Goal: Task Accomplishment & Management: Complete application form

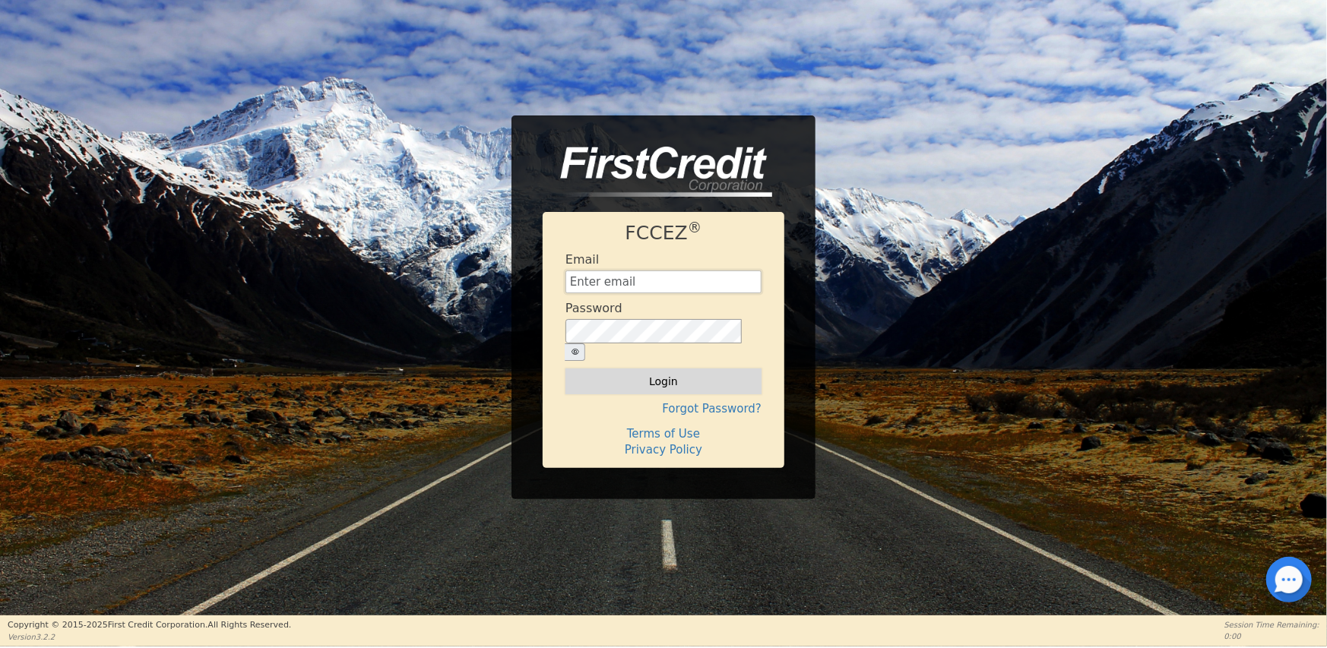
type input "[EMAIL_ADDRESS][DOMAIN_NAME]"
drag, startPoint x: 671, startPoint y: 369, endPoint x: 706, endPoint y: 367, distance: 35.8
click at [673, 370] on button "Login" at bounding box center [664, 382] width 196 height 26
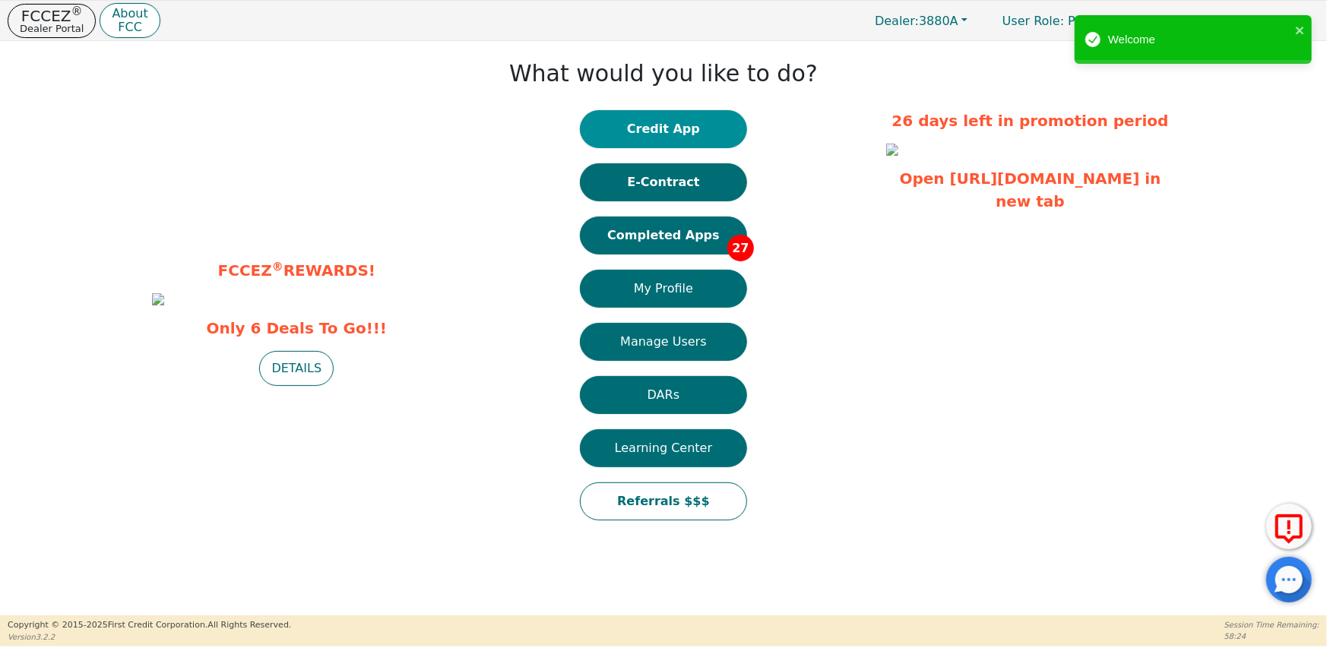
click at [675, 132] on button "Credit App" at bounding box center [663, 129] width 167 height 38
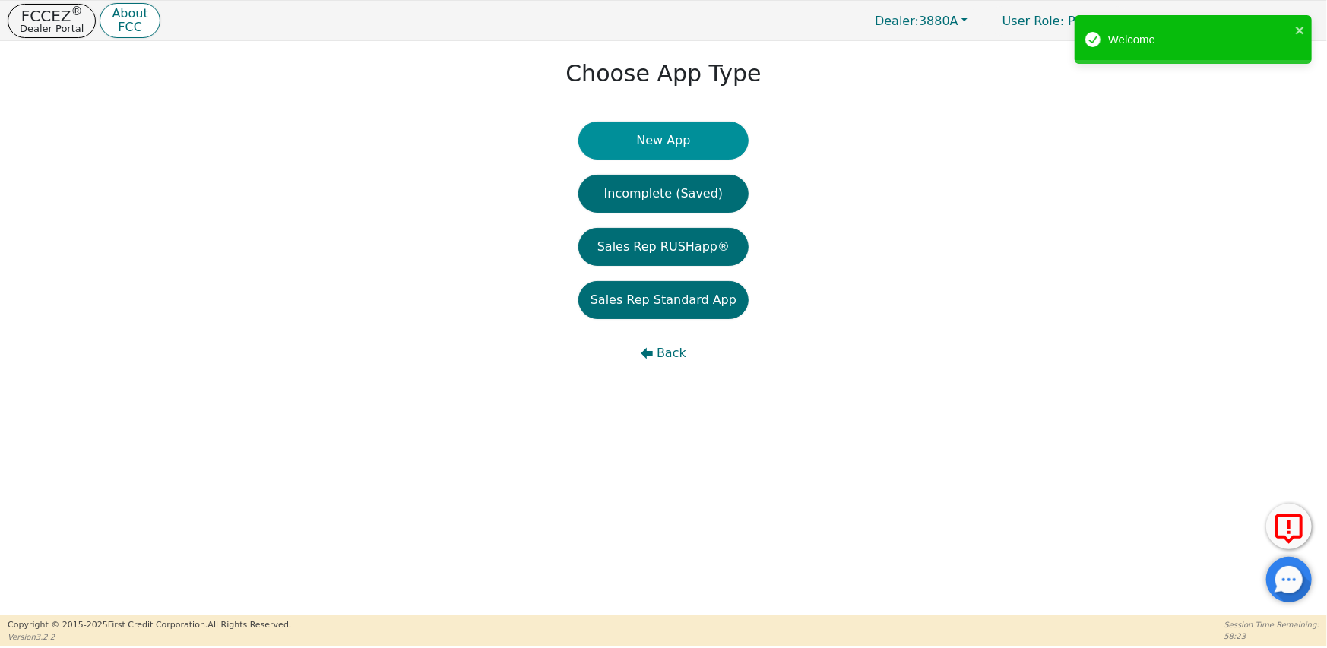
click at [673, 141] on button "New App" at bounding box center [664, 141] width 170 height 38
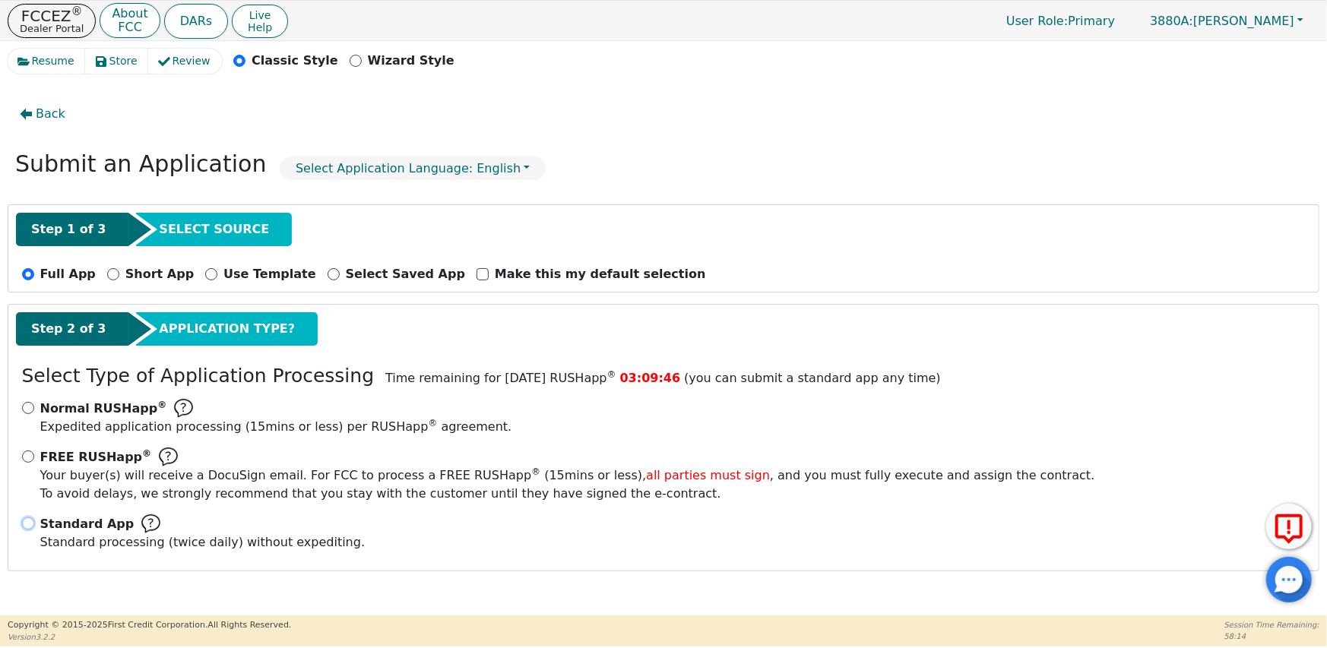
click at [27, 521] on input "Standard App Standard processing (twice daily) without expediting." at bounding box center [28, 524] width 12 height 12
radio input "true"
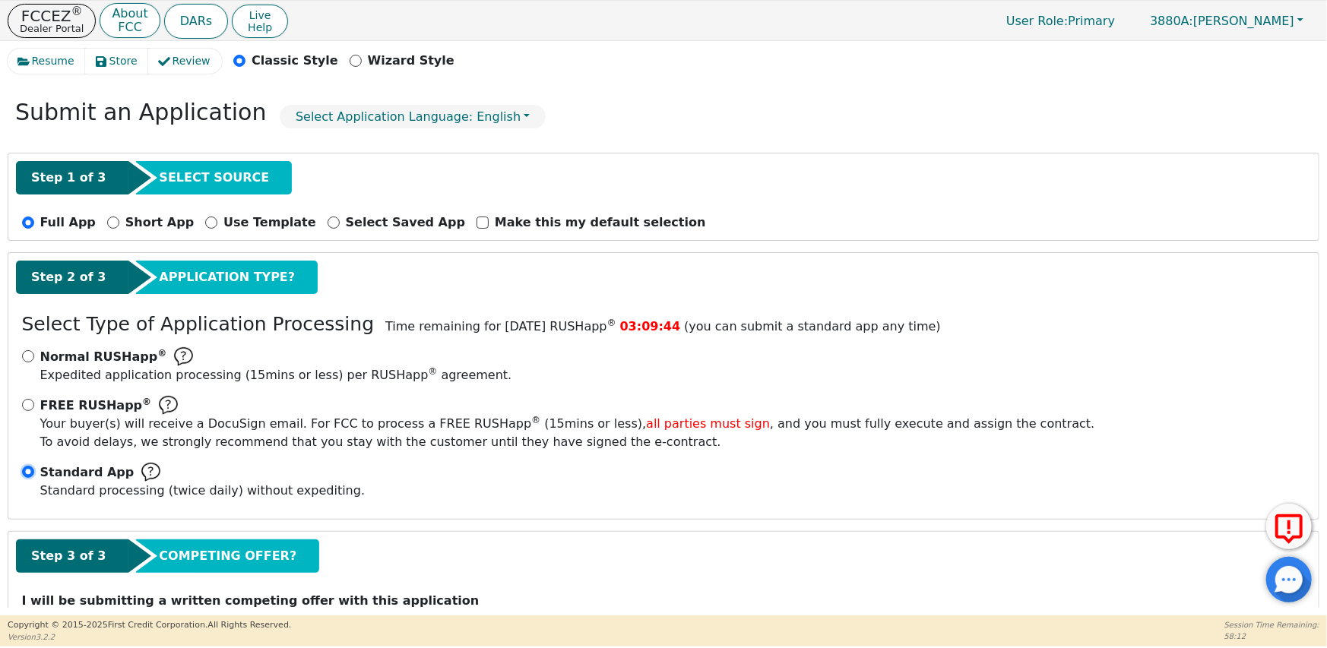
scroll to position [112, 0]
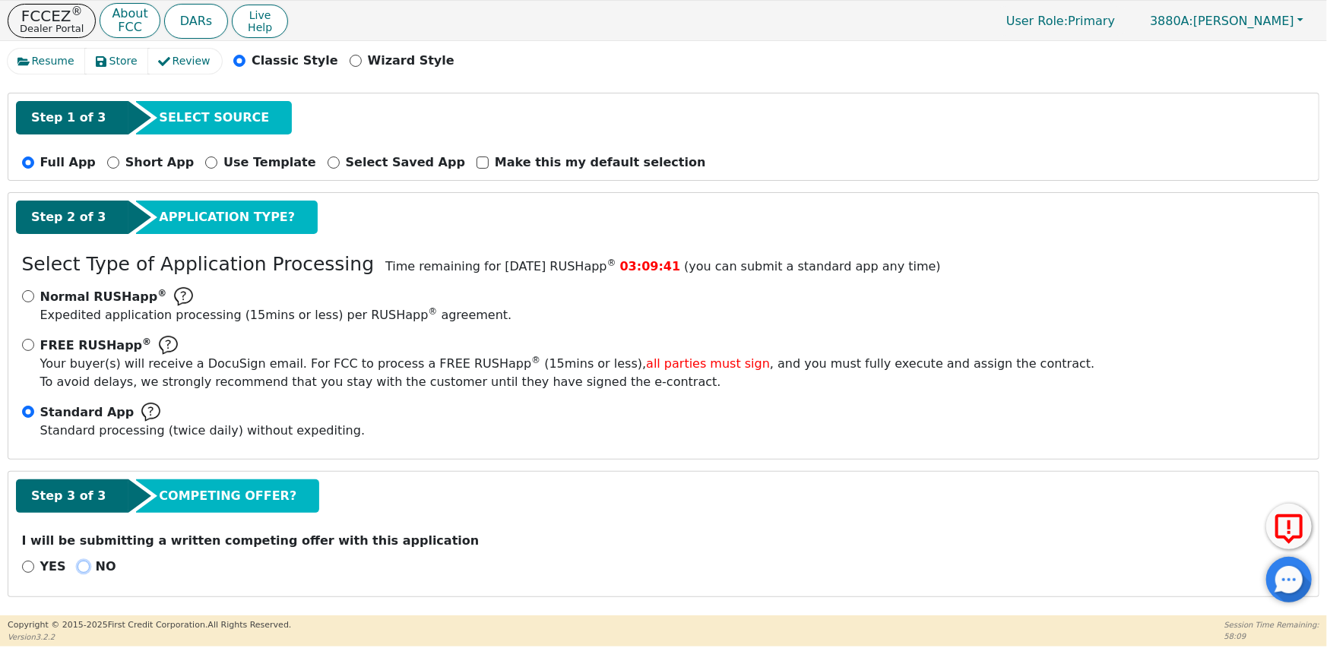
click at [78, 566] on input "NO" at bounding box center [84, 567] width 12 height 12
radio input "true"
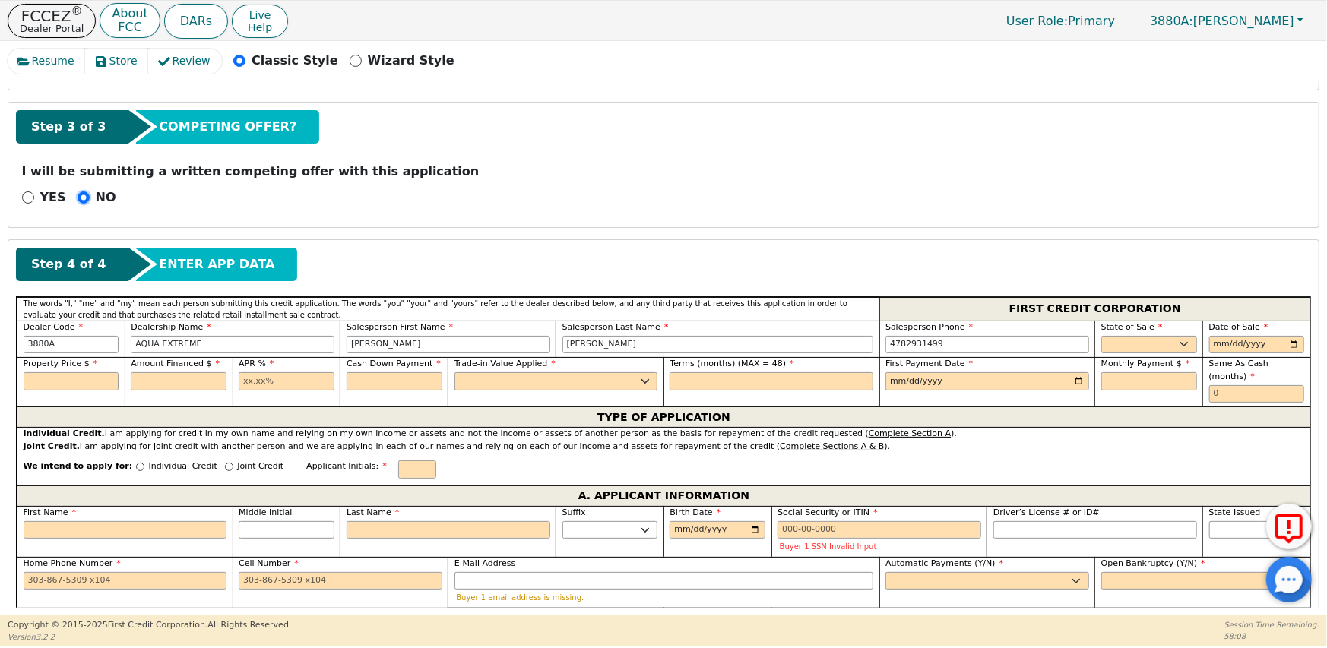
scroll to position [492, 0]
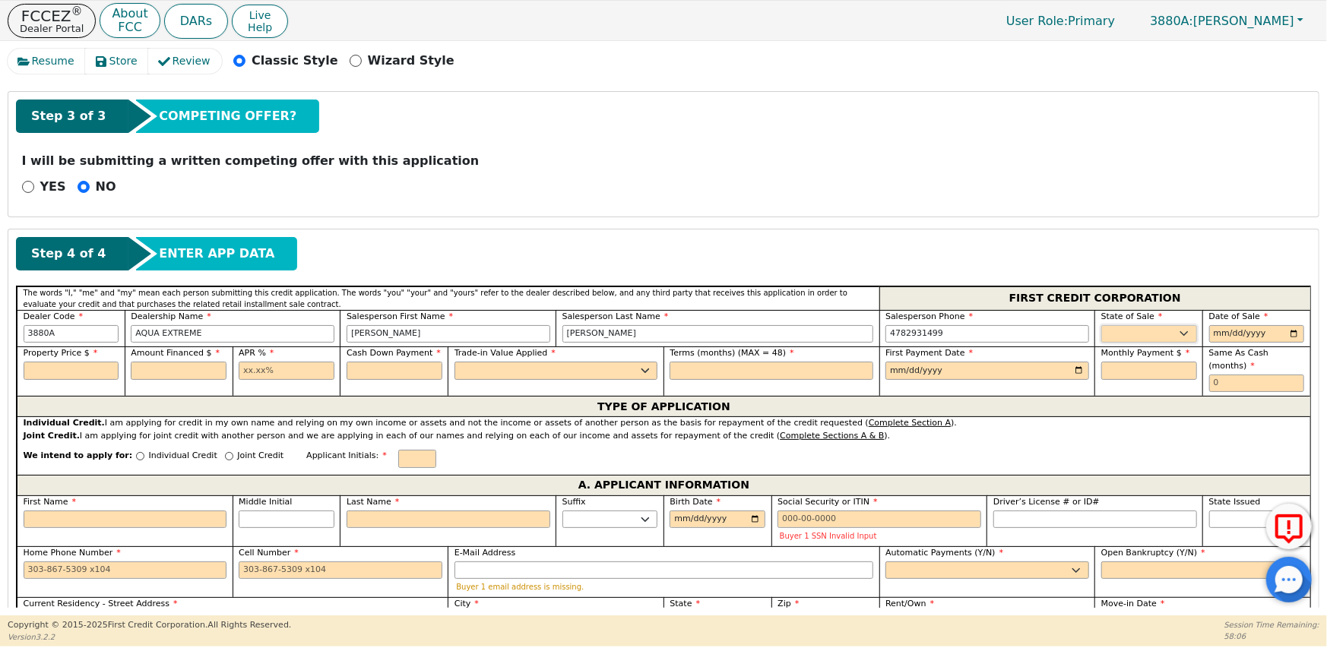
click at [1137, 334] on select "AK AL AR AZ CA CO CT DC DE FL [GEOGRAPHIC_DATA] HI IA ID IL IN KS [GEOGRAPHIC_D…" at bounding box center [1150, 334] width 96 height 18
select select "GA"
click at [1102, 325] on select "AK AL AR AZ CA CO CT DC DE FL [GEOGRAPHIC_DATA] HI IA ID IL IN KS [GEOGRAPHIC_D…" at bounding box center [1150, 334] width 96 height 18
drag, startPoint x: 418, startPoint y: 334, endPoint x: 344, endPoint y: 334, distance: 73.7
click at [347, 334] on input "[PERSON_NAME]" at bounding box center [449, 334] width 204 height 18
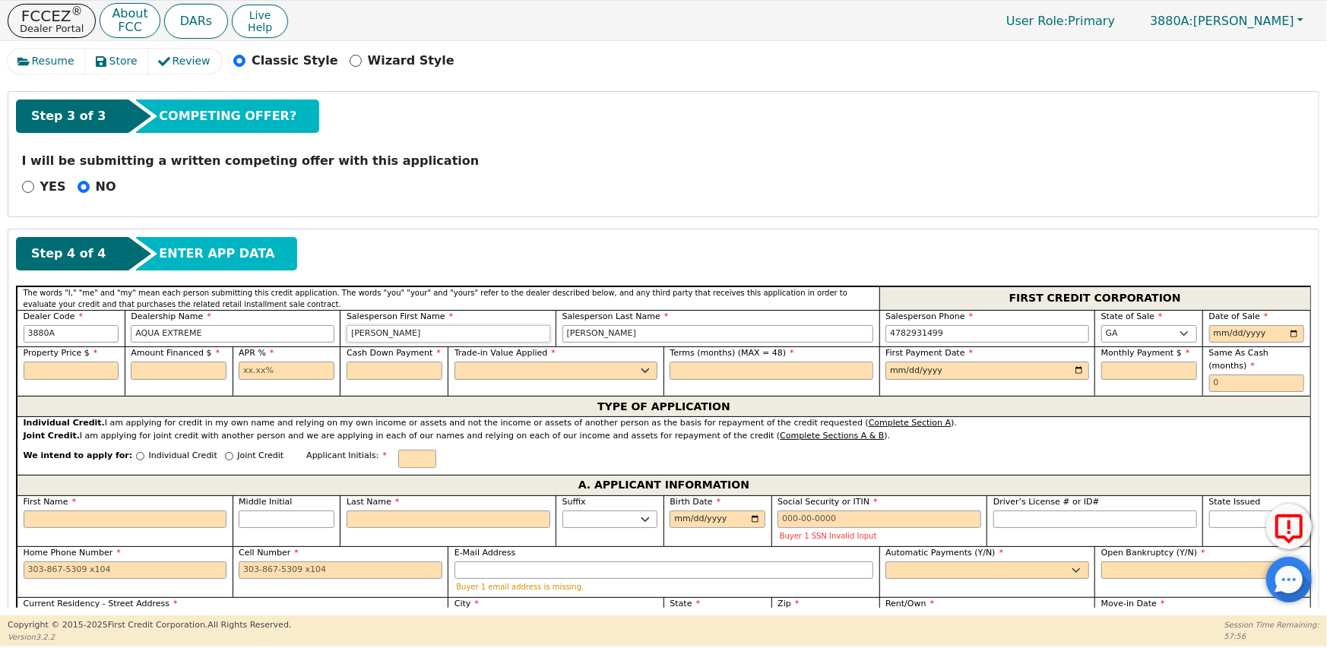
type input "[PERSON_NAME]"
drag, startPoint x: 606, startPoint y: 331, endPoint x: 560, endPoint y: 335, distance: 45.7
click at [563, 335] on input "[PERSON_NAME]" at bounding box center [719, 334] width 312 height 18
type input "[PERSON_NAME]"
click at [1210, 338] on input "date" at bounding box center [1258, 334] width 96 height 18
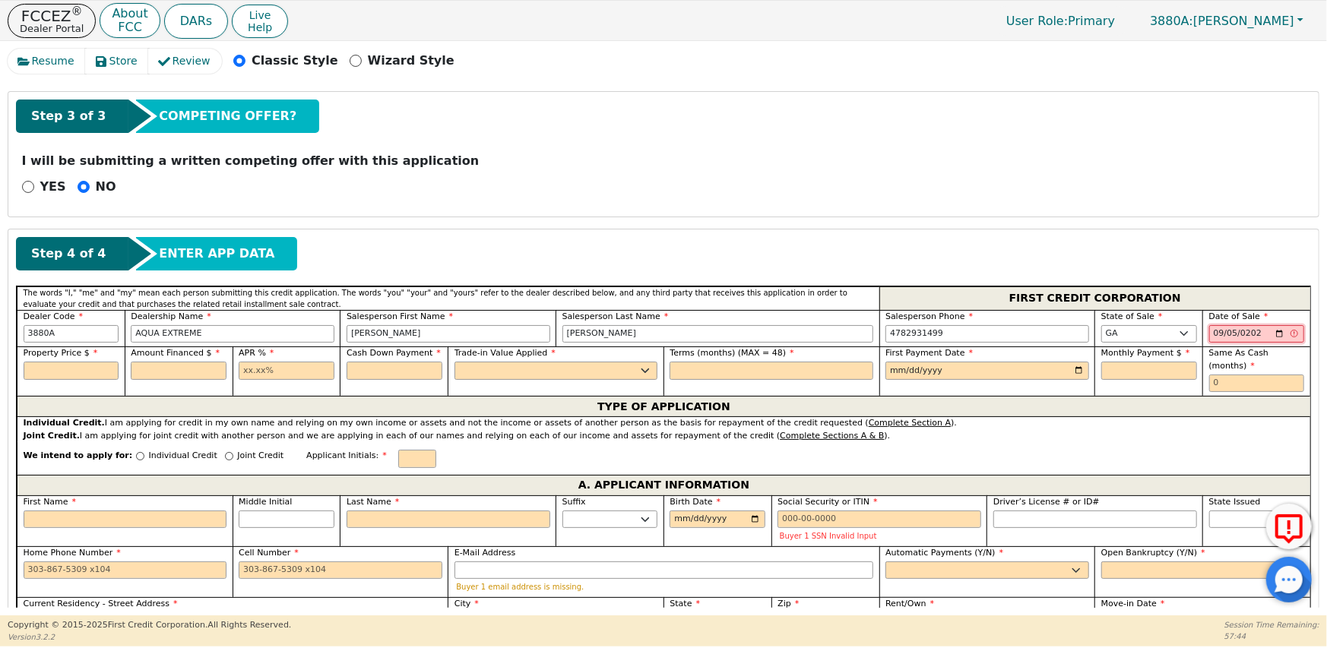
type input "[DATE]"
click at [37, 365] on input "text" at bounding box center [72, 371] width 96 height 18
type input "3750.00"
click at [166, 366] on input "text" at bounding box center [179, 371] width 96 height 18
type input "4012.50"
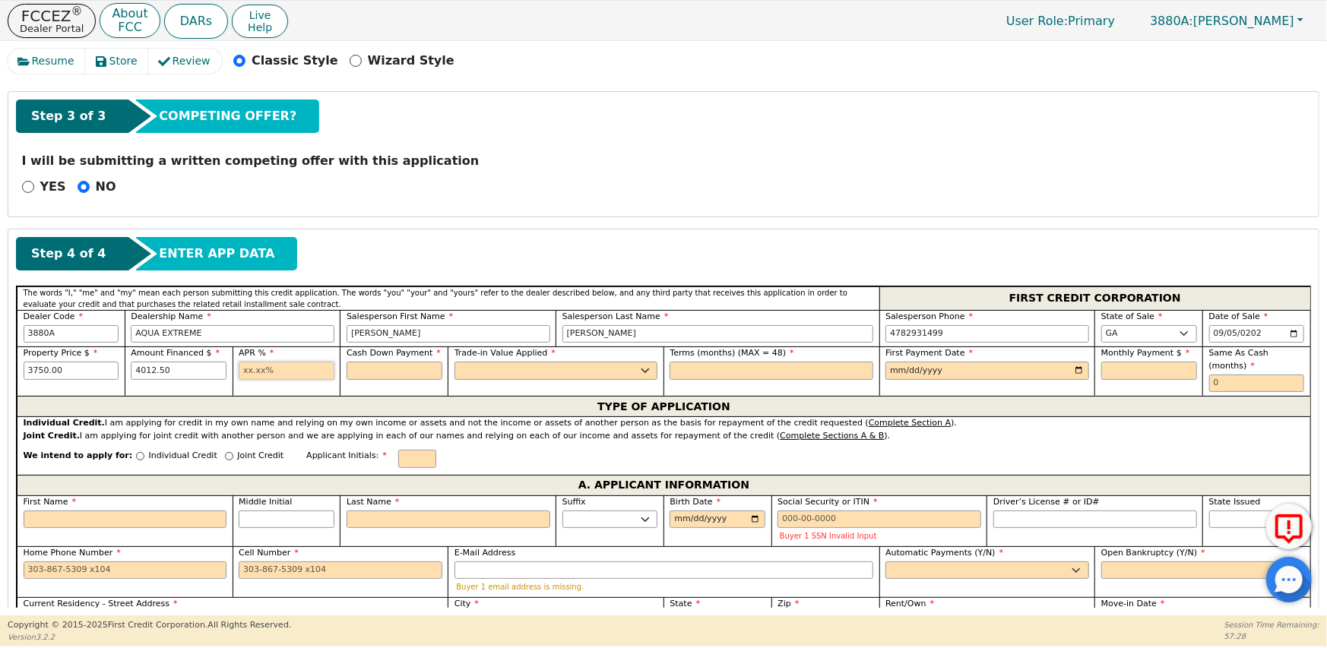
click at [256, 362] on input "text" at bounding box center [287, 371] width 96 height 18
type input "21.98"
click at [363, 374] on input "text" at bounding box center [395, 371] width 96 height 18
type input "0.00"
click at [472, 371] on select "Yes No" at bounding box center [557, 371] width 204 height 18
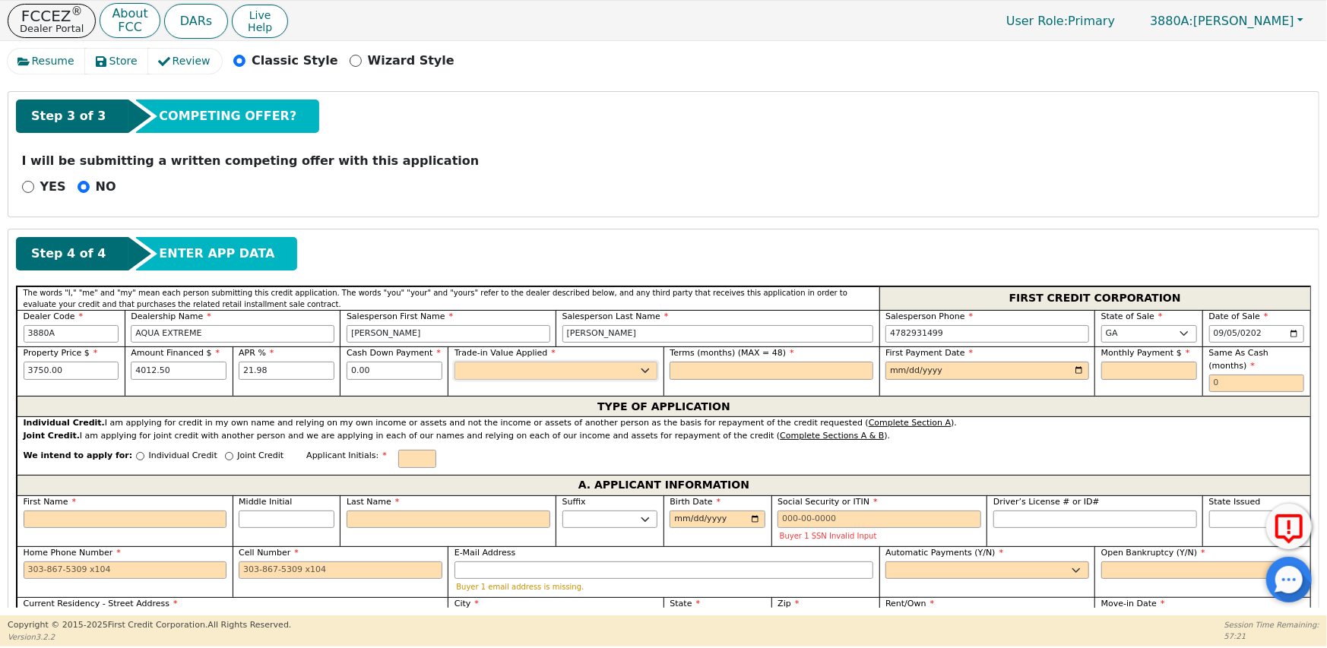
select select "n"
click at [455, 362] on select "Yes No" at bounding box center [557, 371] width 204 height 18
click at [715, 374] on input "text" at bounding box center [772, 371] width 204 height 18
type input "36"
click at [896, 373] on input "date" at bounding box center [988, 371] width 204 height 18
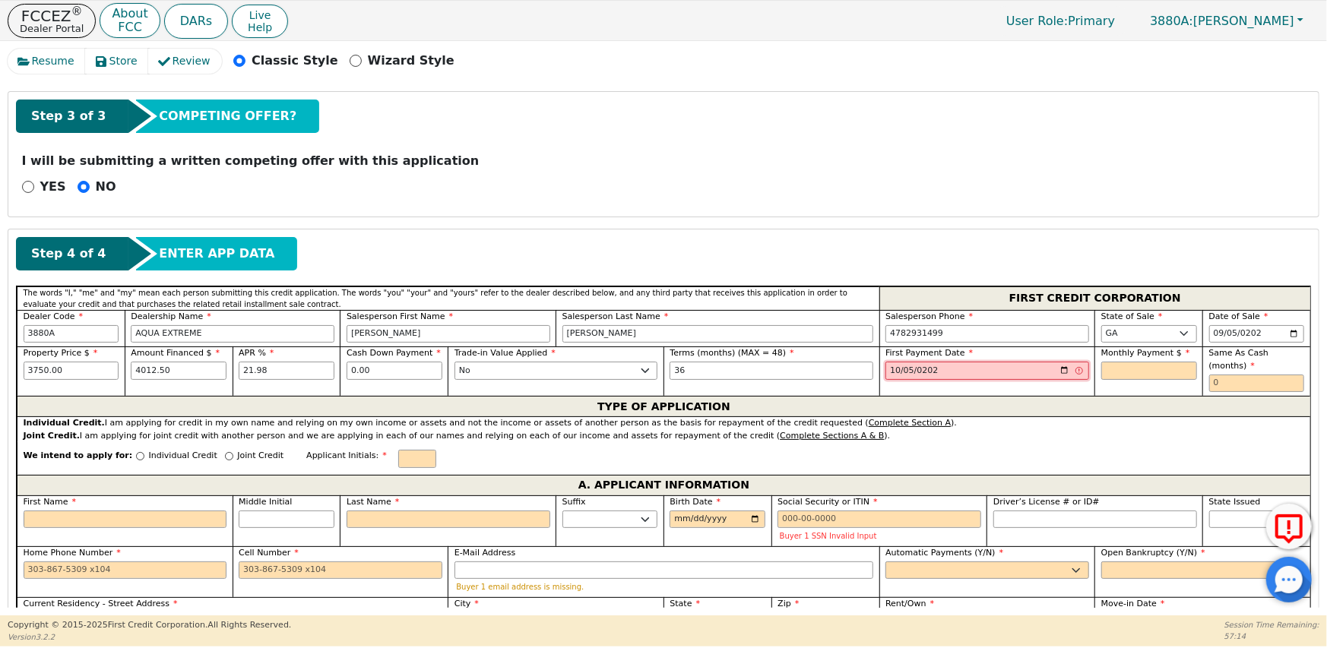
type input "[DATE]"
click at [1111, 369] on input "text" at bounding box center [1150, 371] width 96 height 18
type input "153.20"
click at [1227, 376] on input "text" at bounding box center [1258, 384] width 96 height 18
type input "0"
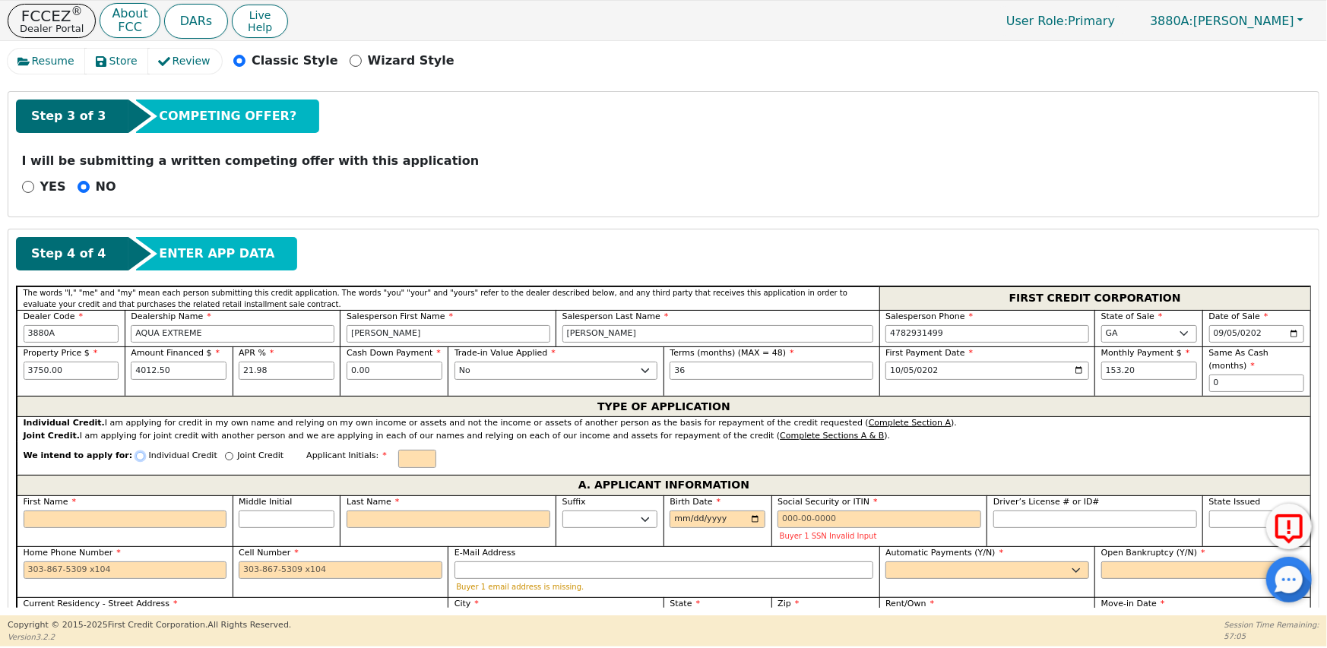
click at [136, 452] on input "Individual Credit" at bounding box center [140, 456] width 8 height 8
radio input "true"
click at [398, 450] on input "text" at bounding box center [417, 459] width 38 height 18
click at [95, 496] on label "First Name" at bounding box center [126, 502] width 204 height 13
click at [95, 511] on input "First Name" at bounding box center [126, 520] width 204 height 18
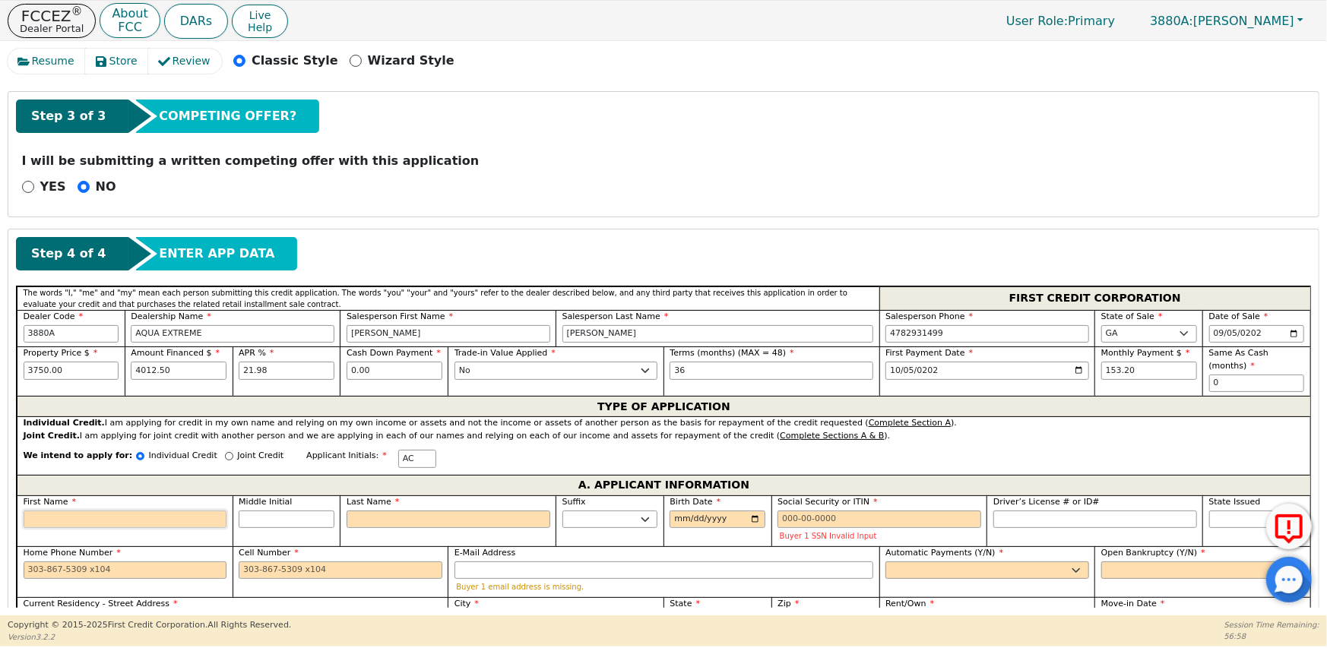
type input "A"
type input "Am"
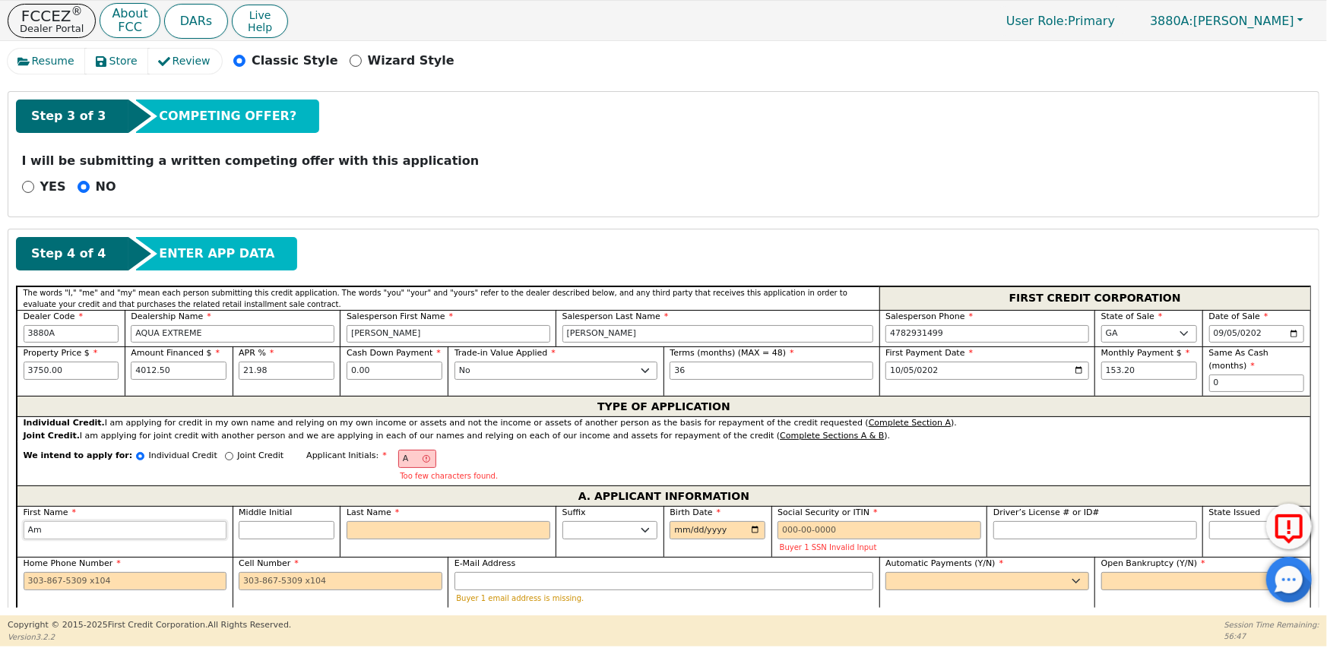
click at [65, 522] on input "Am" at bounding box center [126, 531] width 204 height 18
type input "Ame"
type input "Amek"
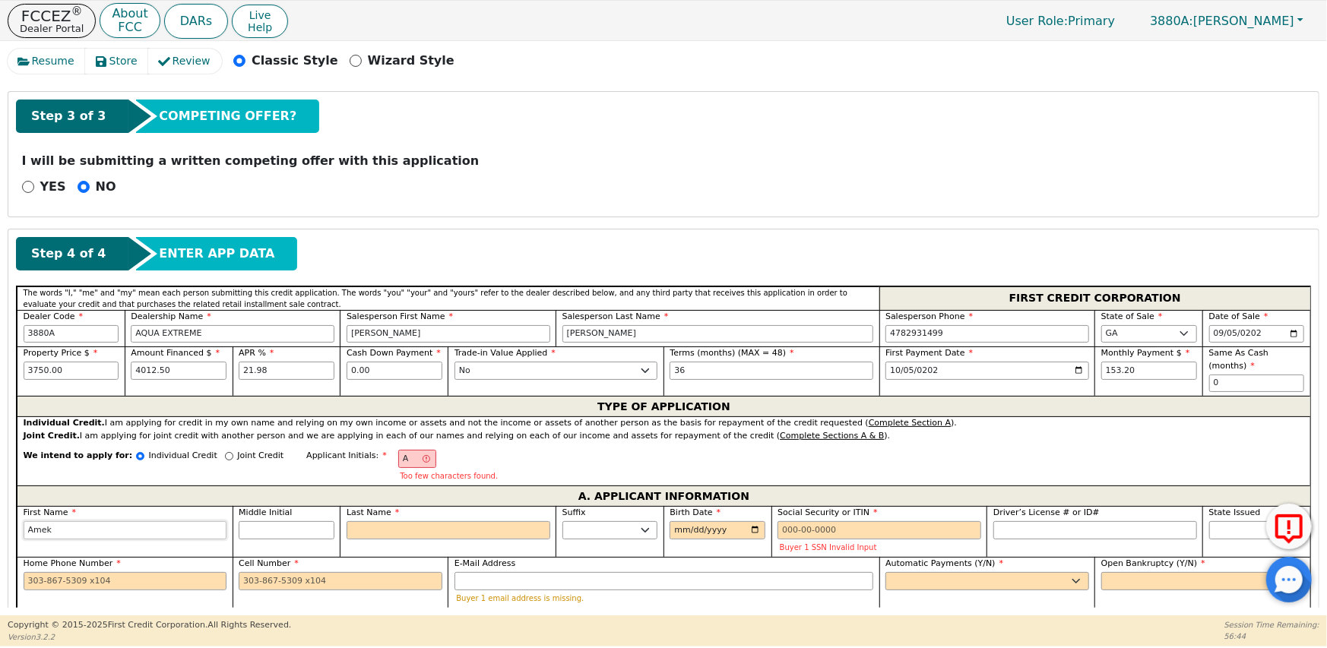
type input "Ameka"
click at [349, 522] on input "Last Name" at bounding box center [449, 531] width 204 height 18
type input "AC"
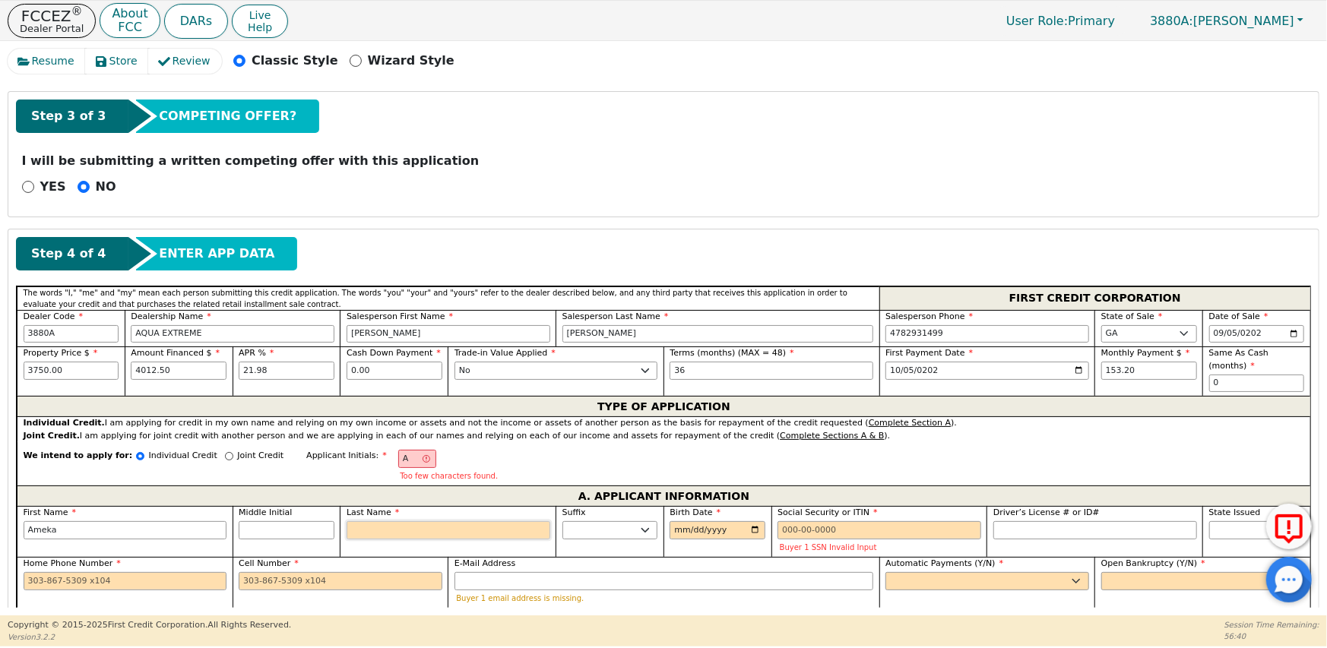
type input "C"
type input "Ameka C"
type input "Co"
type input "Ameka Co"
type input "Col"
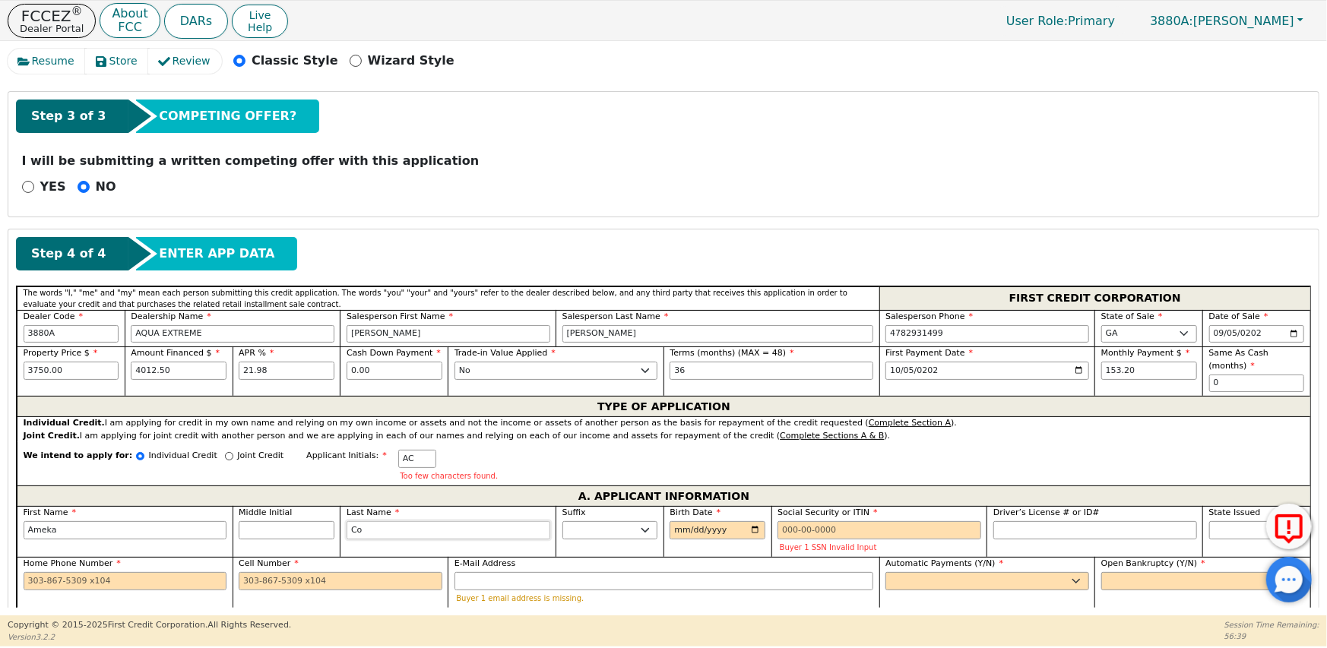
type input "Ameka Col"
type input "[PERSON_NAME]"
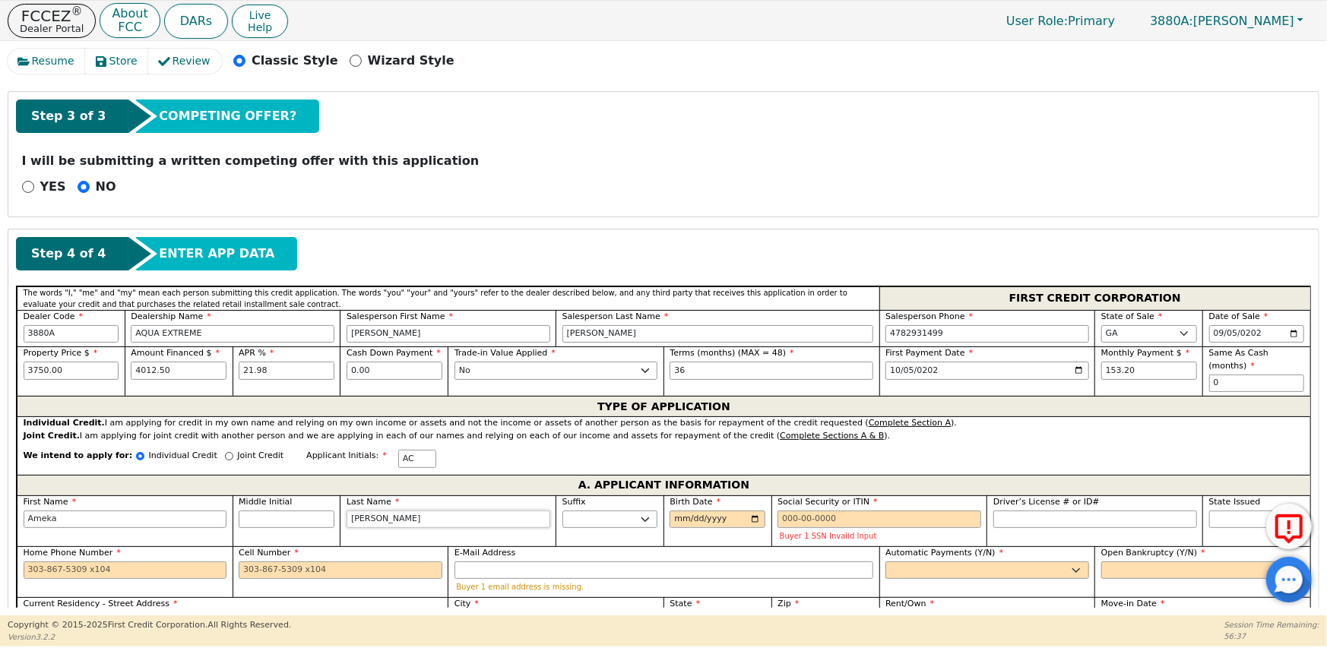
type input "[PERSON_NAME]"
click at [672, 512] on input "Birth Date" at bounding box center [718, 520] width 96 height 18
type input "[DATE]"
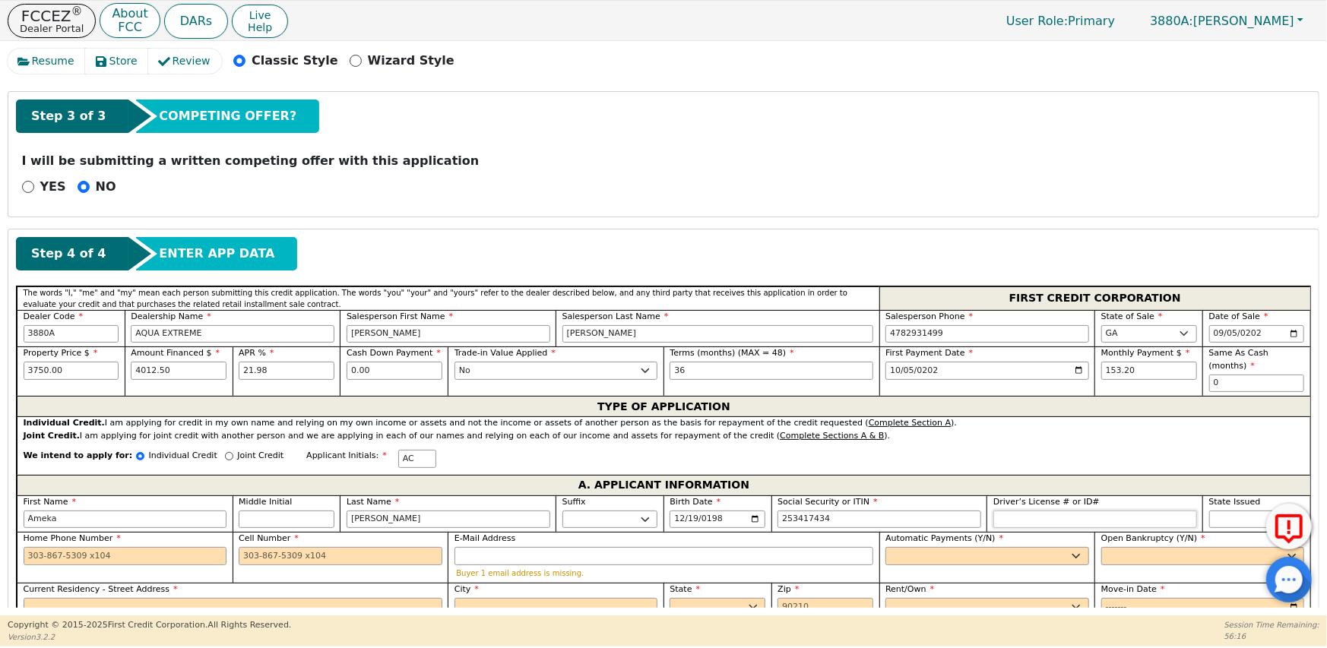
type input "***-**-7434"
type input "*********"
click at [1236, 511] on select "AK AL AR AZ CA CO CT DC DE FL [GEOGRAPHIC_DATA] HI IA ID IL IN KS [GEOGRAPHIC_D…" at bounding box center [1258, 520] width 96 height 18
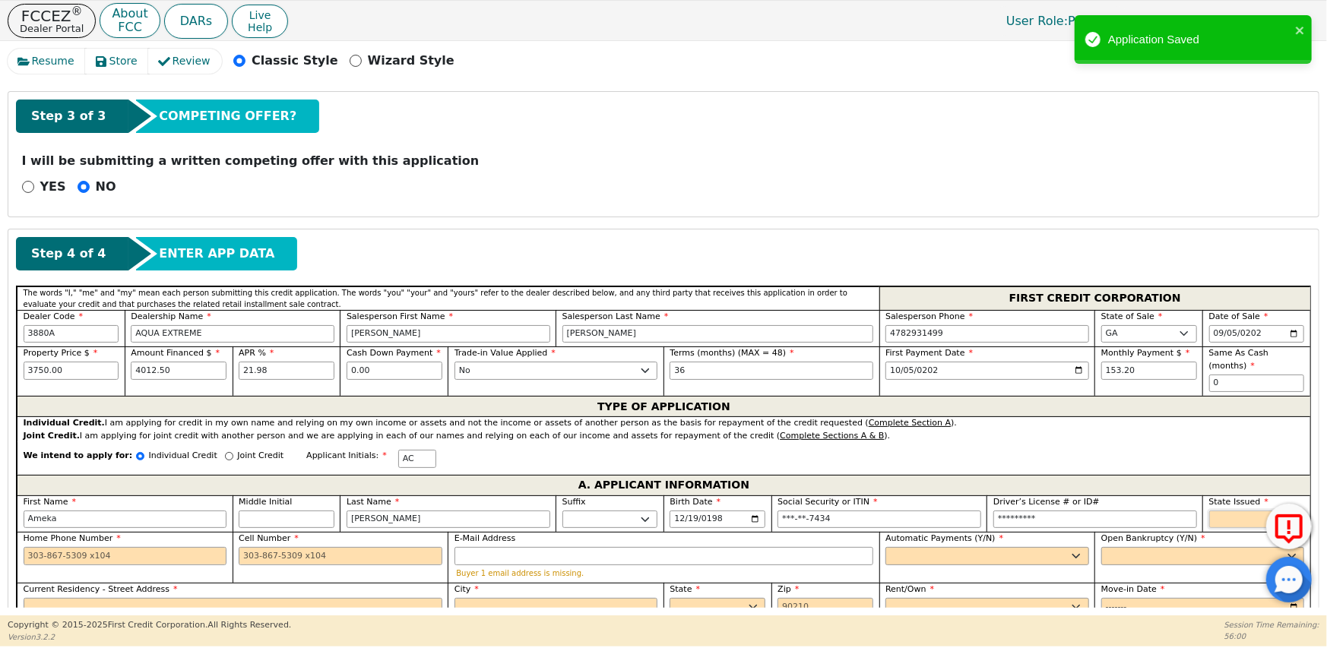
select select "GA"
click at [1210, 511] on select "AK AL AR AZ CA CO CT DC DE FL [GEOGRAPHIC_DATA] HI IA ID IL IN KS [GEOGRAPHIC_D…" at bounding box center [1258, 520] width 96 height 18
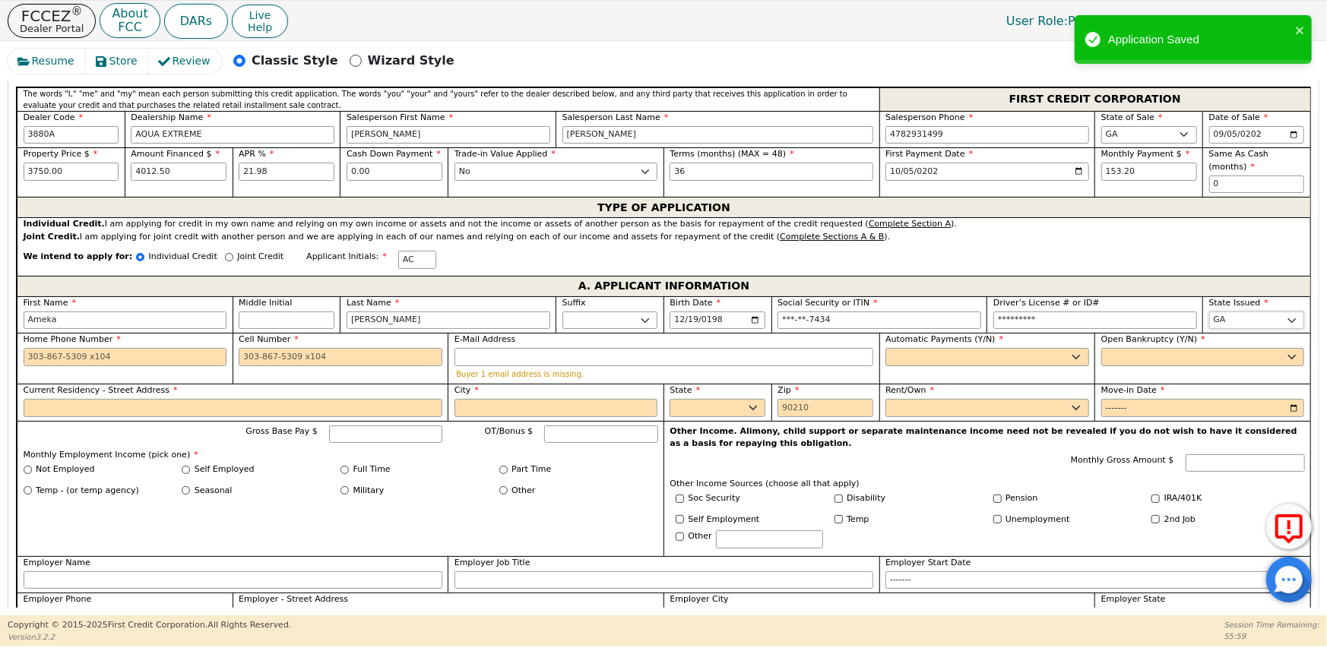
scroll to position [720, 0]
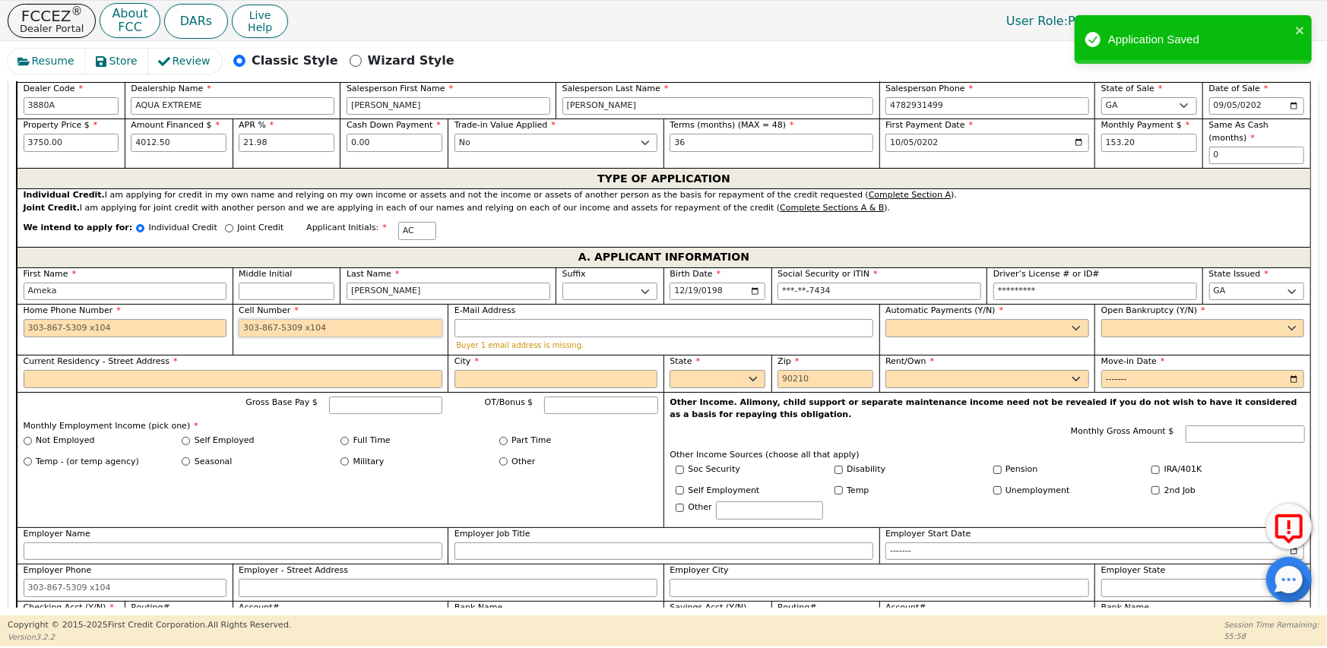
click at [266, 319] on input "Cell Number" at bounding box center [341, 328] width 204 height 18
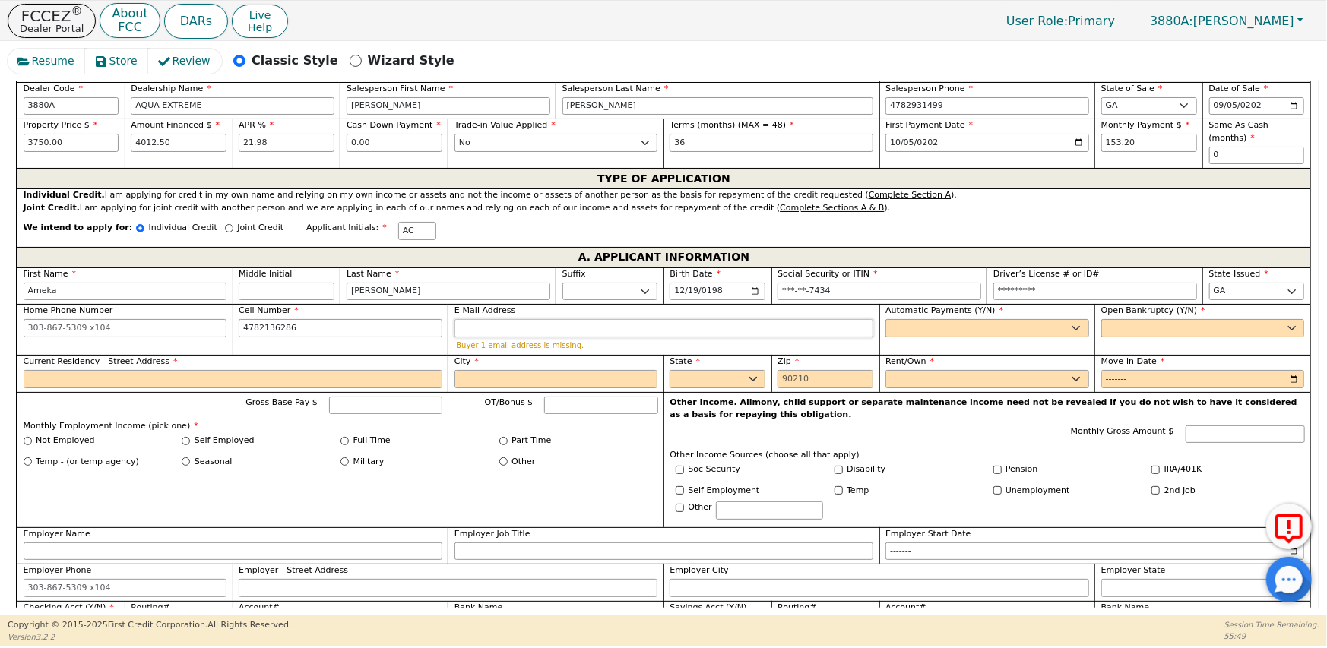
type input "[PHONE_NUMBER]"
paste input "[EMAIL_ADDRESS][DOMAIN_NAME]"
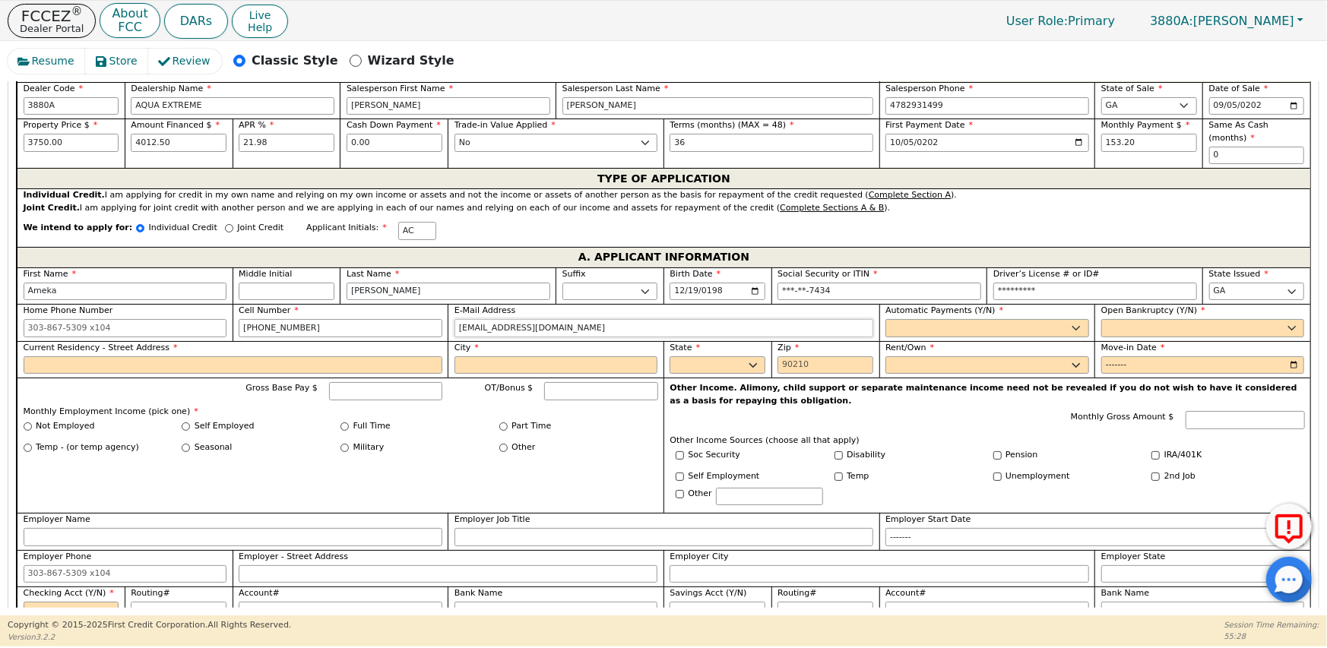
type input "[EMAIL_ADDRESS][DOMAIN_NAME]"
click at [886, 319] on select "Yes No" at bounding box center [988, 328] width 204 height 18
select select "y"
click at [886, 319] on select "Yes No" at bounding box center [988, 328] width 204 height 18
type input "[PERSON_NAME]"
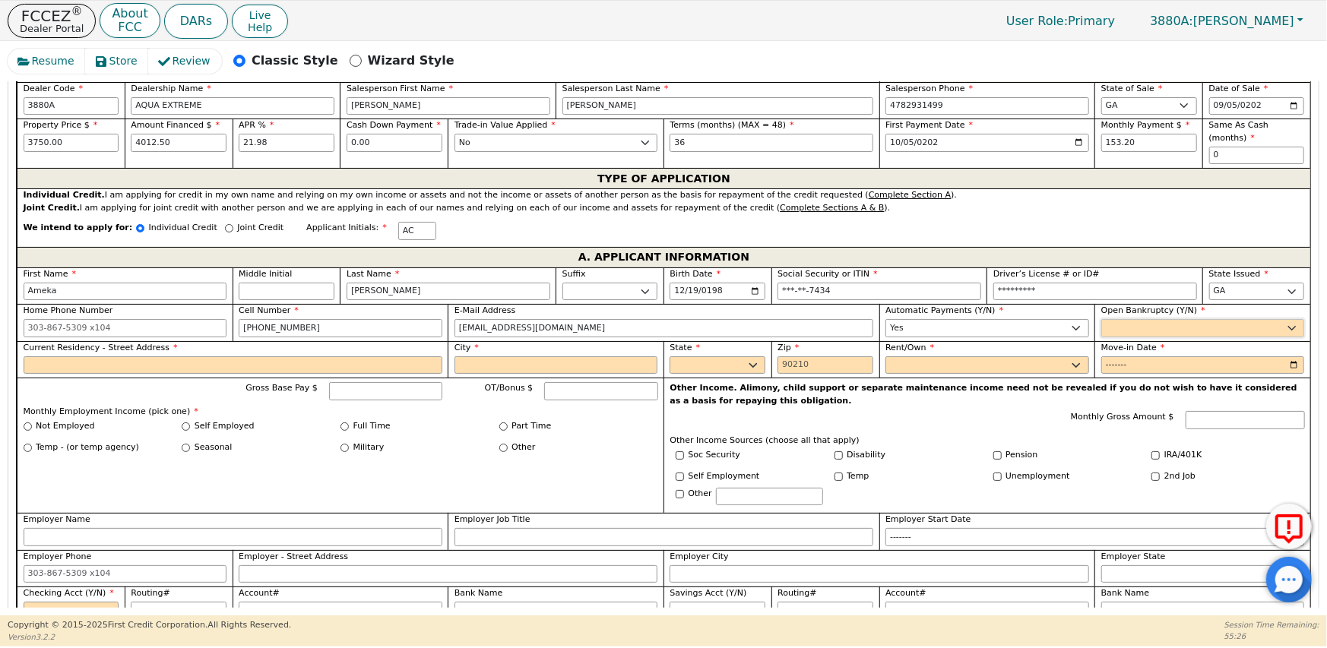
click at [1105, 319] on select "Yes No" at bounding box center [1204, 328] width 204 height 18
select select "n"
click at [1102, 319] on select "Yes No" at bounding box center [1204, 328] width 204 height 18
click at [113, 357] on input "Current Residency - Street Address" at bounding box center [233, 366] width 419 height 18
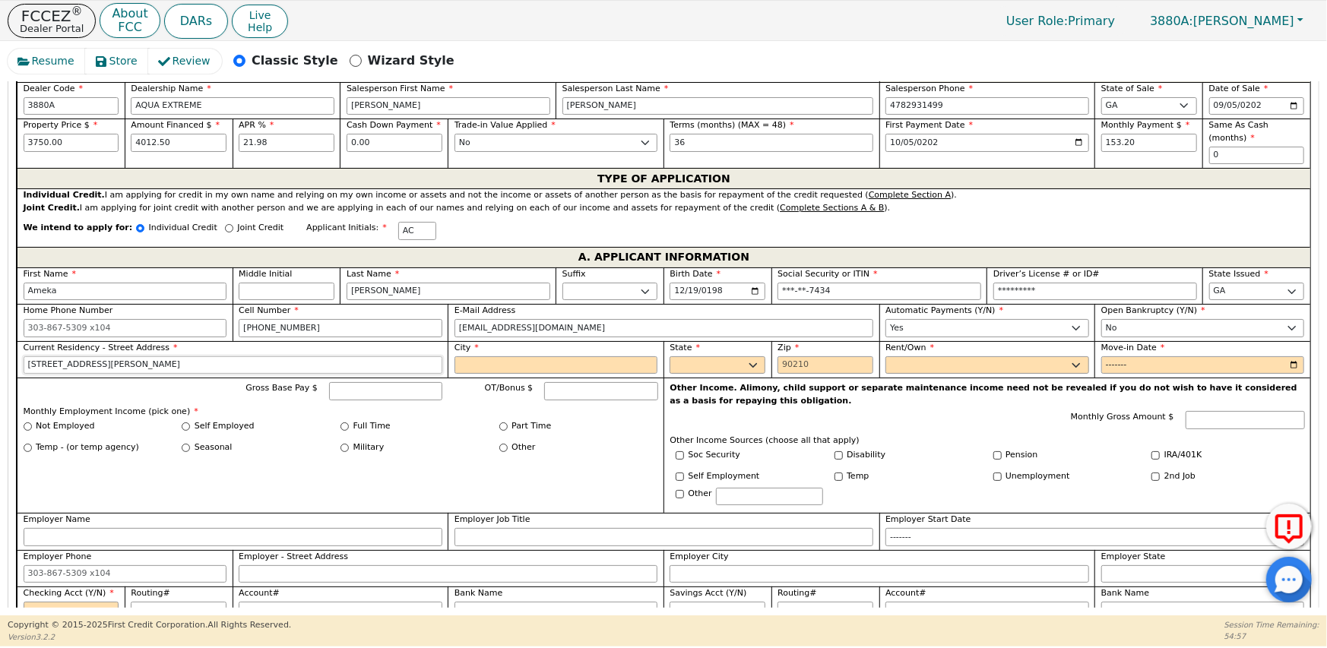
type input "[STREET_ADDRESS][PERSON_NAME]"
click at [462, 357] on input "City" at bounding box center [557, 366] width 204 height 18
type input "[PERSON_NAME] [PERSON_NAME]"
select select "GA"
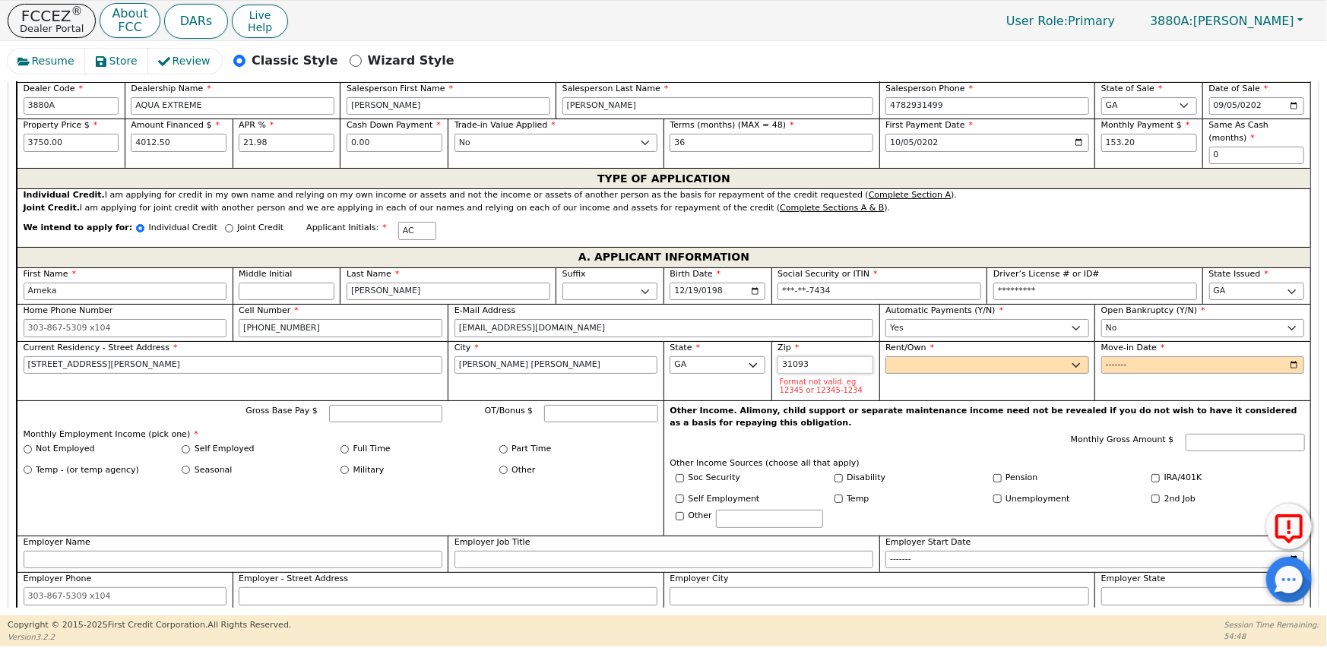
type input "31093"
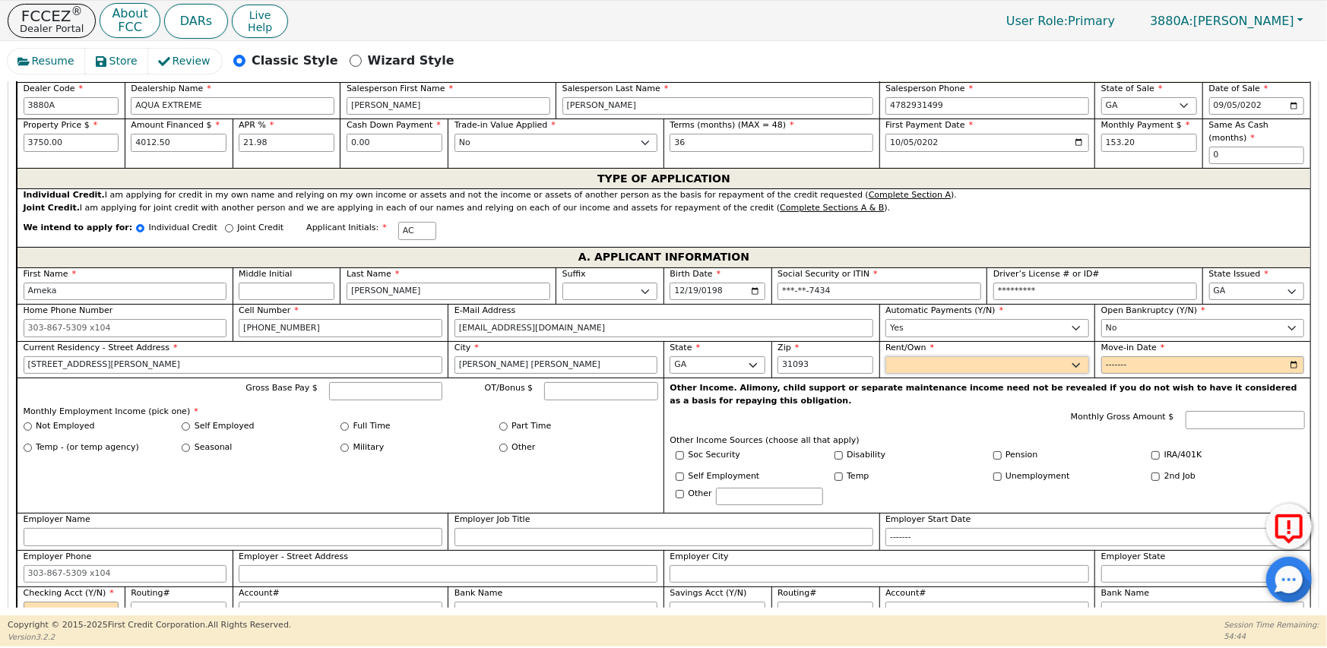
select select "Rent"
click at [1152, 357] on input "Move-in Date" at bounding box center [1204, 366] width 204 height 18
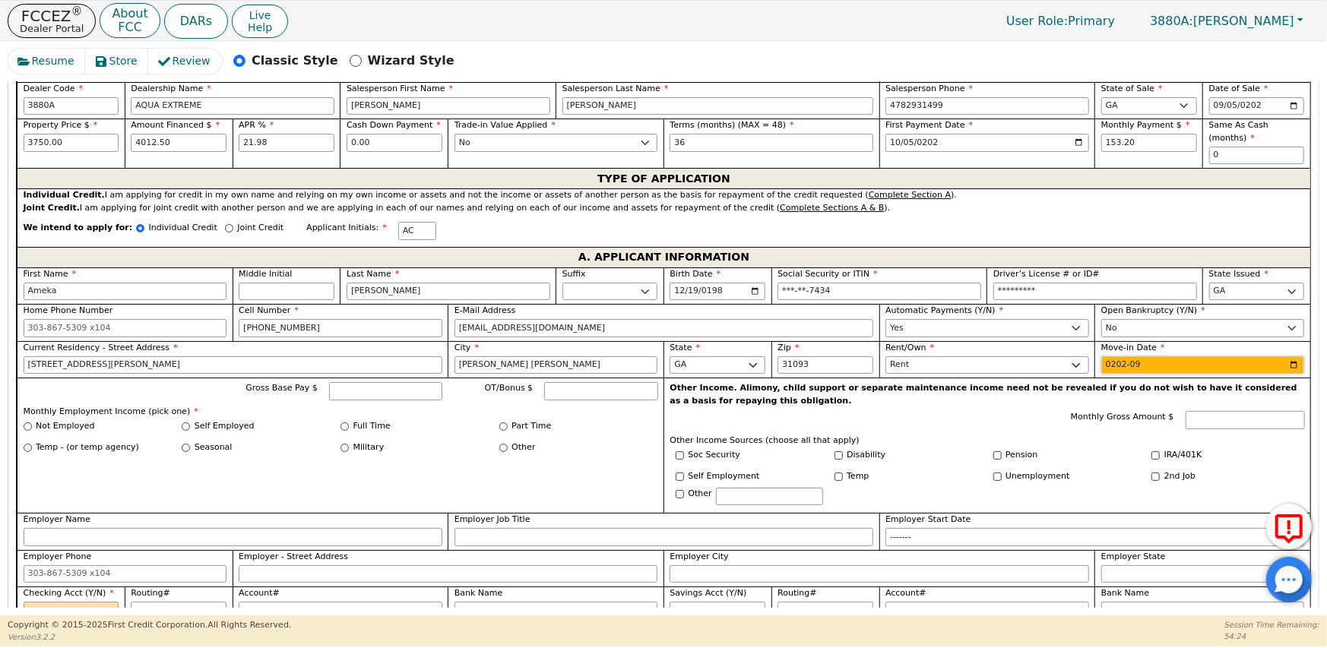
type input "2024-09"
click at [339, 382] on input "Gross Base Pay $" at bounding box center [385, 391] width 113 height 18
type input "3400.00"
click at [348, 420] on div "Full Time" at bounding box center [420, 426] width 159 height 13
click at [347, 420] on div "Full Time" at bounding box center [420, 426] width 159 height 13
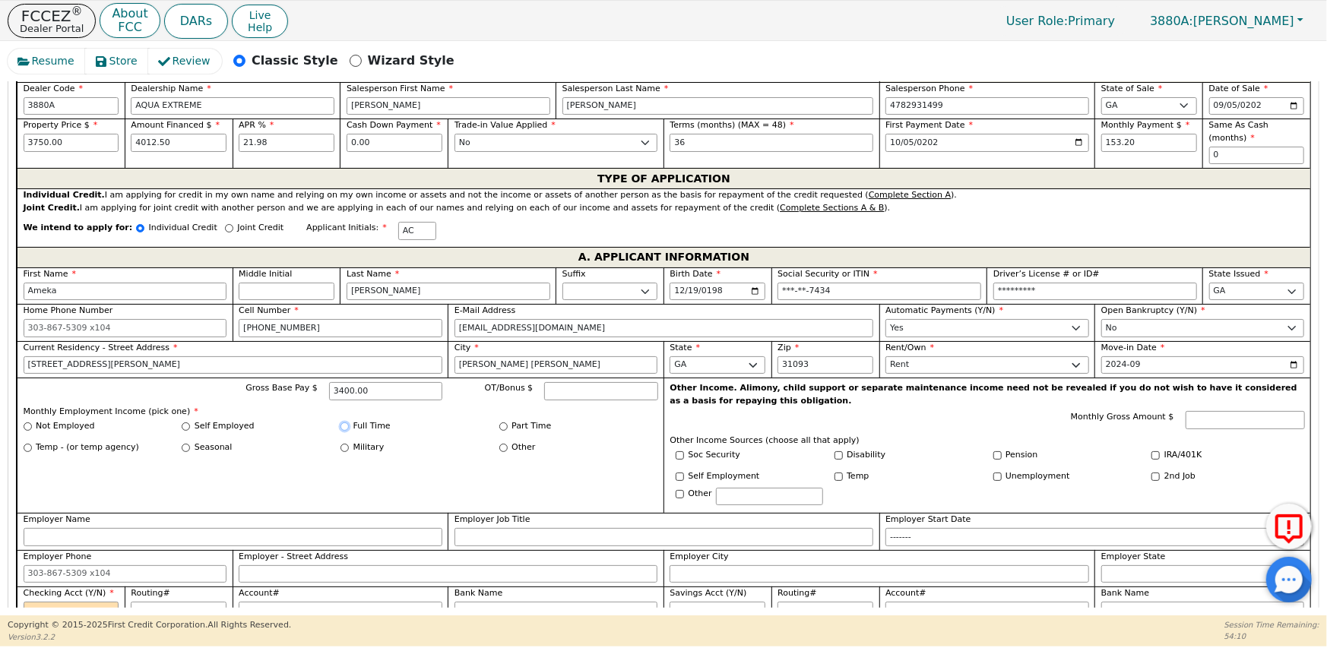
click at [344, 423] on input "Full Time" at bounding box center [345, 427] width 8 height 8
radio input "true"
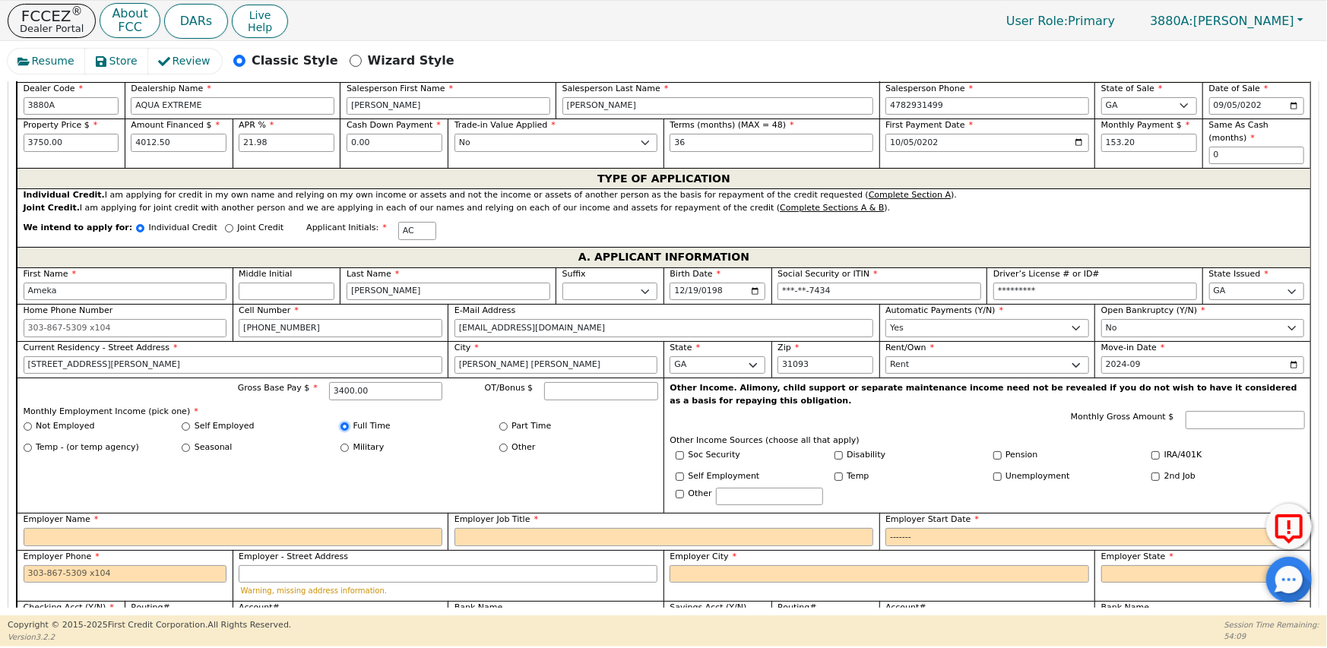
scroll to position [872, 0]
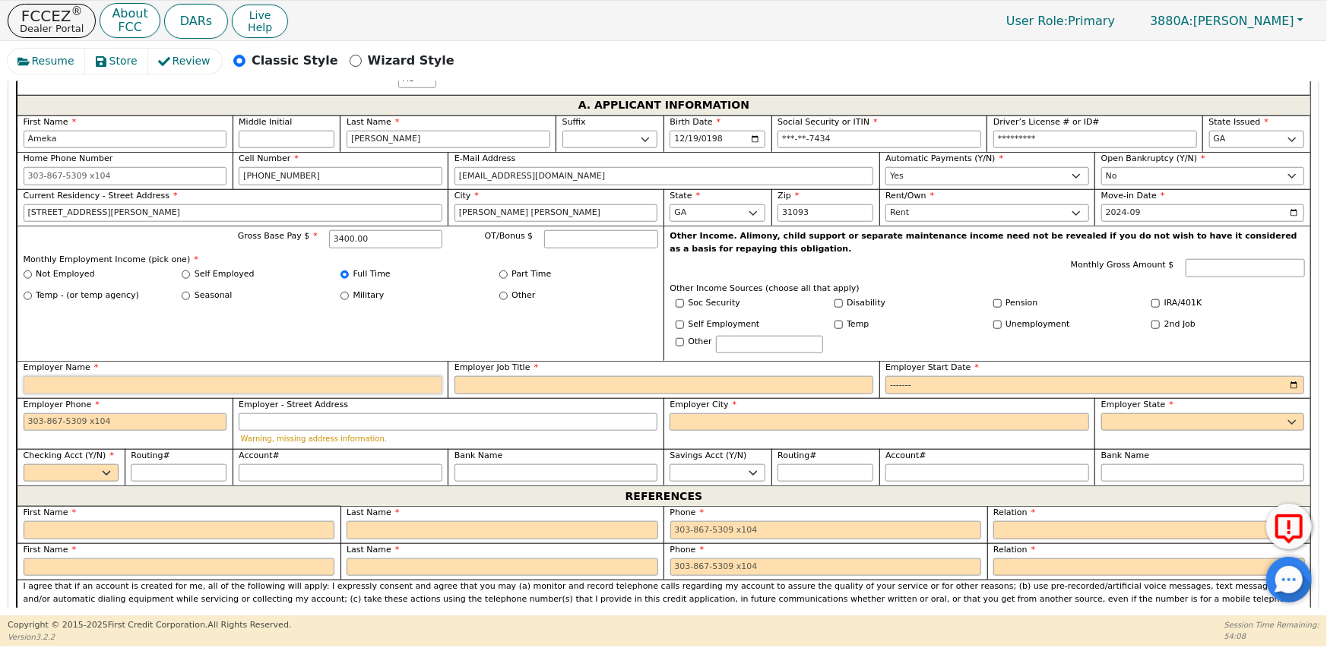
click at [79, 376] on input "Employer Name" at bounding box center [233, 385] width 419 height 18
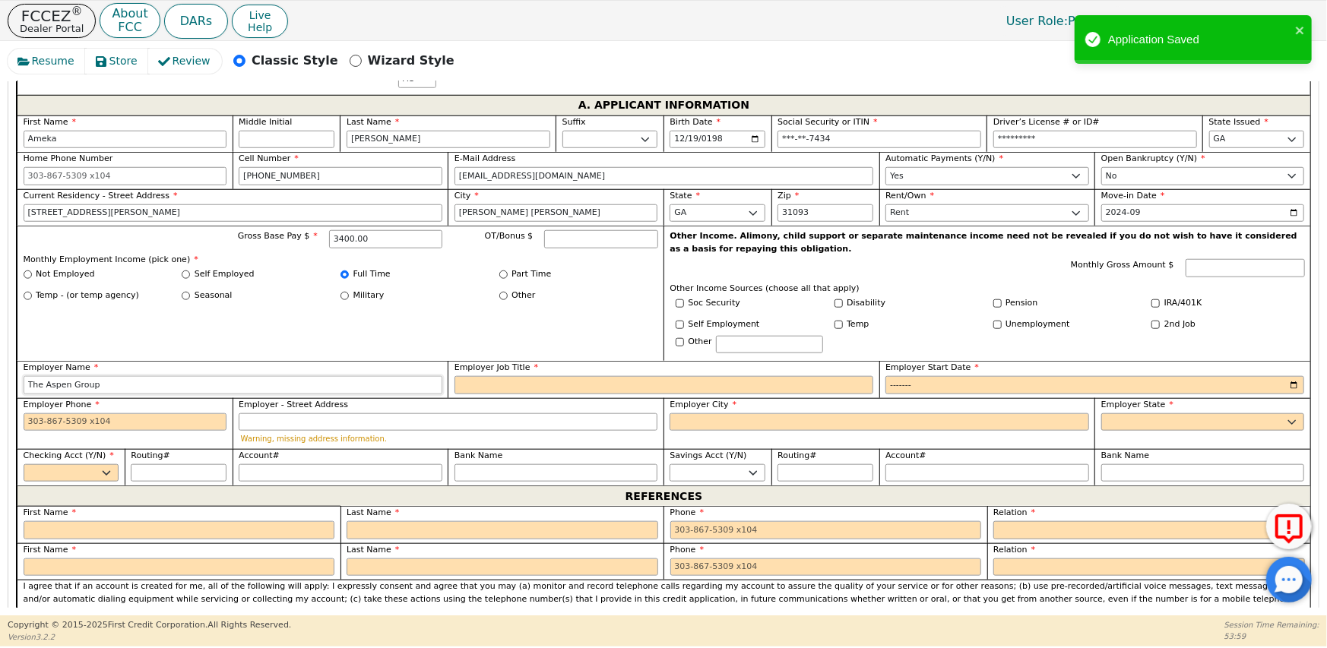
type input "The Aspen Group"
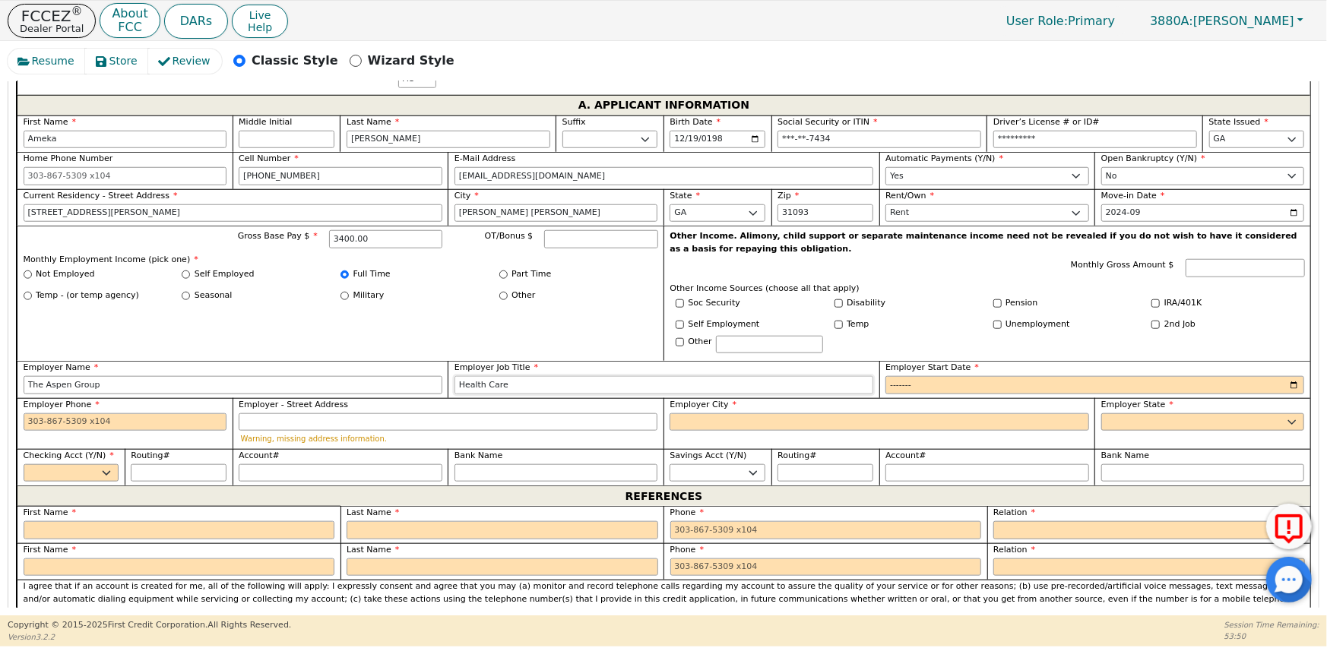
type input "Health Care"
type input "2025-01"
click at [79, 414] on input "Employer Phone" at bounding box center [126, 423] width 204 height 18
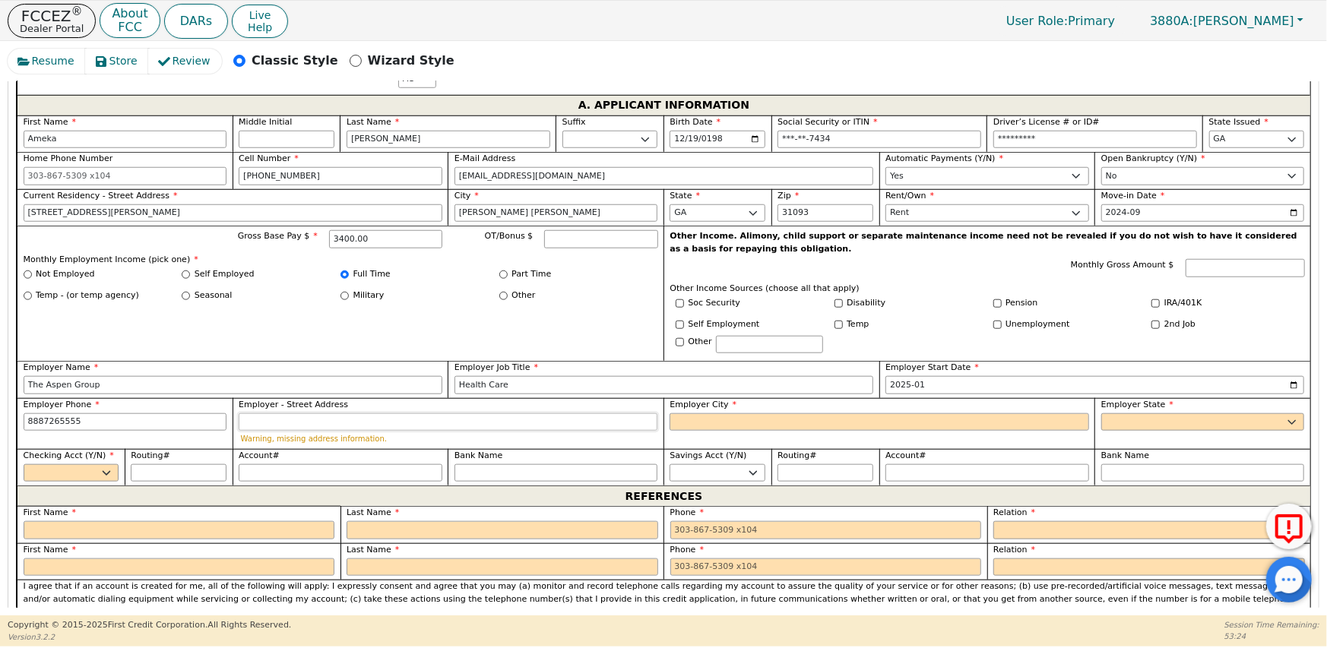
type input "[PHONE_NUMBER]"
click at [710, 414] on input "Employer City" at bounding box center [879, 423] width 419 height 18
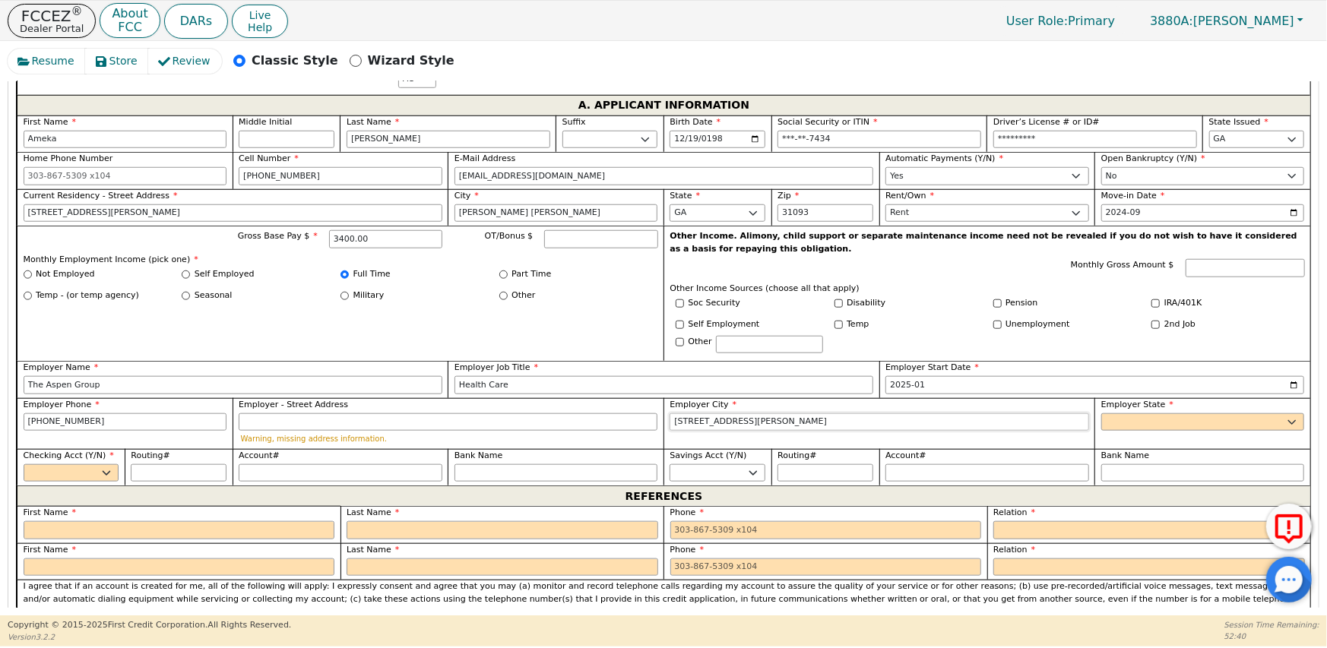
type input "[STREET_ADDRESS][PERSON_NAME]"
click at [1111, 414] on select "AK AL AR AZ CA CO CT DC DE FL [GEOGRAPHIC_DATA] HI IA ID [GEOGRAPHIC_DATA] IN K…" at bounding box center [1204, 423] width 204 height 18
select select "GA"
click at [1102, 414] on select "AK AL AR AZ CA CO CT DC DE FL [GEOGRAPHIC_DATA] HI IA ID [GEOGRAPHIC_DATA] IN K…" at bounding box center [1204, 423] width 204 height 18
drag, startPoint x: 753, startPoint y: 412, endPoint x: 663, endPoint y: 414, distance: 90.5
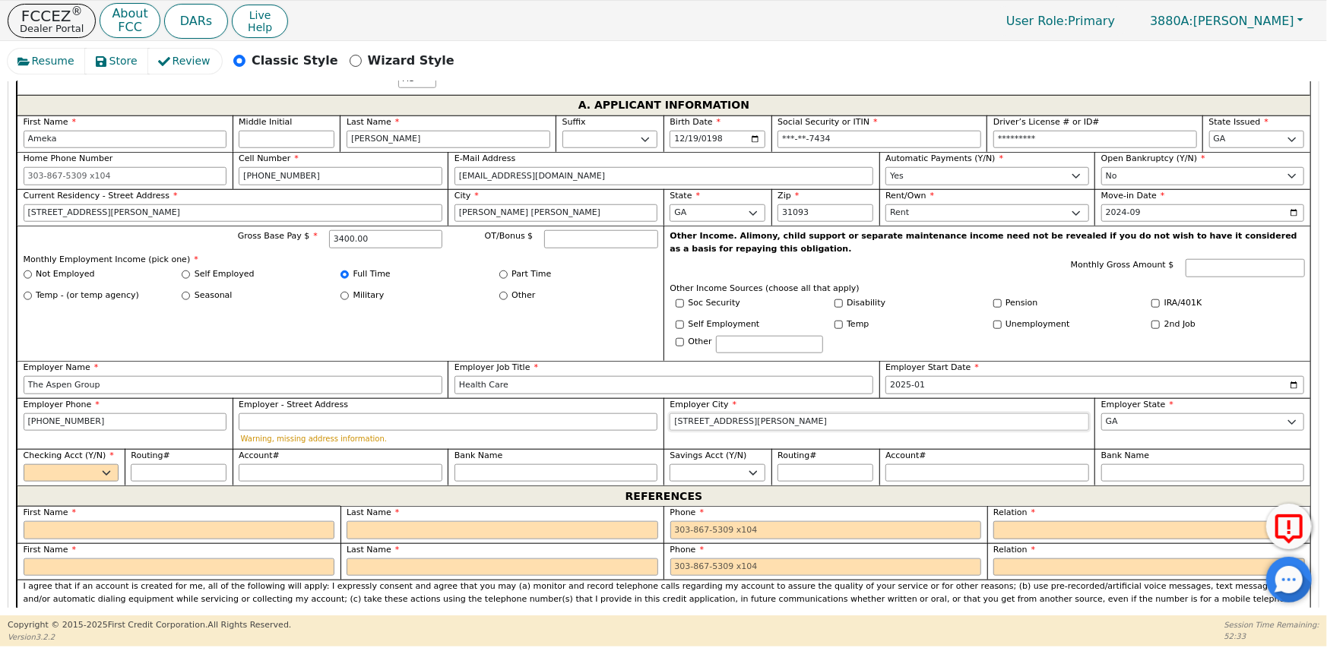
click at [664, 414] on div "Employer City [STREET_ADDRESS][PERSON_NAME]" at bounding box center [879, 423] width 431 height 51
paste input "[STREET_ADDRESS][PERSON_NAME]"
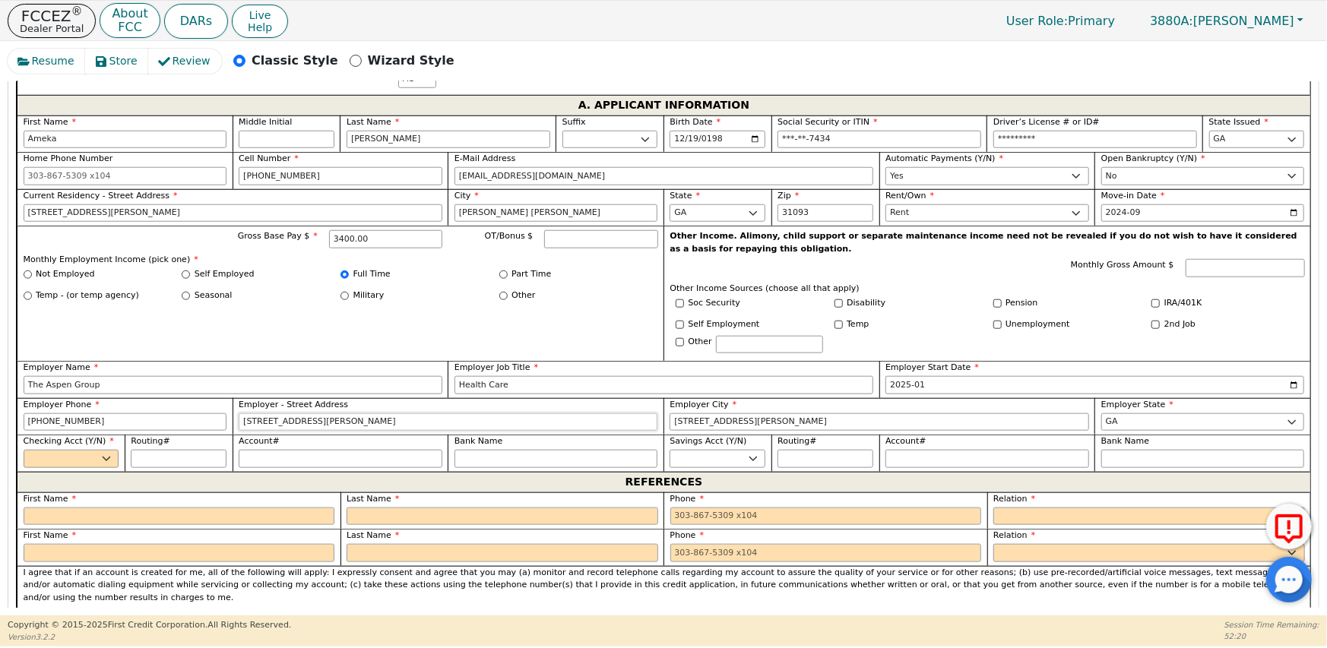
type input "[STREET_ADDRESS][PERSON_NAME]"
drag, startPoint x: 737, startPoint y: 408, endPoint x: 667, endPoint y: 405, distance: 70.8
click at [667, 405] on div "Employer City [STREET_ADDRESS][PERSON_NAME]" at bounding box center [879, 416] width 431 height 37
type input "[PERSON_NAME] [PERSON_NAME]"
drag, startPoint x: 511, startPoint y: 373, endPoint x: 457, endPoint y: 379, distance: 54.4
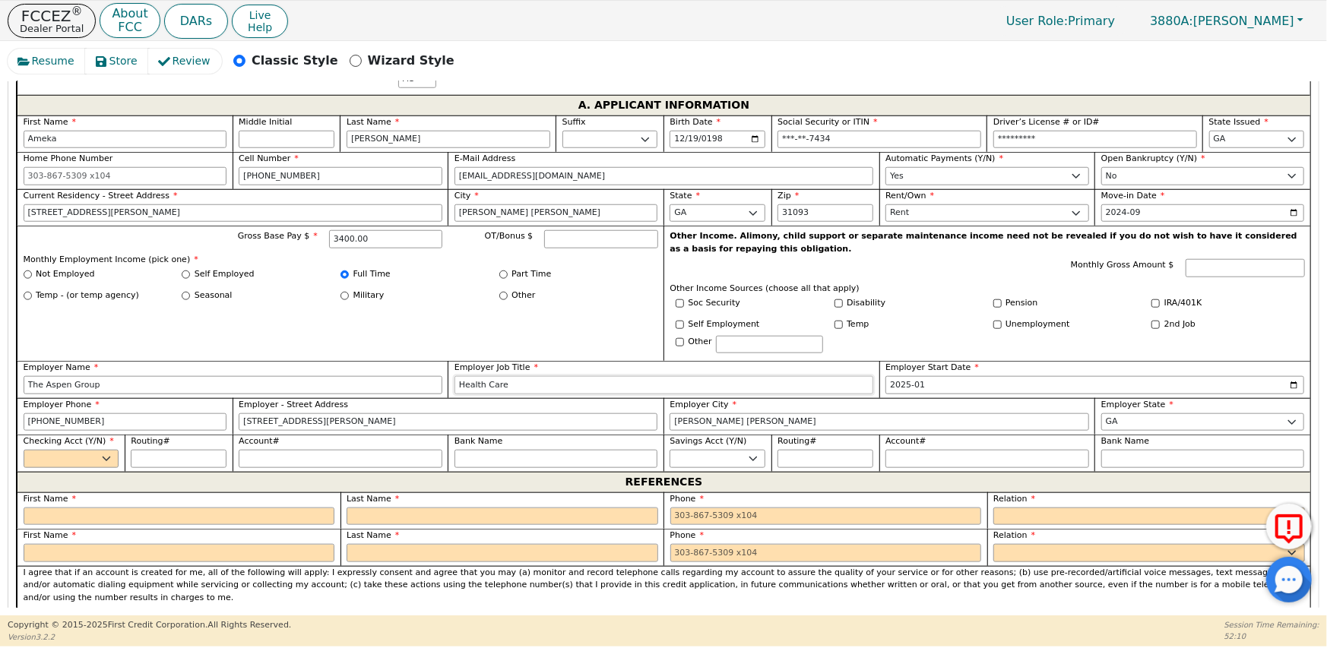
click at [457, 379] on div "Health Care" at bounding box center [664, 385] width 419 height 18
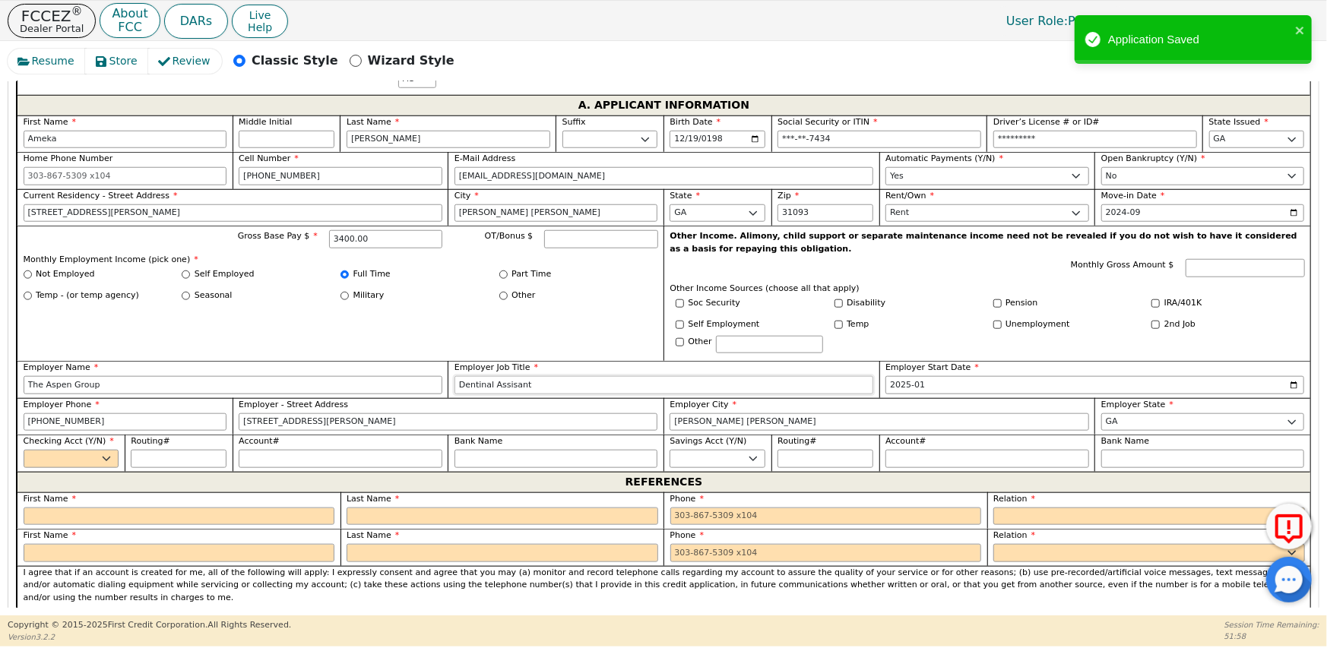
type input "Dentinal Assisant"
click at [111, 450] on select "Yes No" at bounding box center [72, 459] width 96 height 18
select select "y"
click at [24, 450] on select "Yes No" at bounding box center [72, 459] width 96 height 18
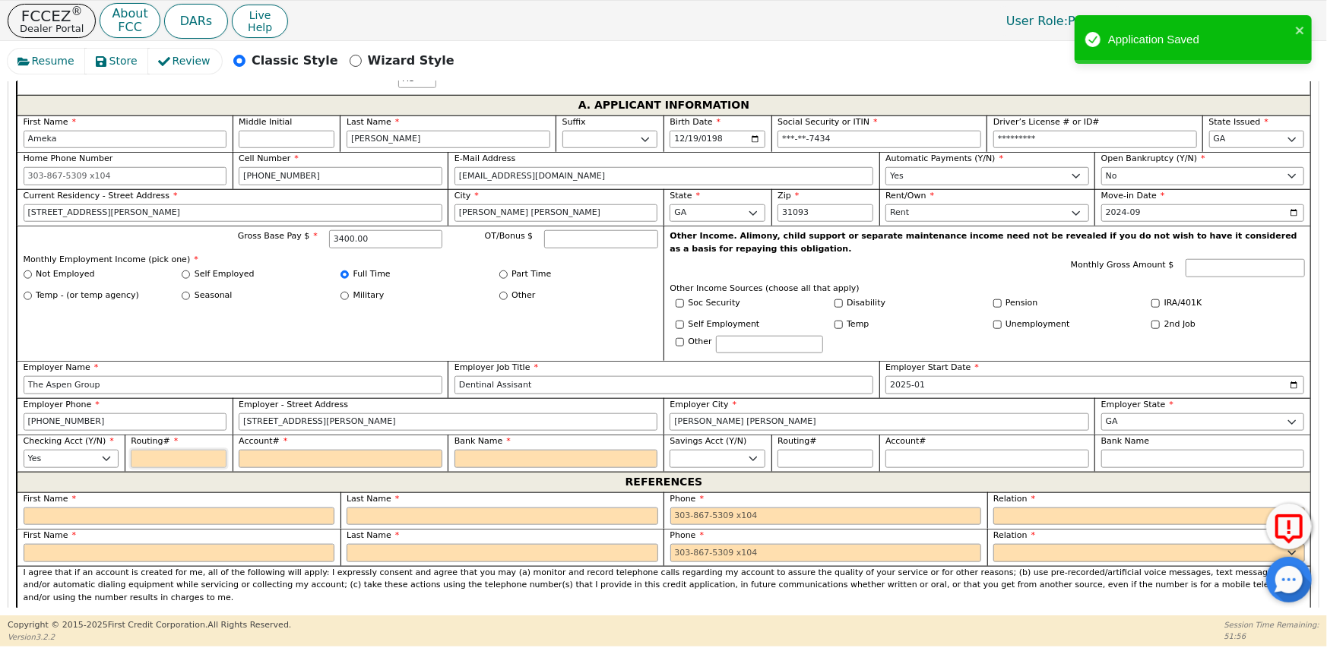
click at [147, 450] on input "Routing#" at bounding box center [179, 459] width 96 height 18
type input "0"
type input "*"
type input "03"
type input "**"
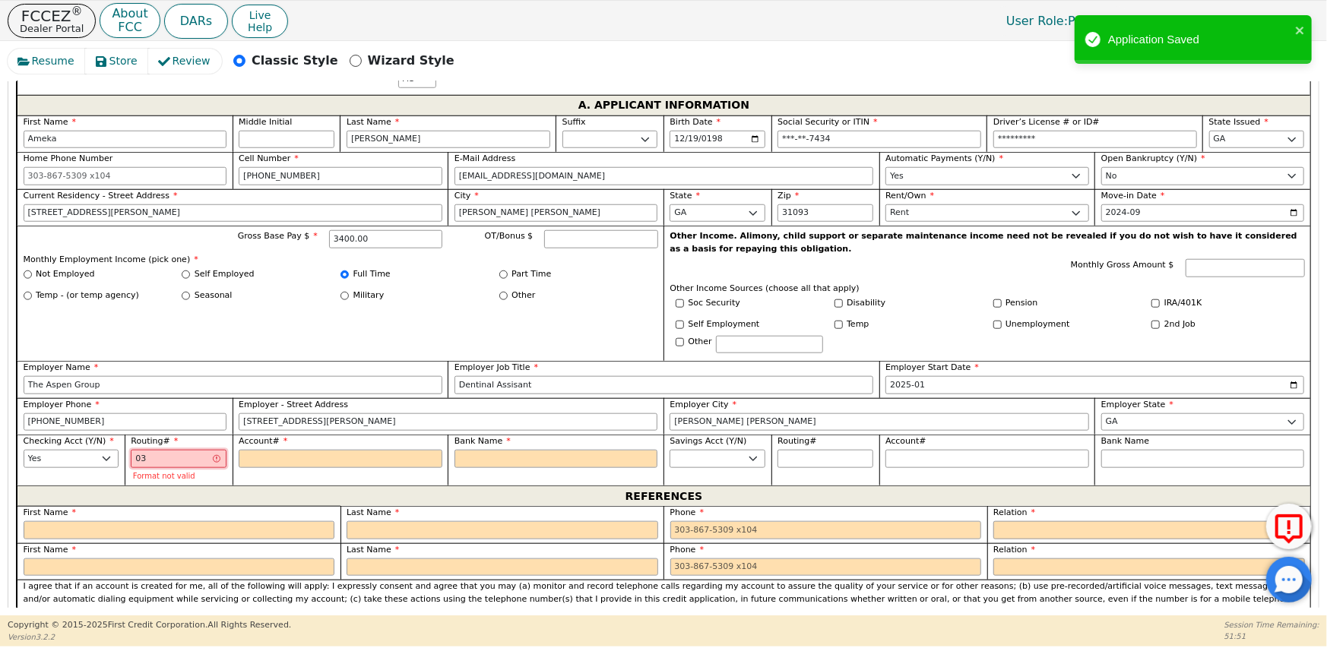
type input "031"
type input "***"
type input "0311"
type input "****"
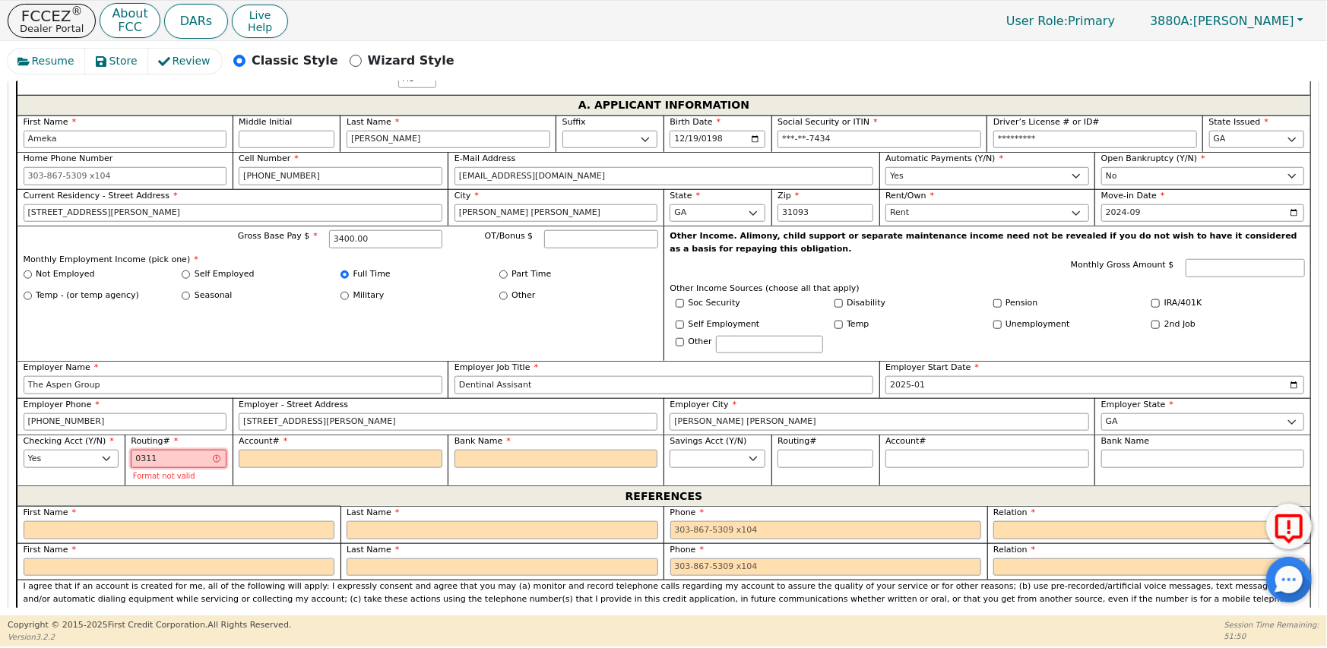
type input "03110"
type input "*****"
type input "031101"
type input "******"
type input "0311013"
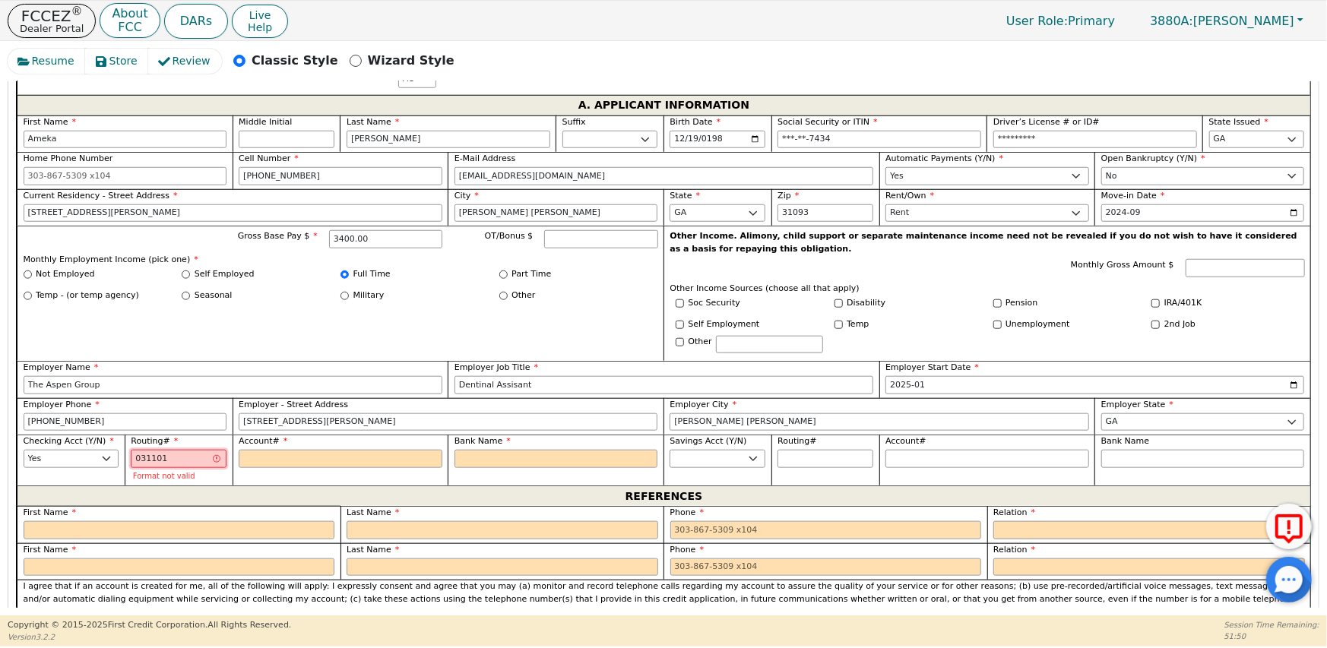
type input "*******"
type input "03110133"
type input "********"
type input "031101334"
type input "*********"
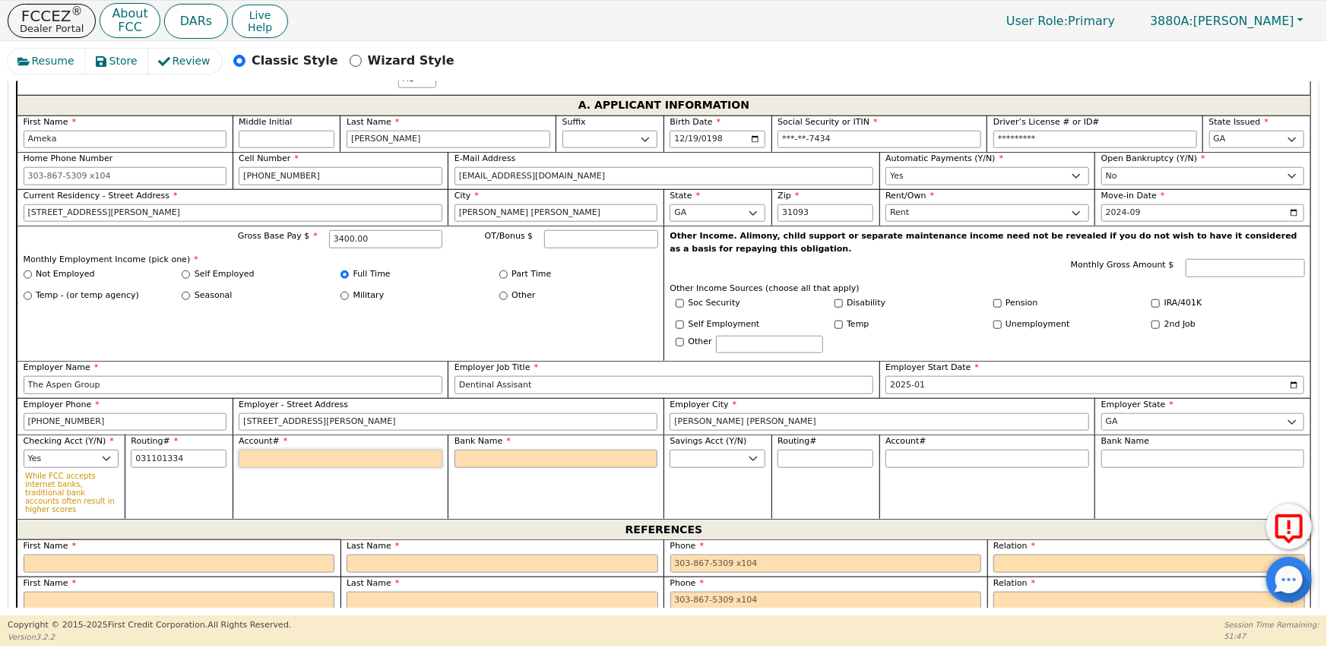
type input "*********"
click at [250, 451] on input "Account#" at bounding box center [341, 459] width 204 height 18
type input "4"
type input "*"
type input "41"
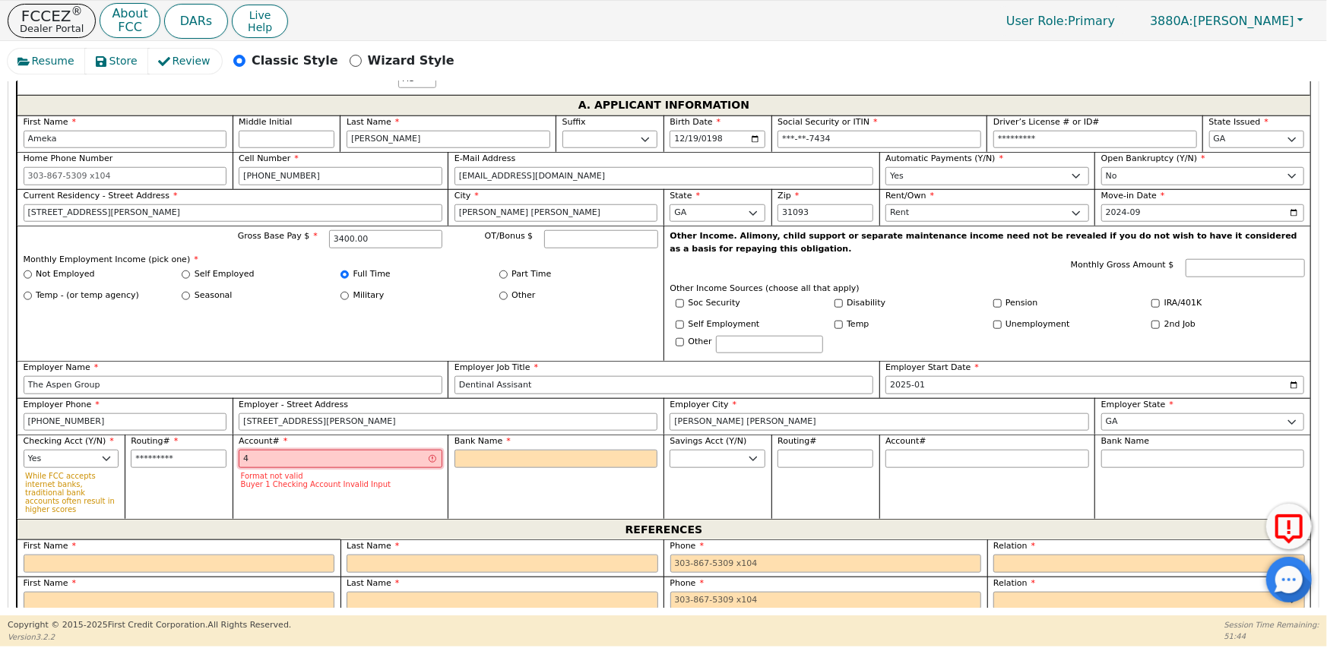
type input "**"
type input "411"
type input "***"
type input "4110"
type input "****"
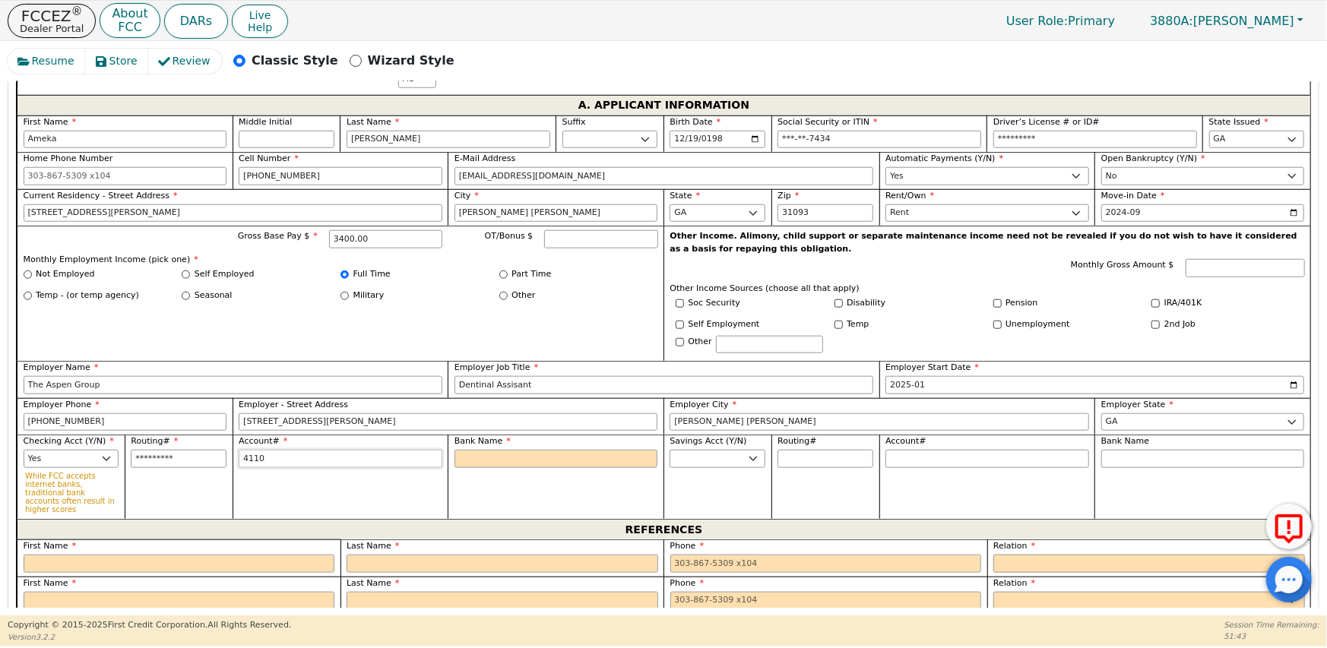
type input "41104"
type input "*****"
type input "411043"
type input "******"
type input "4110433"
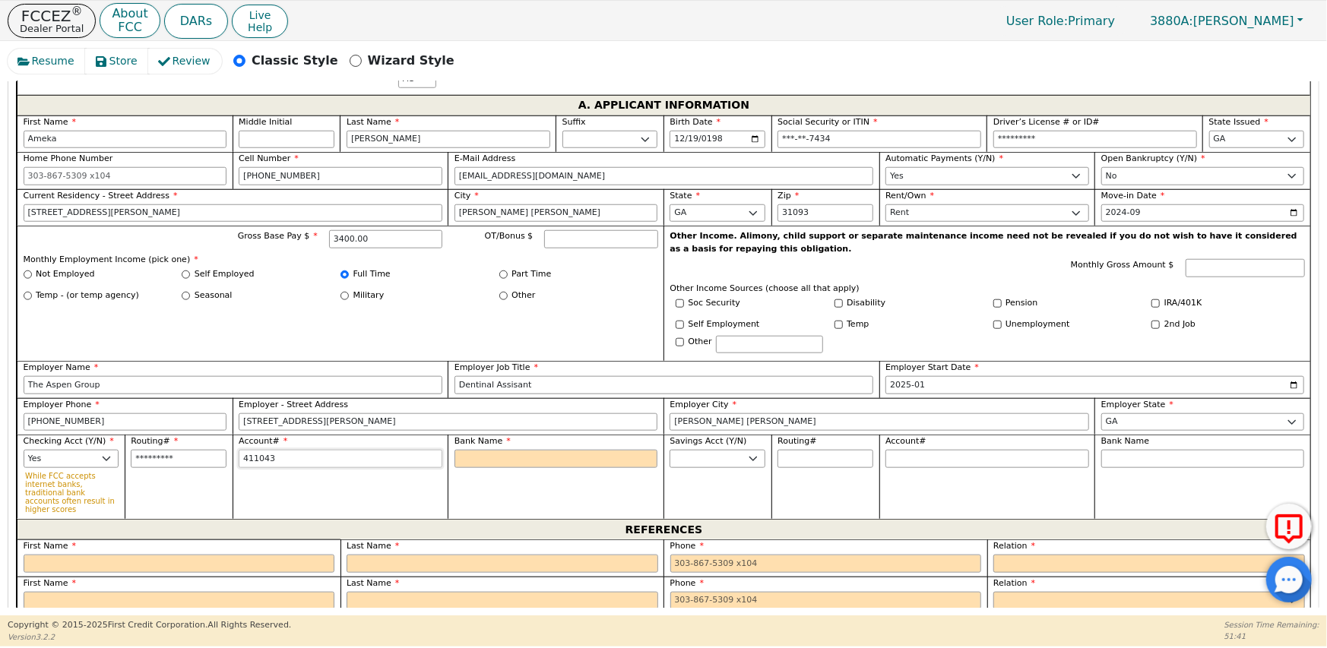
type input "*******"
type input "41104339"
type input "********"
type input "411043392"
type input "*********"
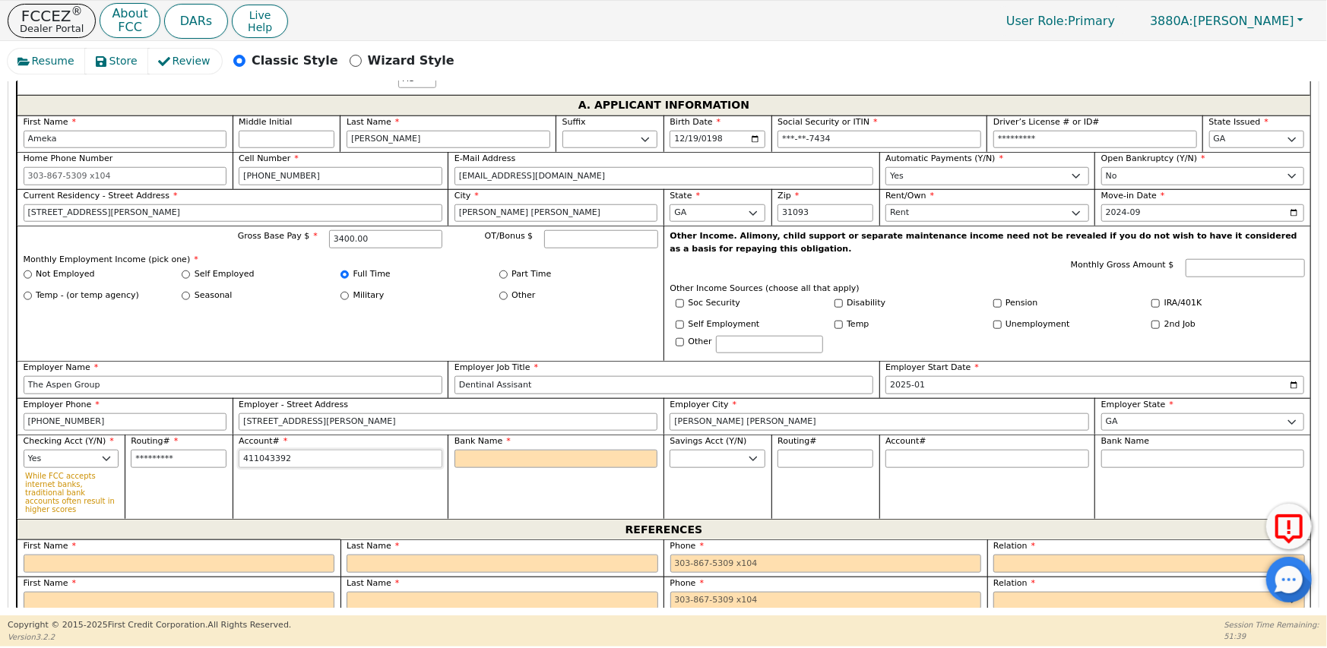
type input "4110433928"
type input "**********"
type input "41104339285"
type input "**********"
type input "411043392857"
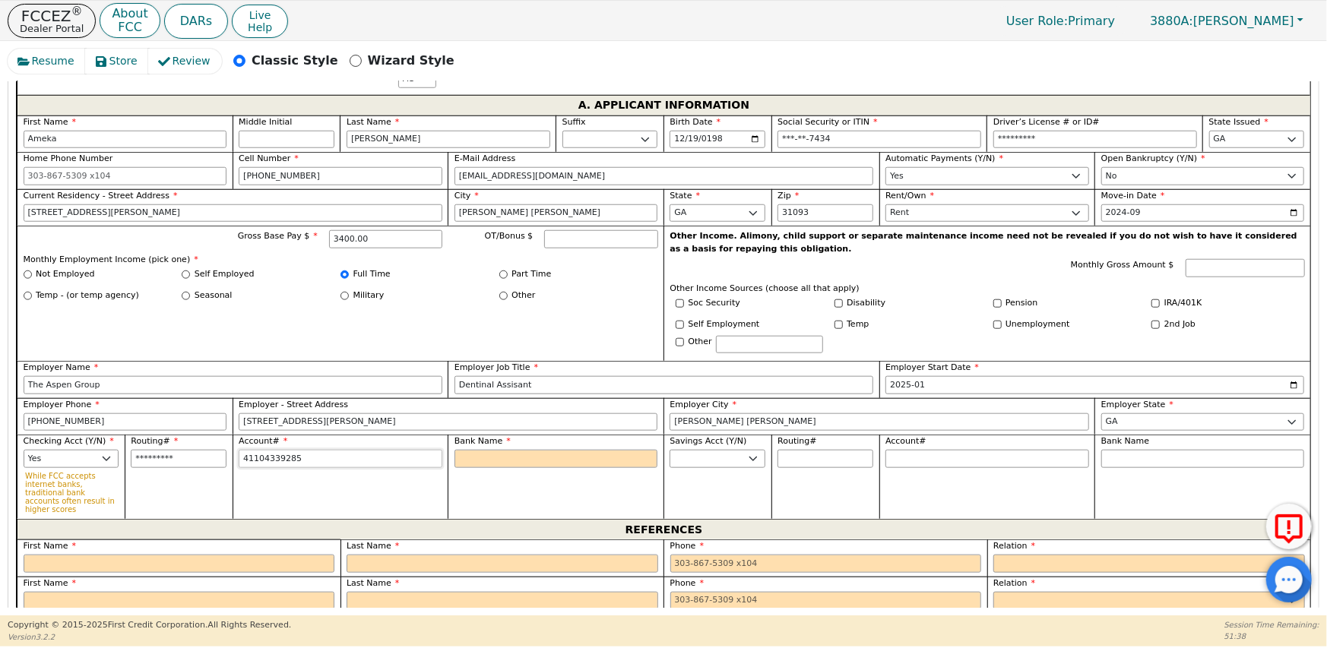
type input "**********"
click at [479, 450] on input "Bank Name" at bounding box center [557, 459] width 204 height 18
type input "S"
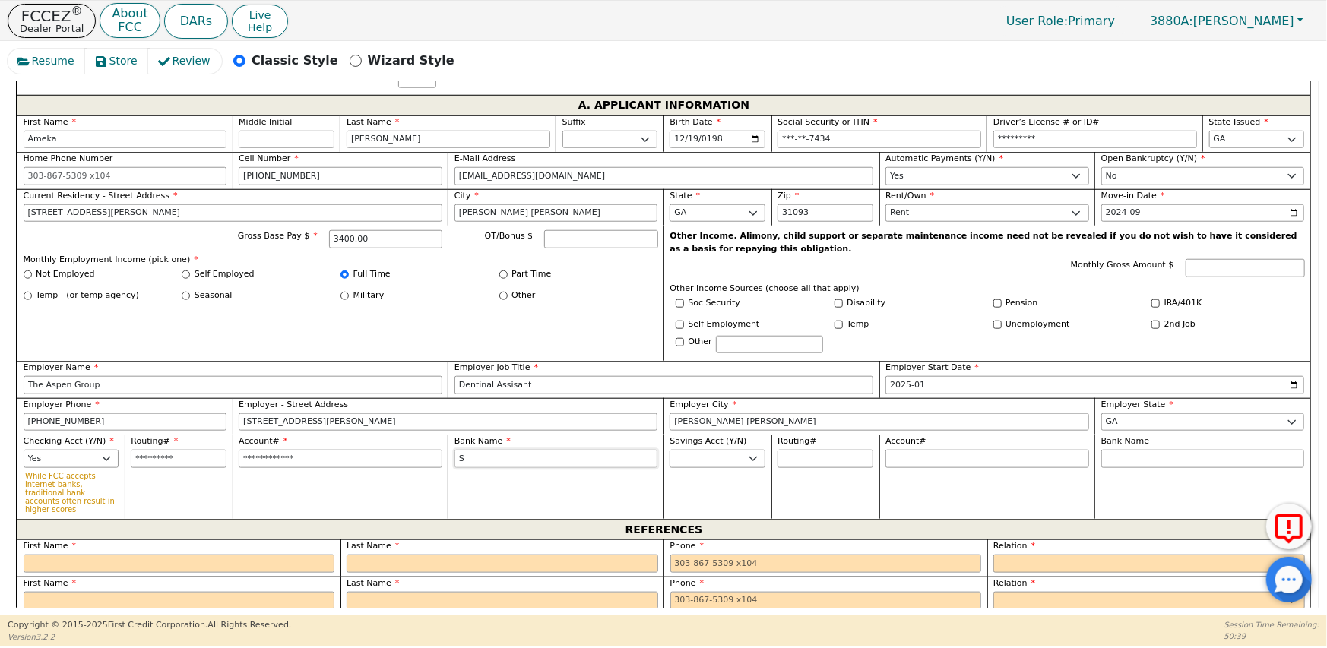
type input "So"
type input "SoF"
type input "SoFi"
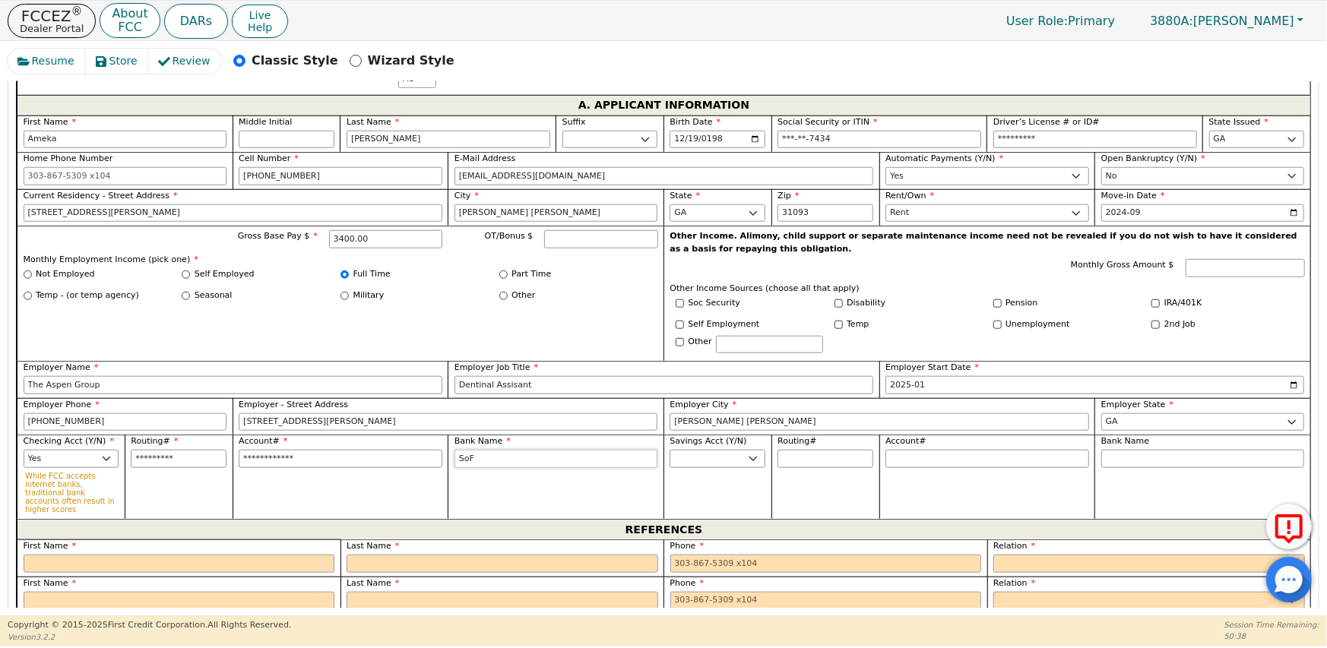
type input "SoFi"
type input "SoFi B"
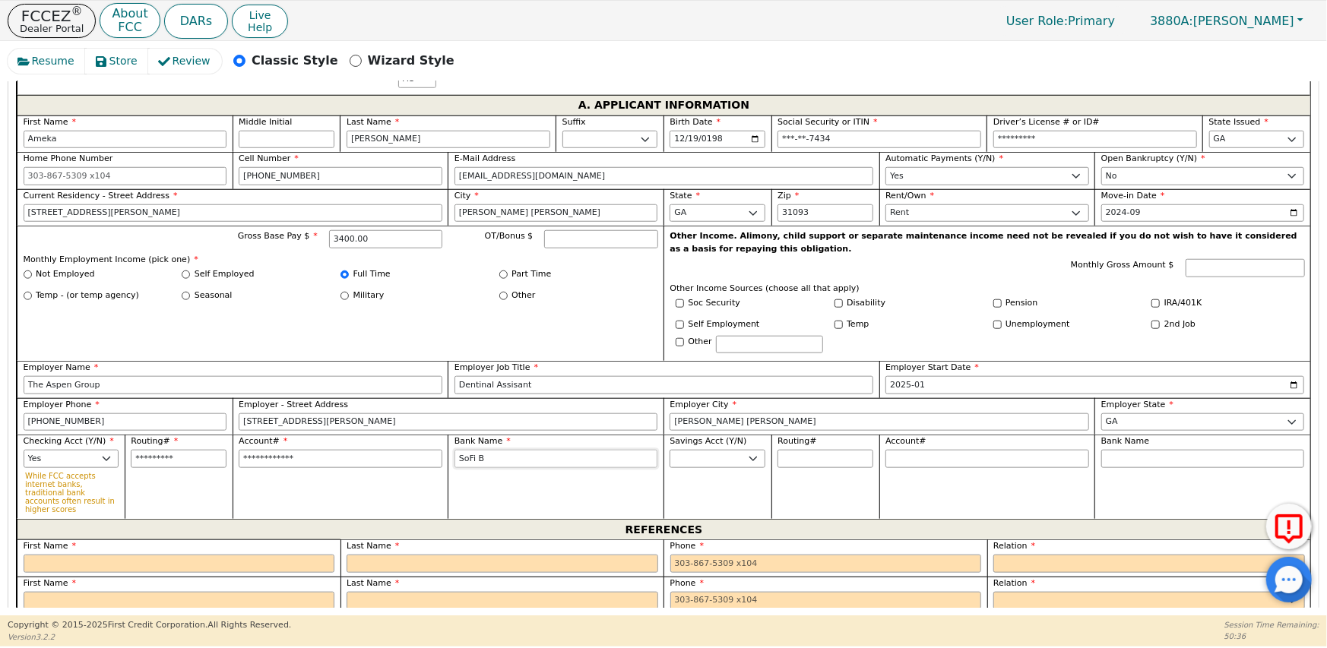
type input "SoFi Ba"
type input "SoFi Ban"
type input "SoFi Bank"
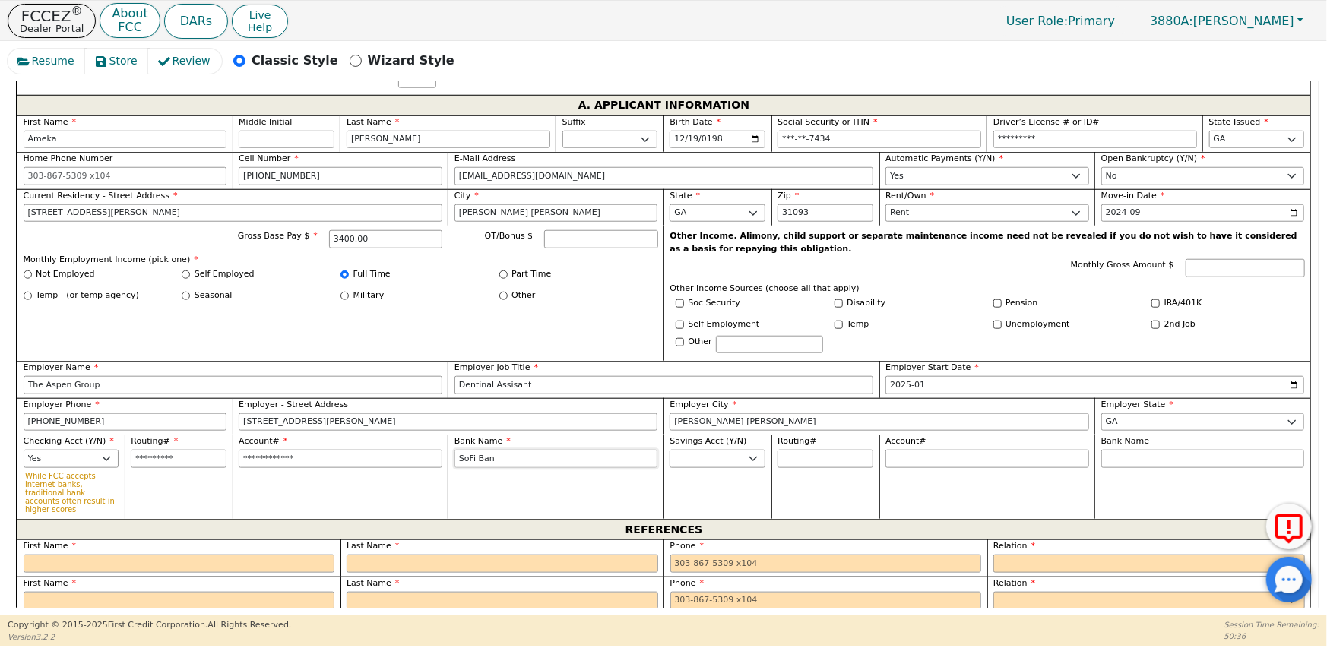
type input "SoFi Bank"
click at [474, 450] on input "SoFi Bank" at bounding box center [557, 459] width 204 height 18
type input "SoF Bank"
type input "So Bank"
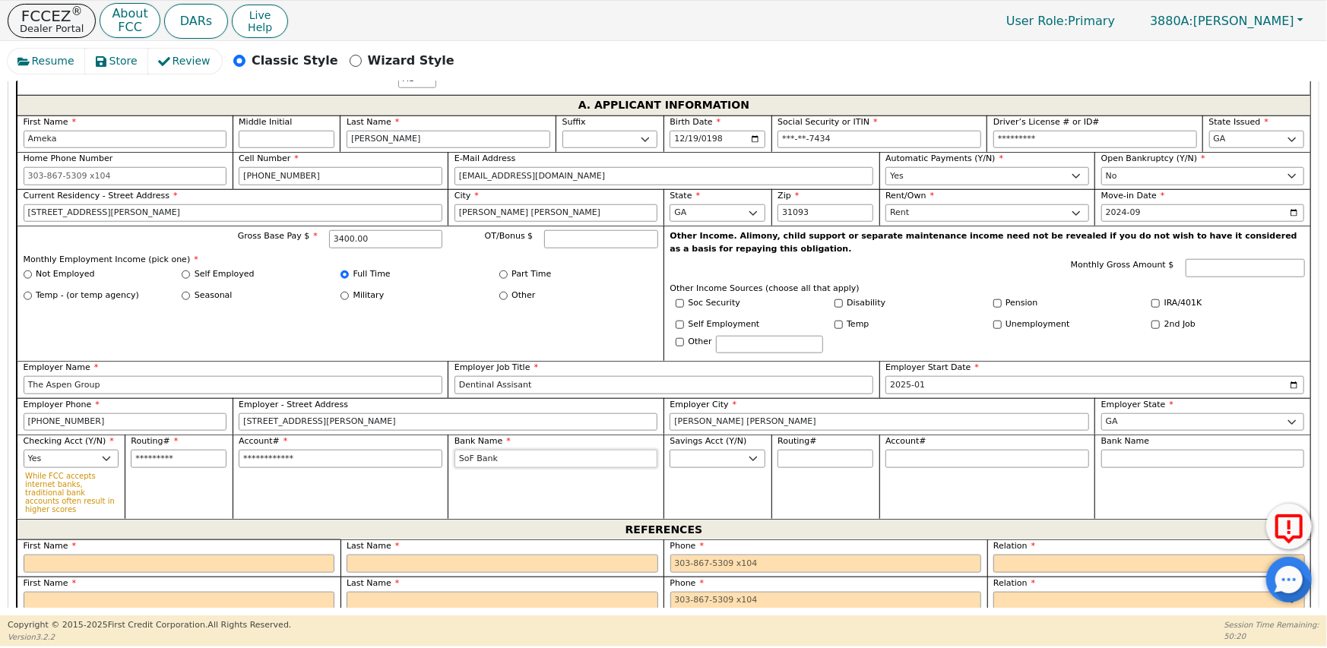
type input "So Bank"
type input "S Bank"
type input "SO Bank"
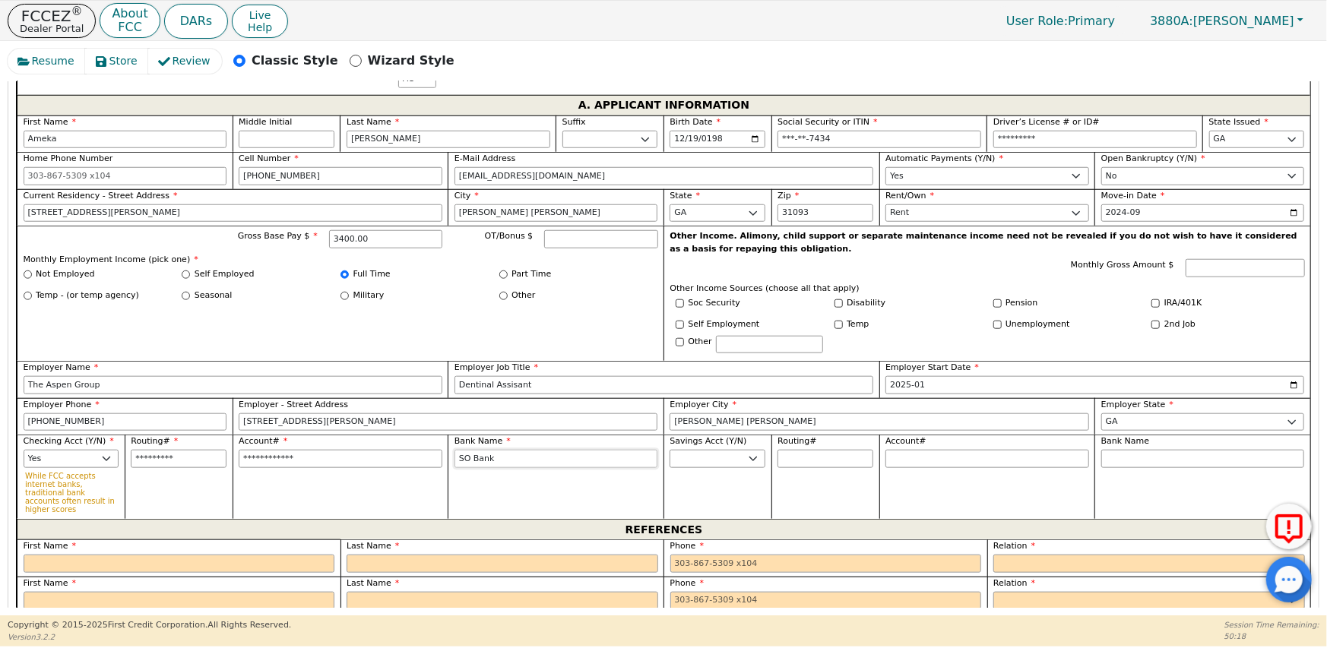
type input "SOF Bank"
type input "SOFI Bank"
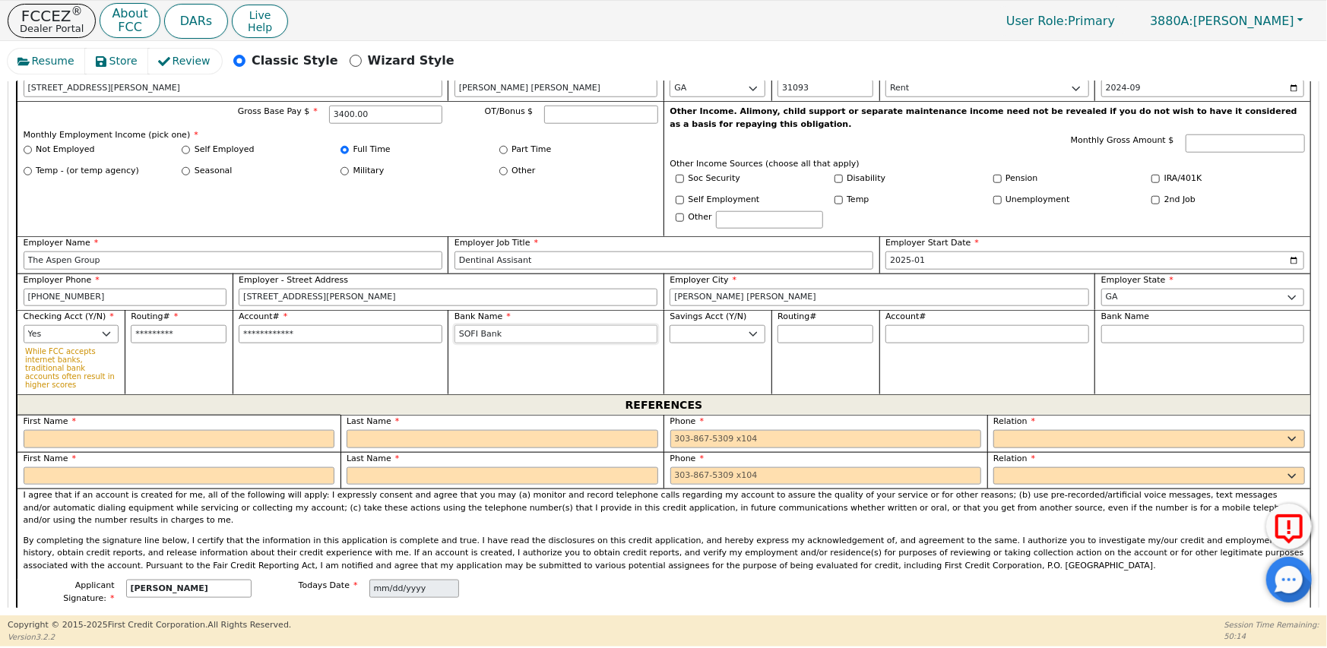
scroll to position [1024, 0]
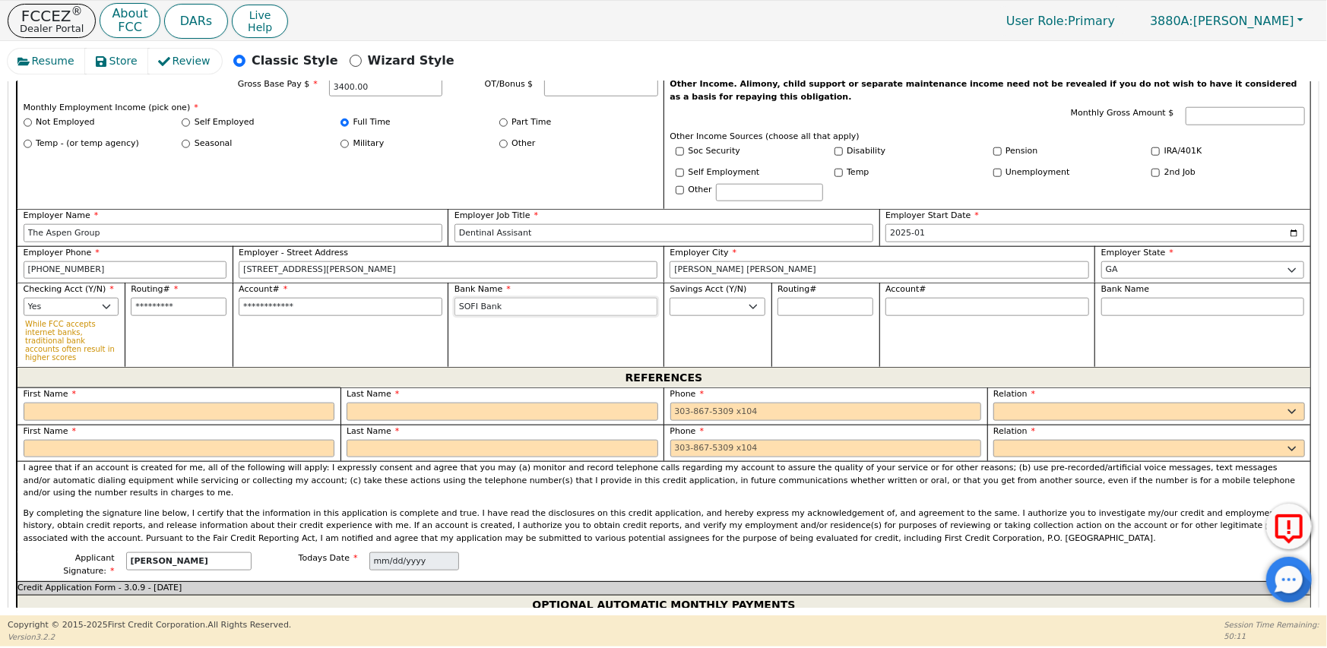
type input "SOFI Bank"
click at [732, 298] on select "Yes No" at bounding box center [718, 307] width 96 height 18
select select "n"
click at [670, 298] on select "Yes No" at bounding box center [718, 307] width 96 height 18
click at [75, 388] on div "First Name" at bounding box center [180, 404] width 312 height 33
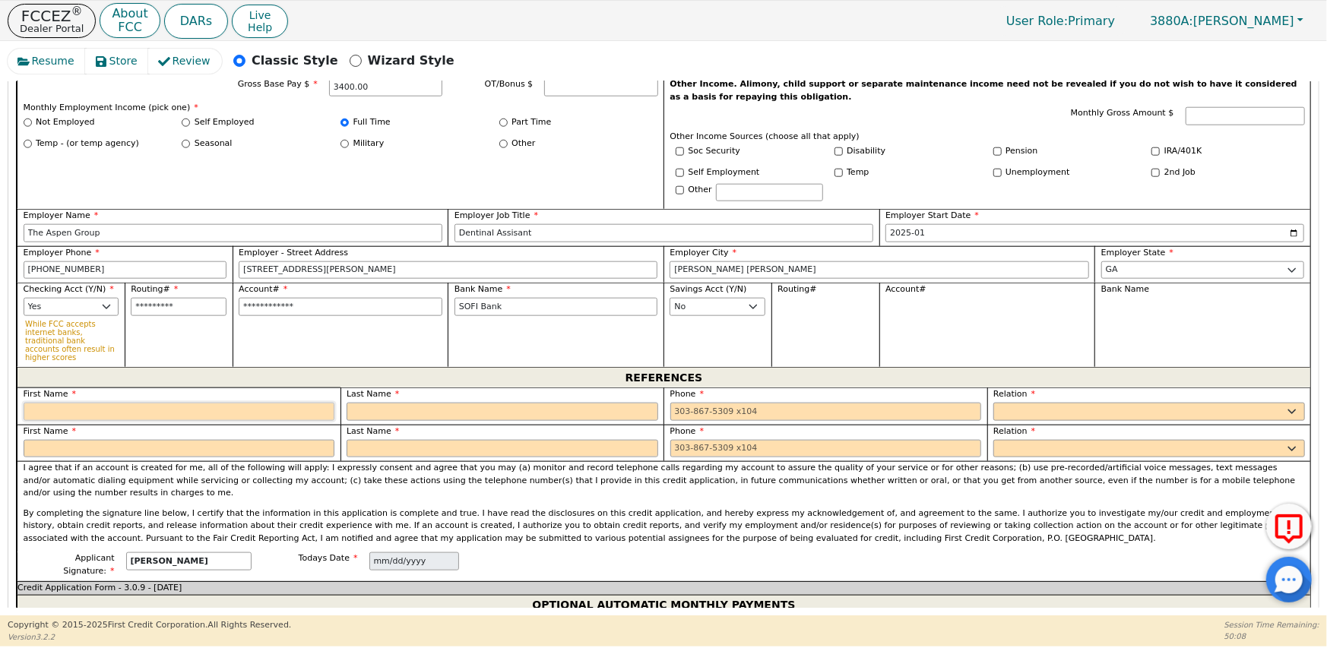
click at [72, 403] on input "text" at bounding box center [180, 412] width 312 height 18
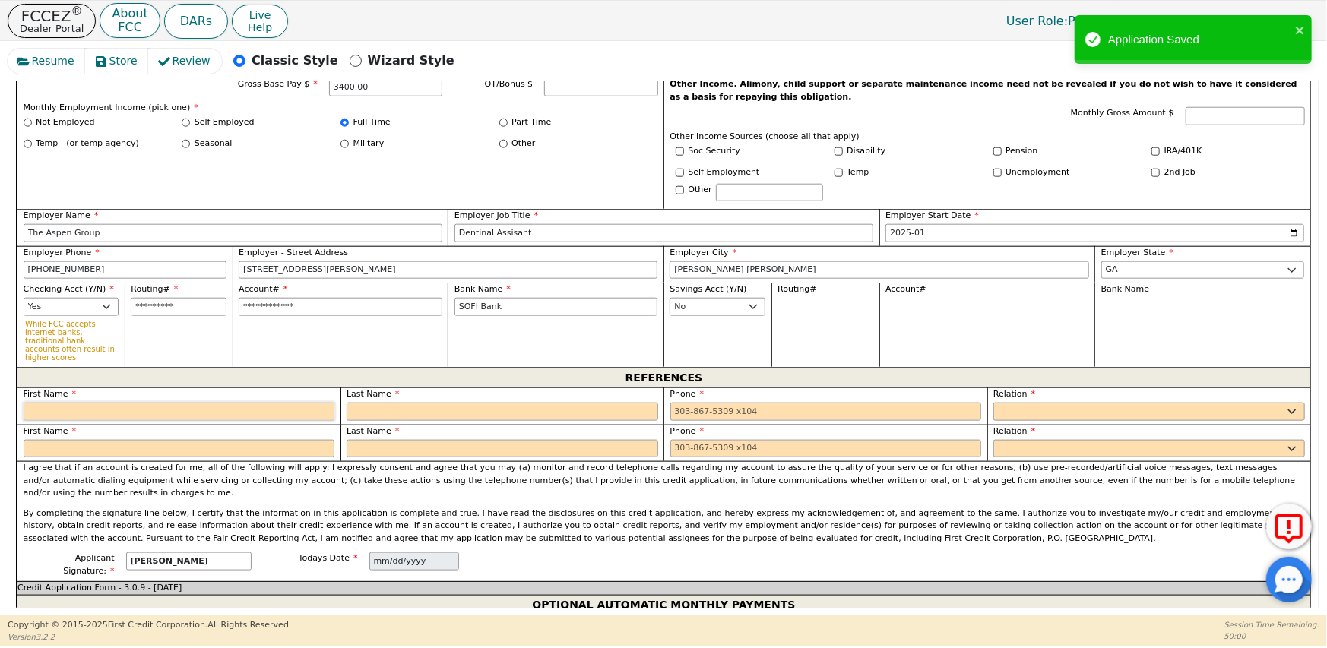
click at [54, 403] on input "text" at bounding box center [180, 412] width 312 height 18
type input "[PERSON_NAME]"
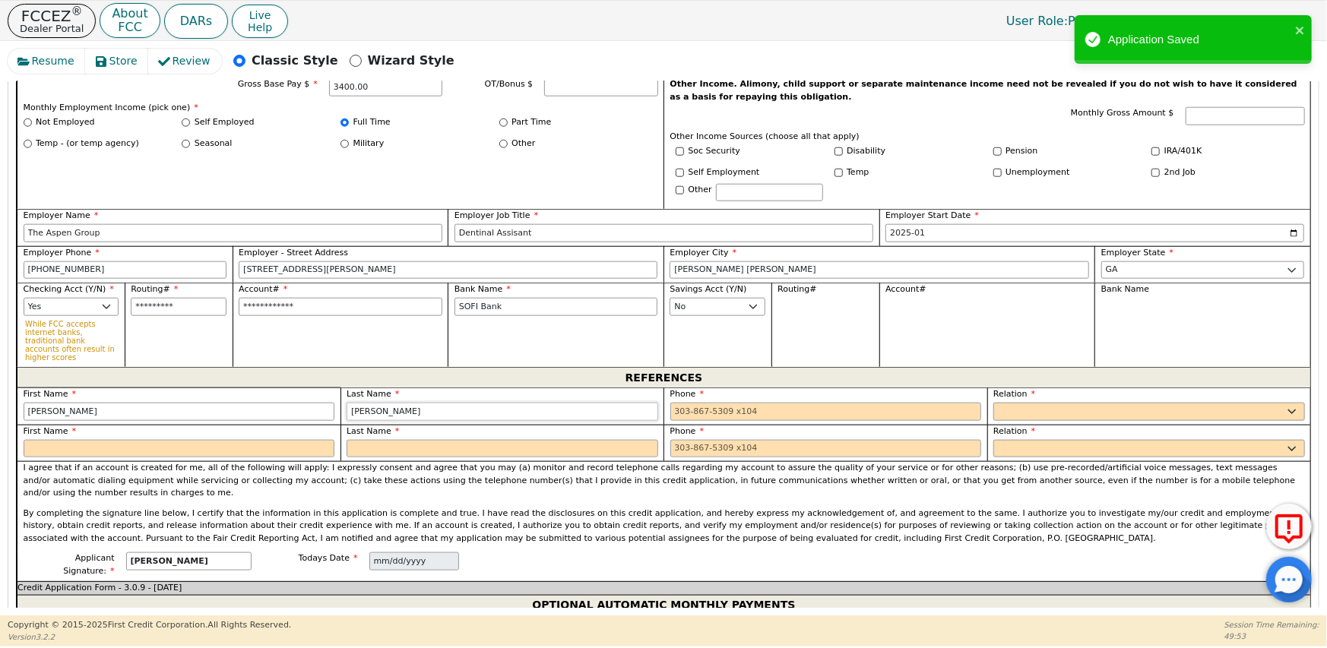
type input "[PERSON_NAME]"
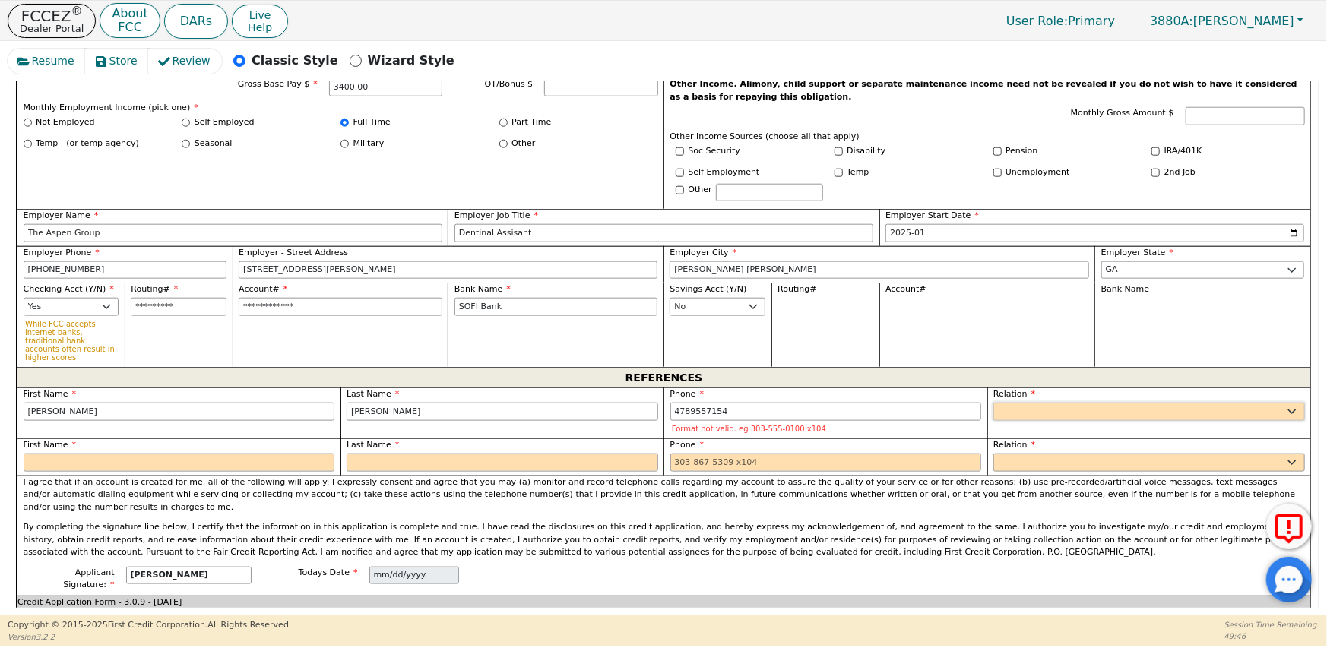
type input "[PHONE_NUMBER]"
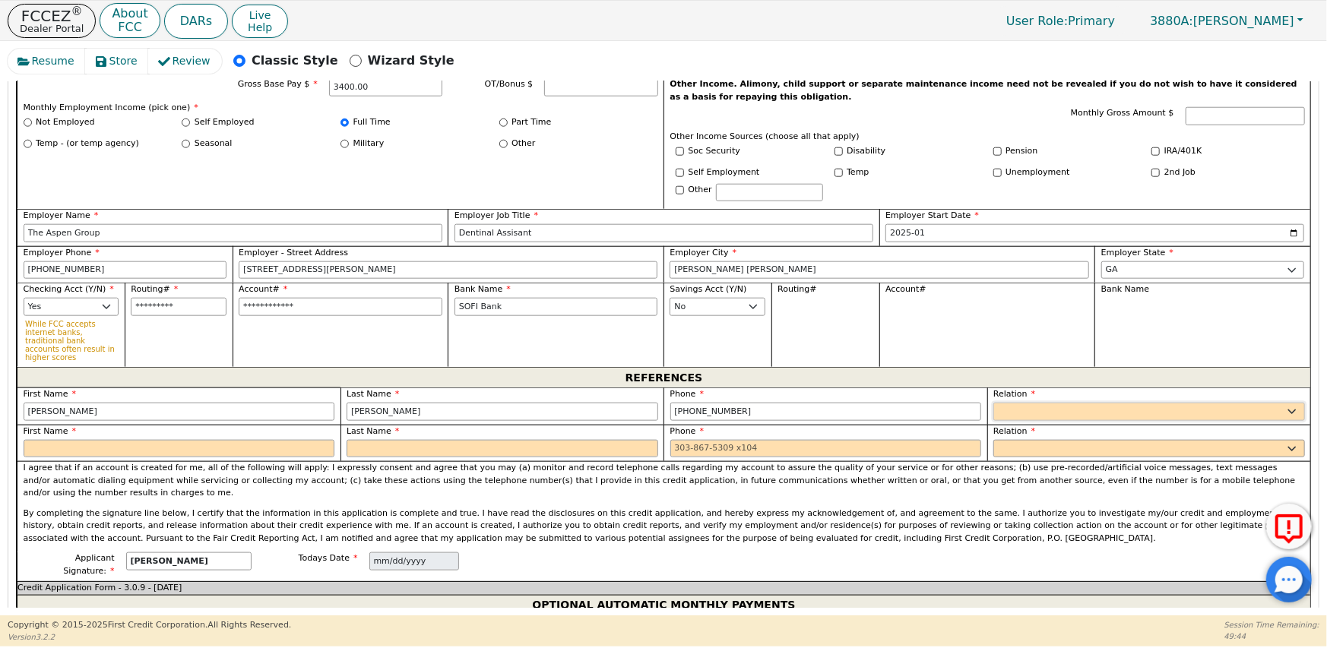
click at [1004, 403] on select "FATHER MOTHER SISTER BROTHER DAUGHTER SON CO-WORKER NEIGHBOR FRIEND COUSIN G-MO…" at bounding box center [1150, 412] width 312 height 18
select select "FRIEND"
click at [994, 403] on select "FATHER MOTHER SISTER BROTHER DAUGHTER SON CO-WORKER NEIGHBOR FRIEND COUSIN G-MO…" at bounding box center [1150, 412] width 312 height 18
click at [97, 440] on input "text" at bounding box center [180, 449] width 312 height 18
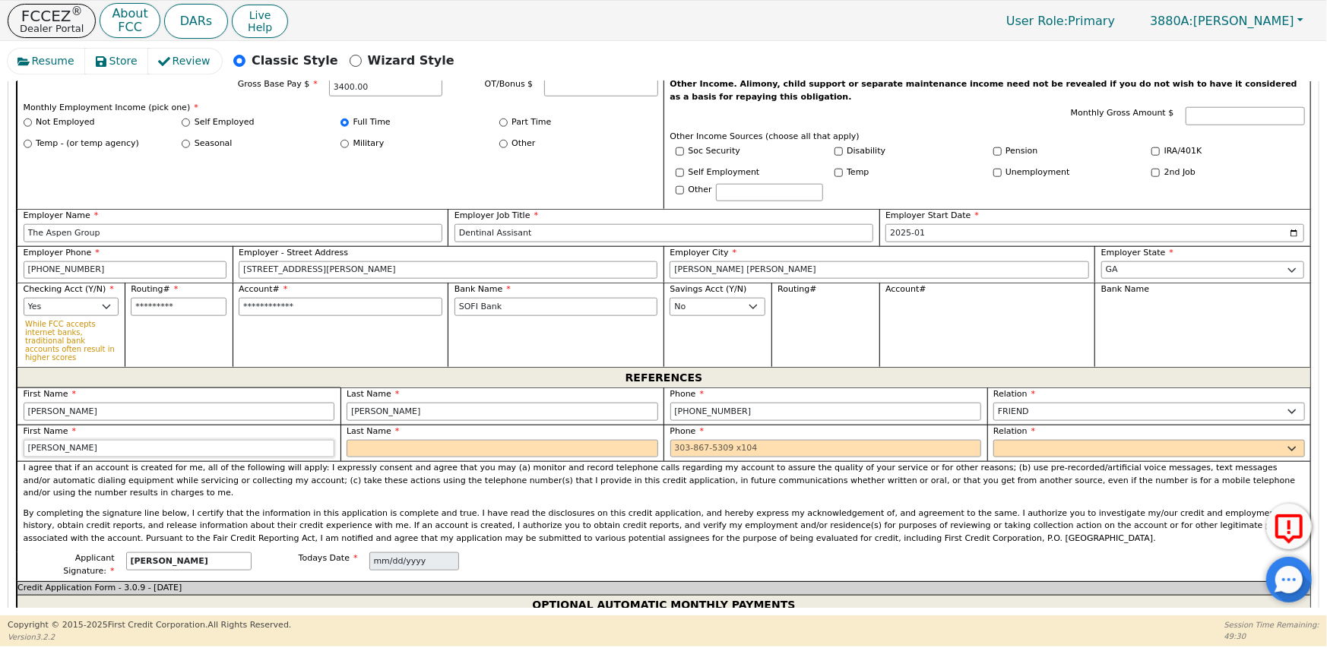
type input "[PERSON_NAME]"
click at [399, 440] on input "text" at bounding box center [503, 449] width 312 height 18
type input "[PERSON_NAME]"
click at [673, 440] on input "tel" at bounding box center [827, 449] width 312 height 18
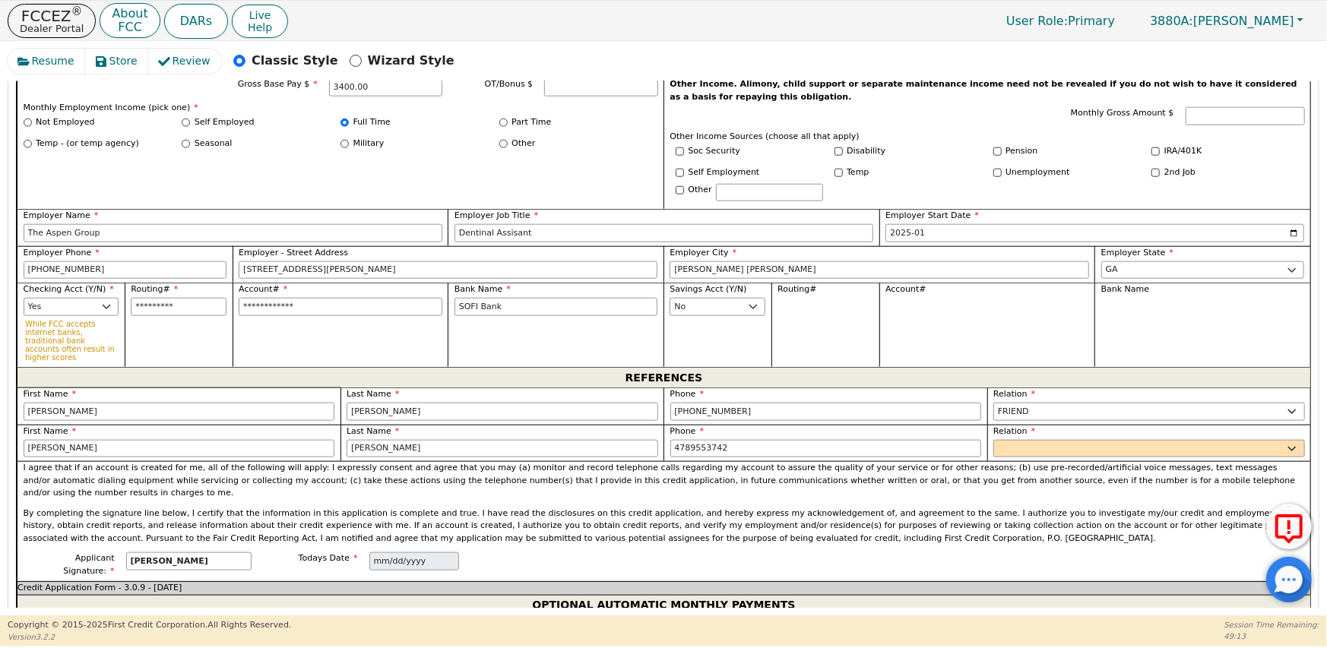
type input "[PHONE_NUMBER]"
click at [1012, 436] on div "Relation FATHER MOTHER SISTER BROTHER DAUGHTER SON CO-WORKER NEIGHBOR FRIEND CO…" at bounding box center [1150, 443] width 324 height 37
click at [1010, 440] on select "FATHER MOTHER SISTER BROTHER DAUGHTER SON CO-WORKER NEIGHBOR FRIEND COUSIN G-MO…" at bounding box center [1150, 449] width 312 height 18
select select "FRIEND"
click at [994, 440] on select "FATHER MOTHER SISTER BROTHER DAUGHTER SON CO-WORKER NEIGHBOR FRIEND COUSIN G-MO…" at bounding box center [1150, 449] width 312 height 18
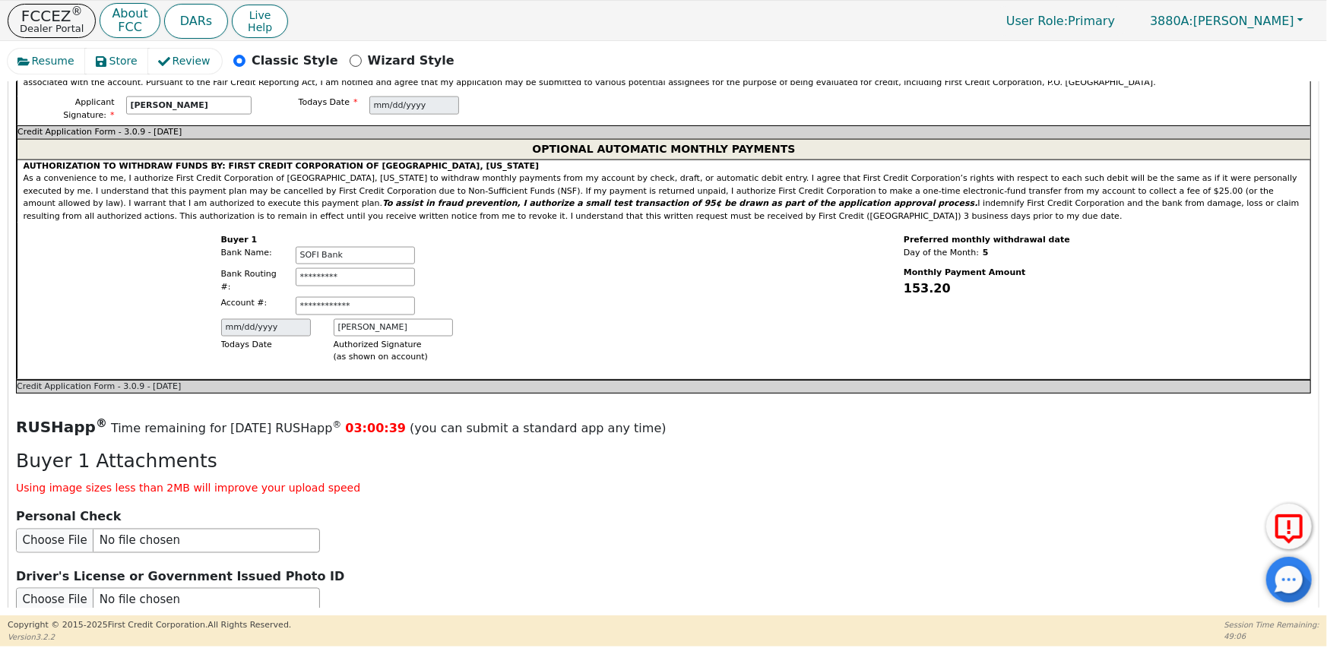
scroll to position [1556, 0]
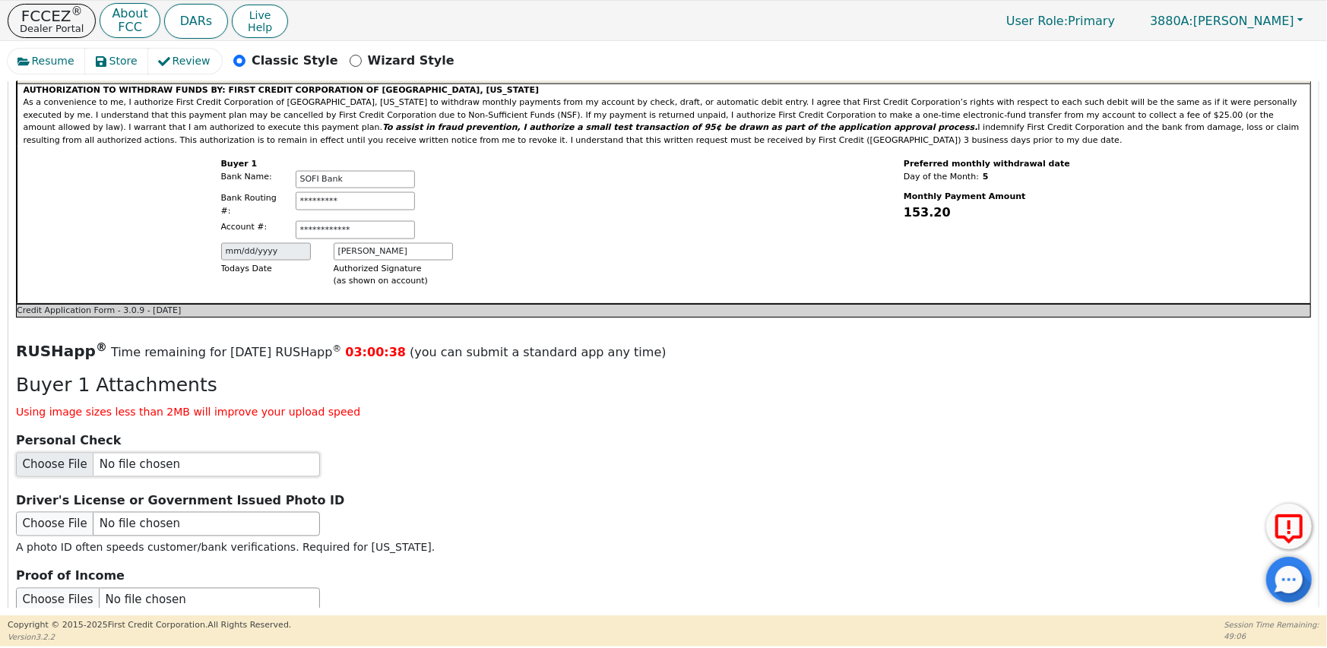
click at [136, 453] on input "file" at bounding box center [168, 465] width 304 height 24
type input "C:\fakepath\[PERSON_NAME] POI.JPG"
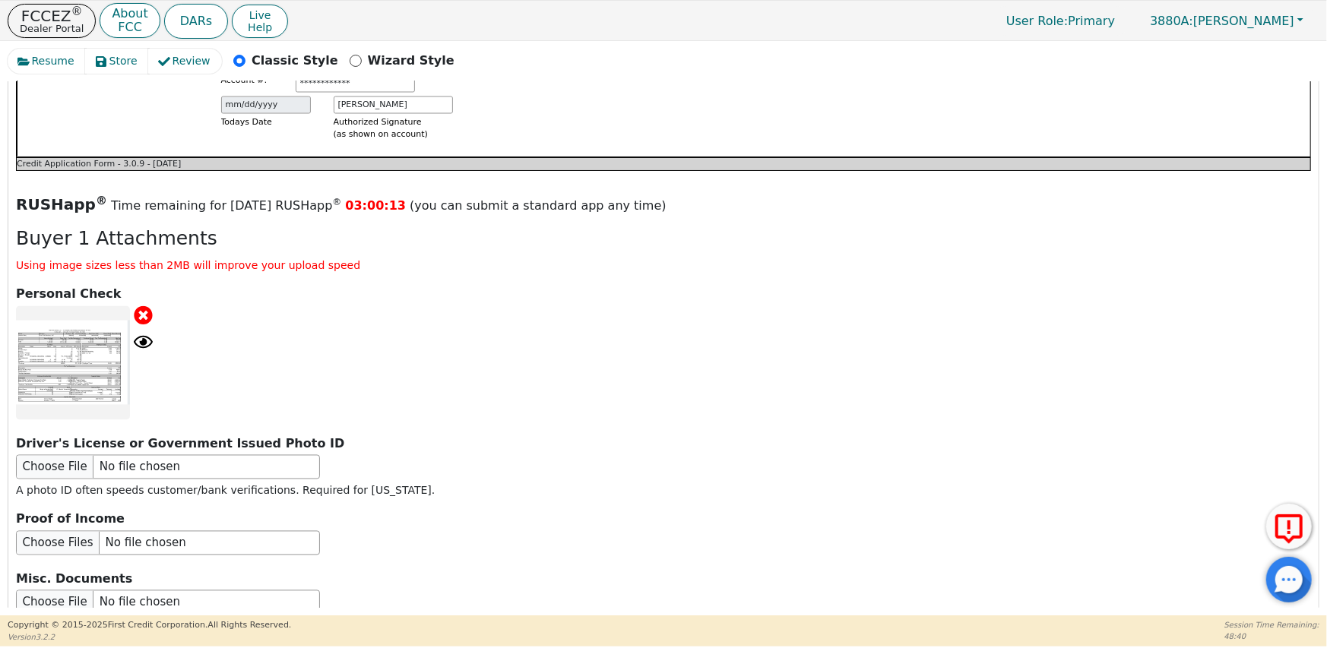
scroll to position [1708, 0]
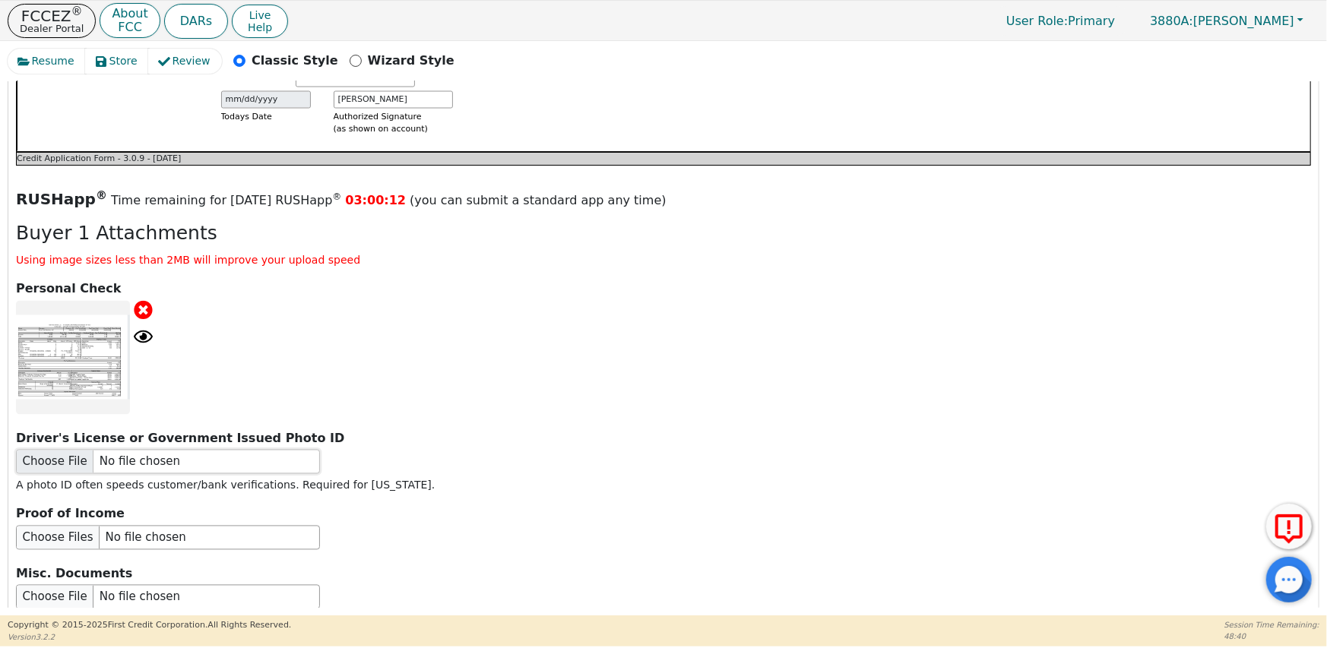
click at [124, 450] on input "file" at bounding box center [168, 462] width 304 height 24
type input "C:\fakepath\[PERSON_NAME].jpg"
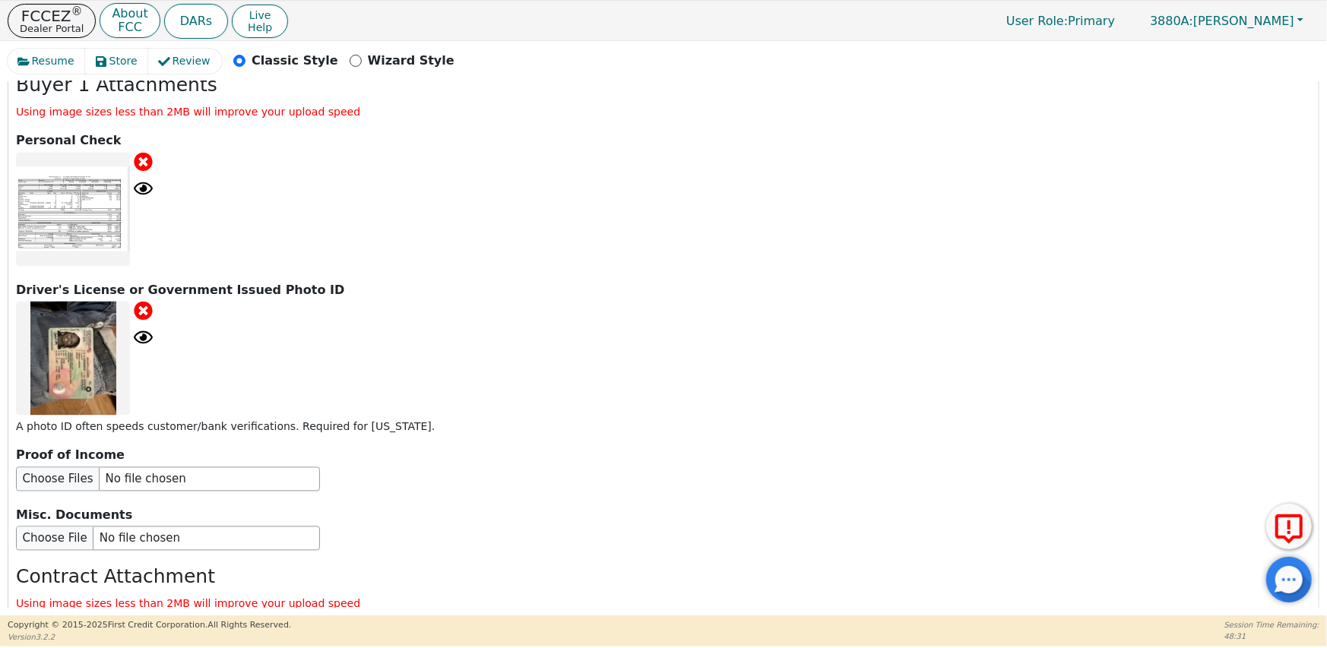
scroll to position [1860, 0]
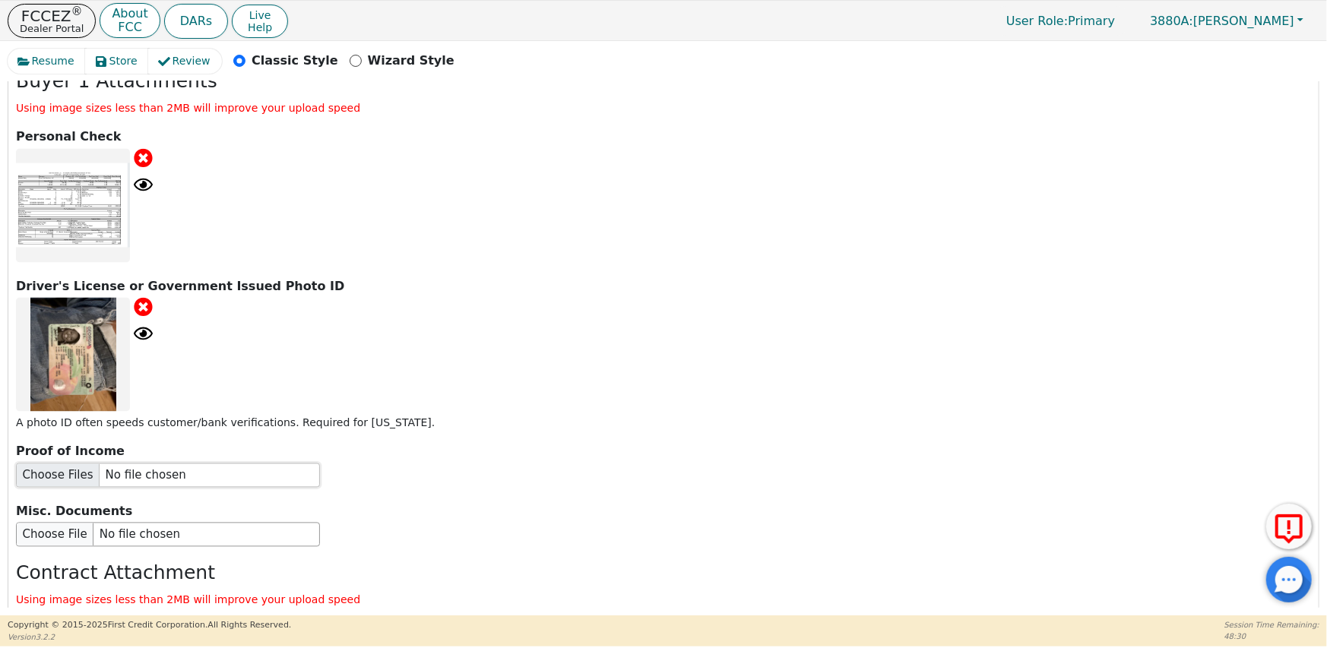
click at [189, 464] on input "file" at bounding box center [168, 476] width 304 height 24
type input "C:\fakepath\[PERSON_NAME] POI 2 .JPG"
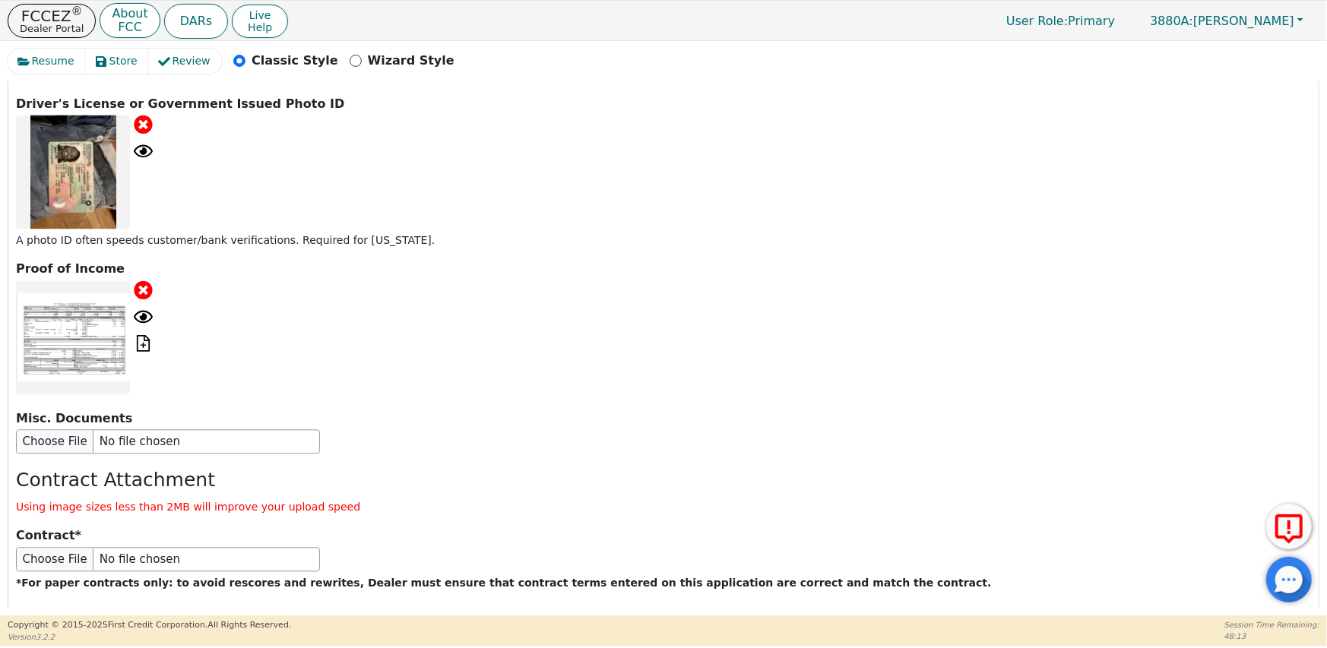
scroll to position [2075, 0]
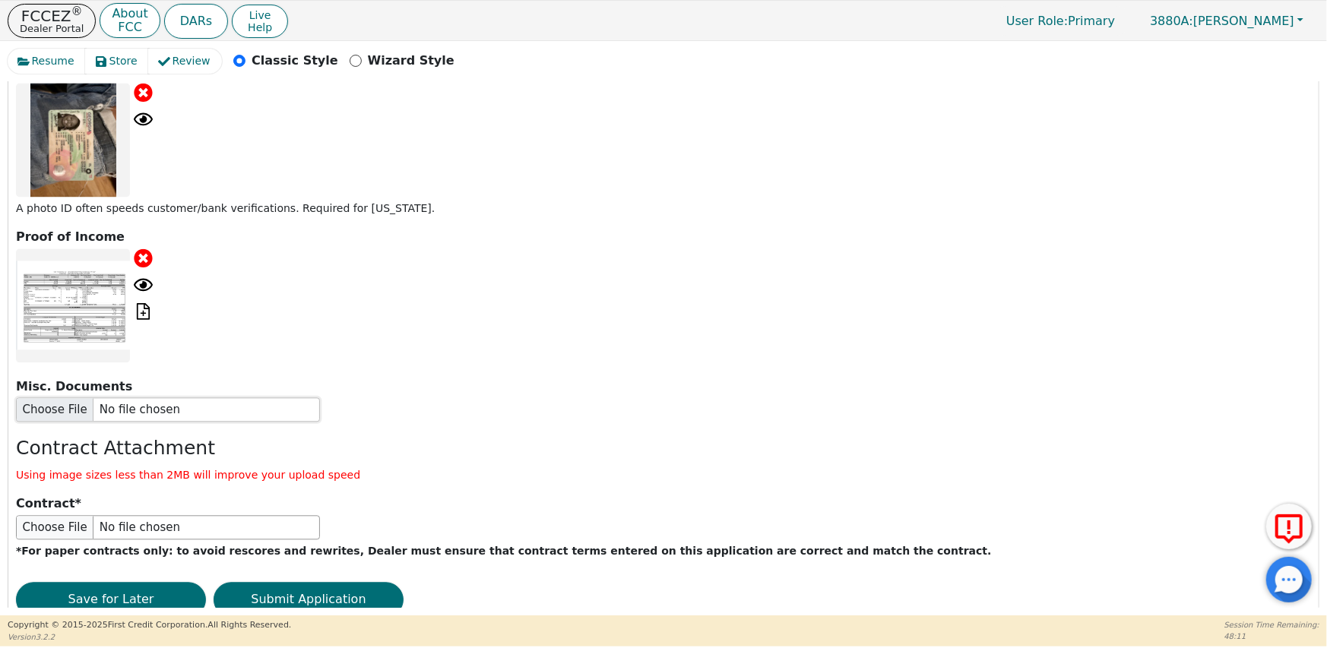
click at [157, 398] on input "file" at bounding box center [168, 410] width 304 height 24
type input "C:\fakepath\[PERSON_NAME] POI 3.JPG"
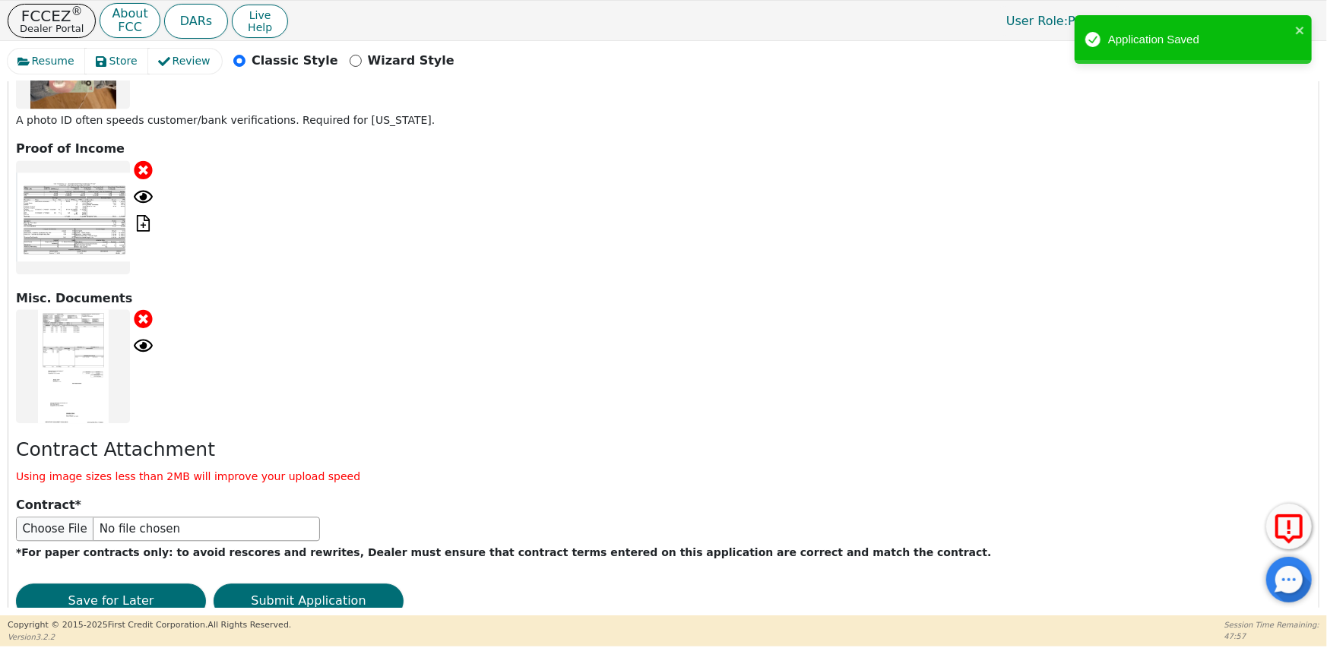
scroll to position [2166, 0]
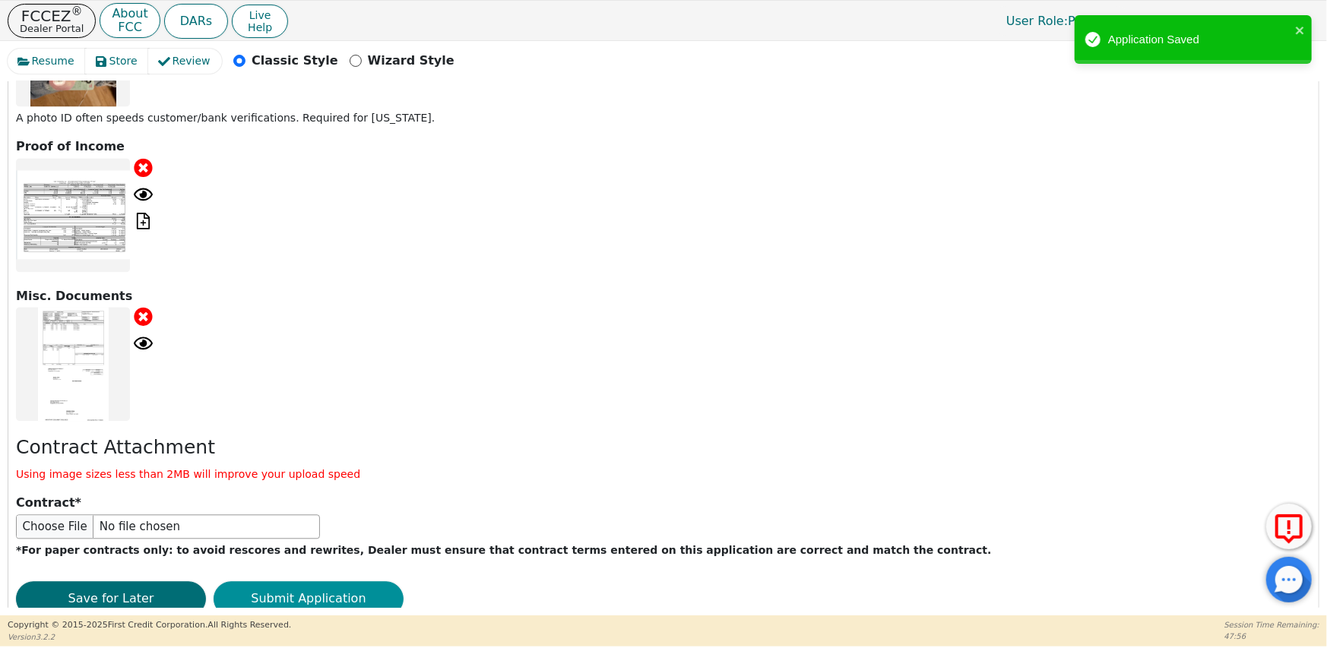
click at [287, 582] on button "Submit Application" at bounding box center [309, 599] width 190 height 35
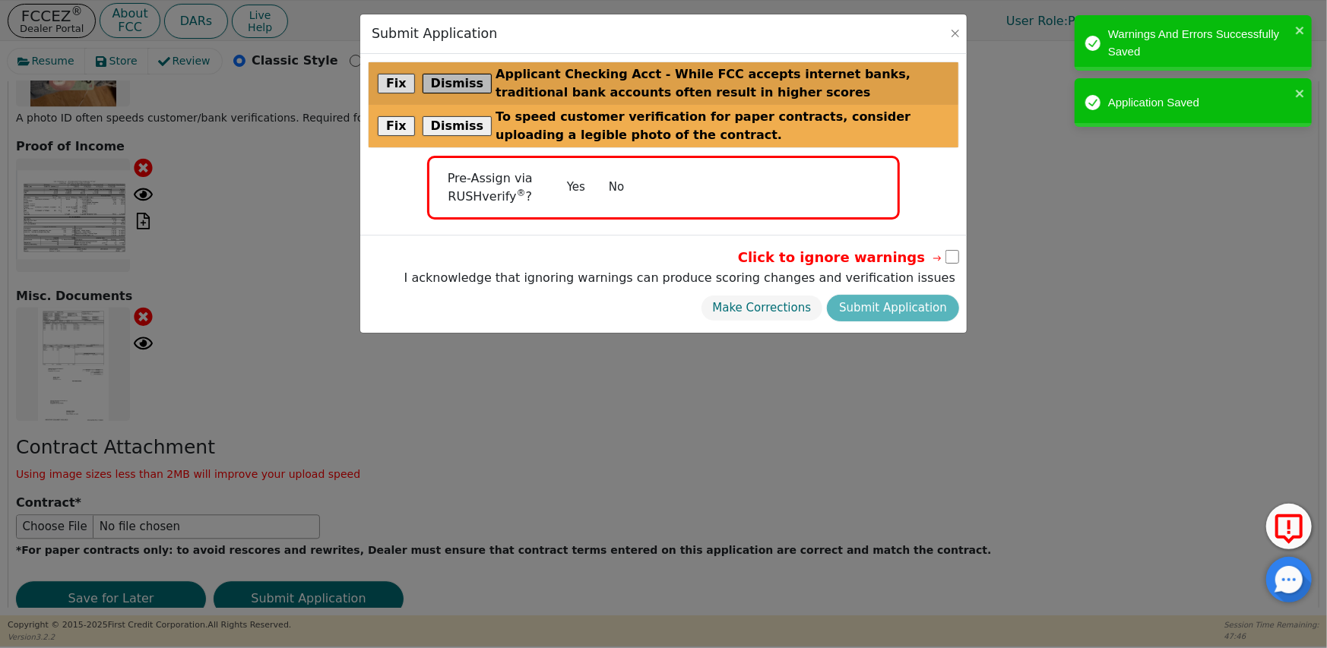
click at [442, 84] on button "Dismiss" at bounding box center [458, 84] width 70 height 20
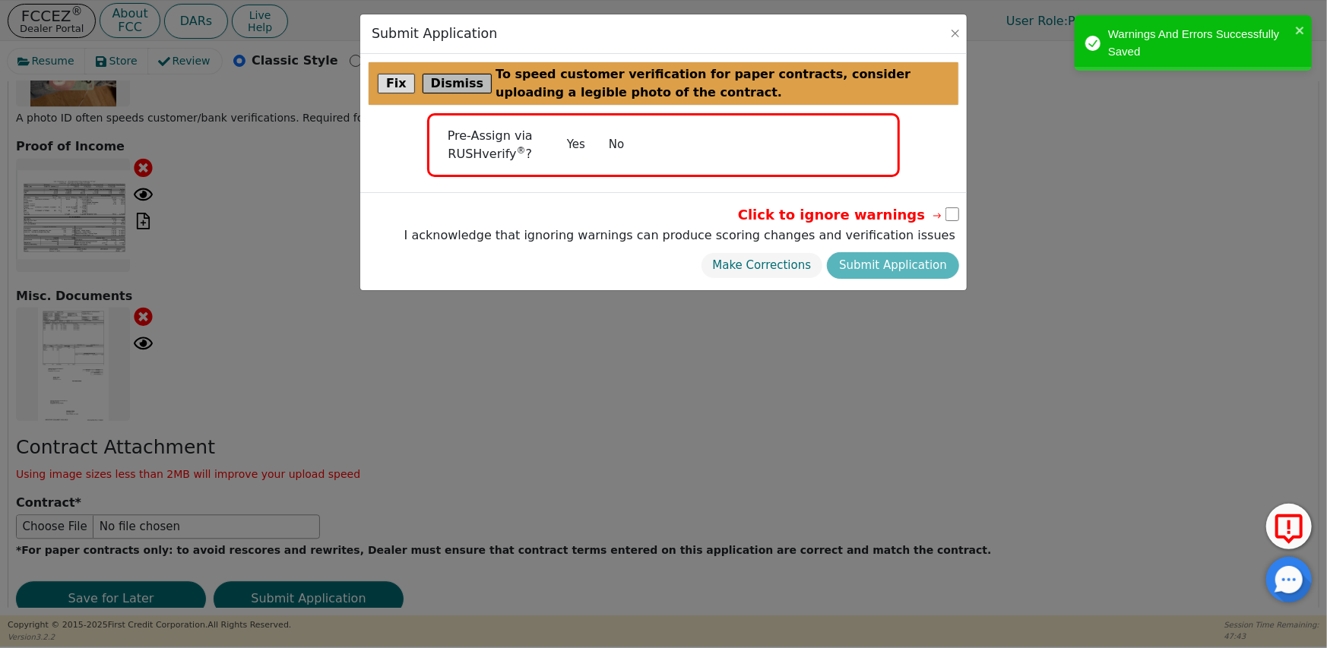
click at [449, 81] on button "Dismiss" at bounding box center [458, 84] width 70 height 20
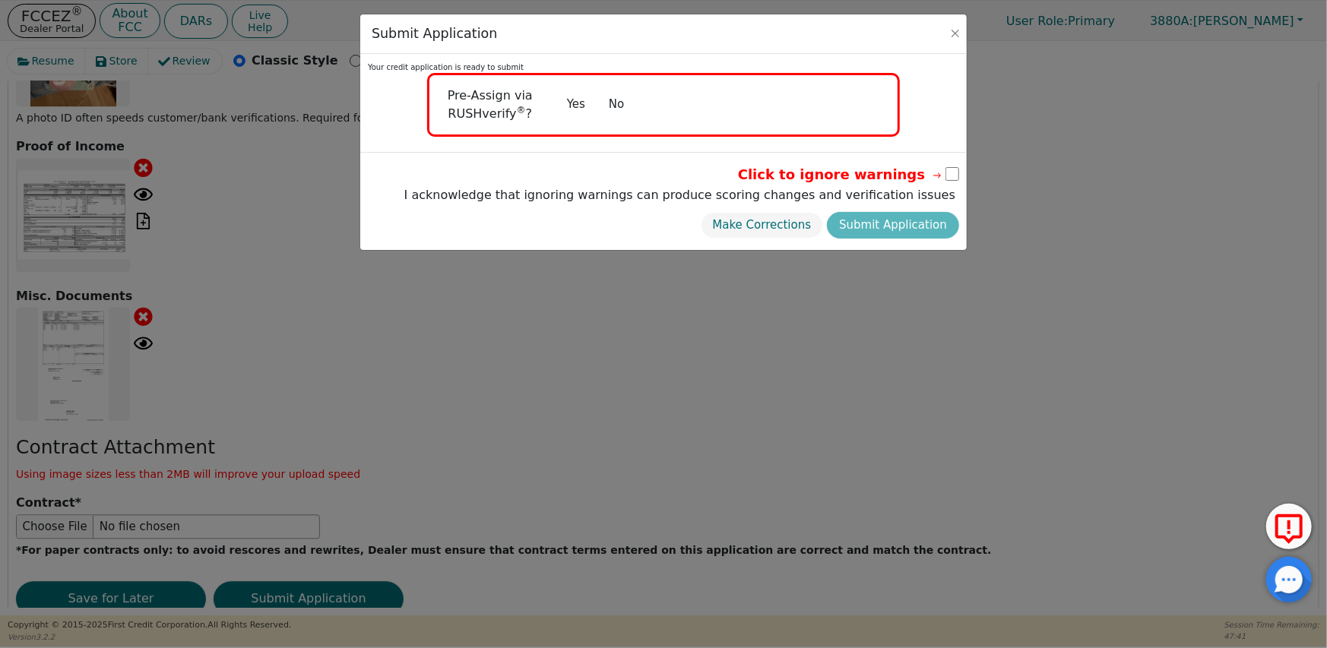
click at [616, 106] on button "No" at bounding box center [617, 104] width 40 height 27
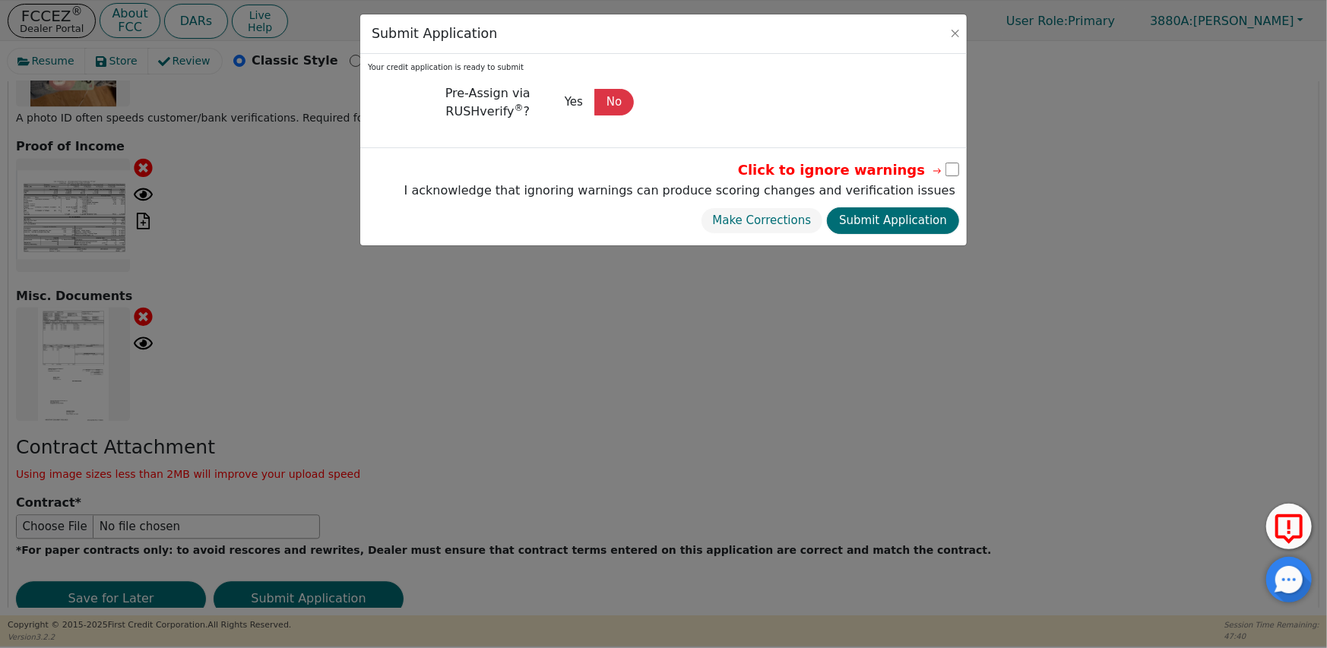
click at [952, 170] on input "checkbox" at bounding box center [953, 170] width 14 height 14
checkbox input "true"
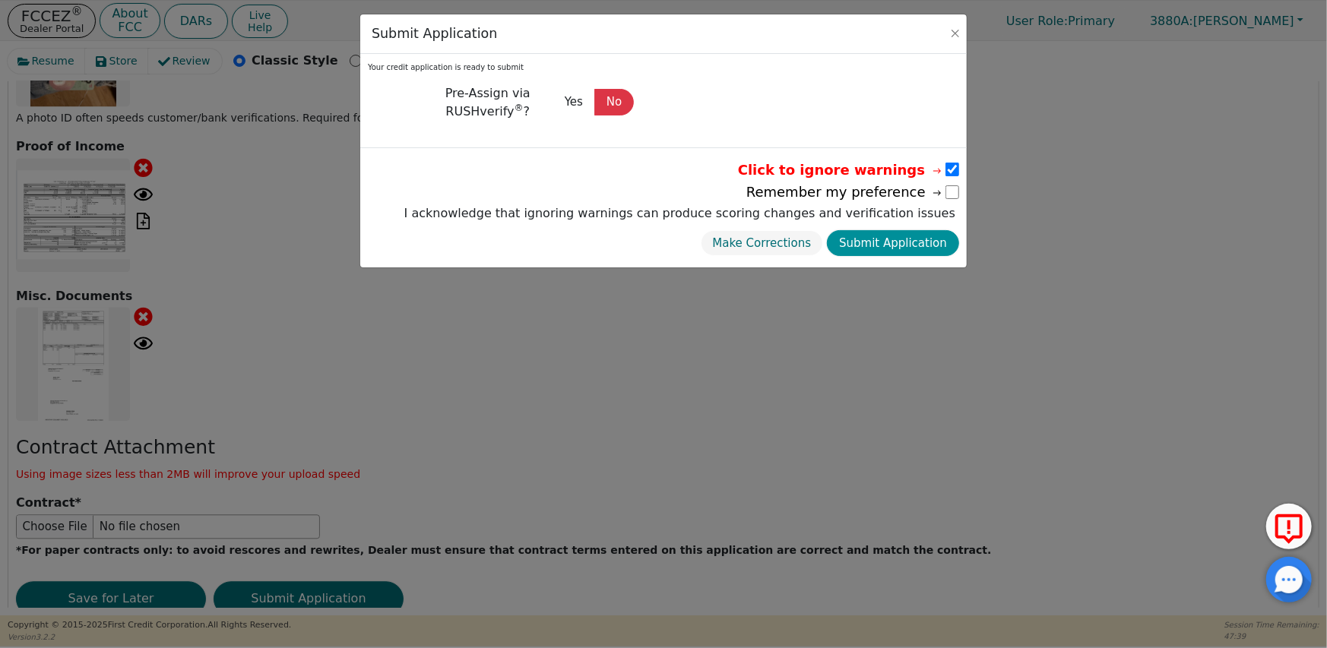
click at [904, 239] on button "Submit Application" at bounding box center [893, 243] width 132 height 27
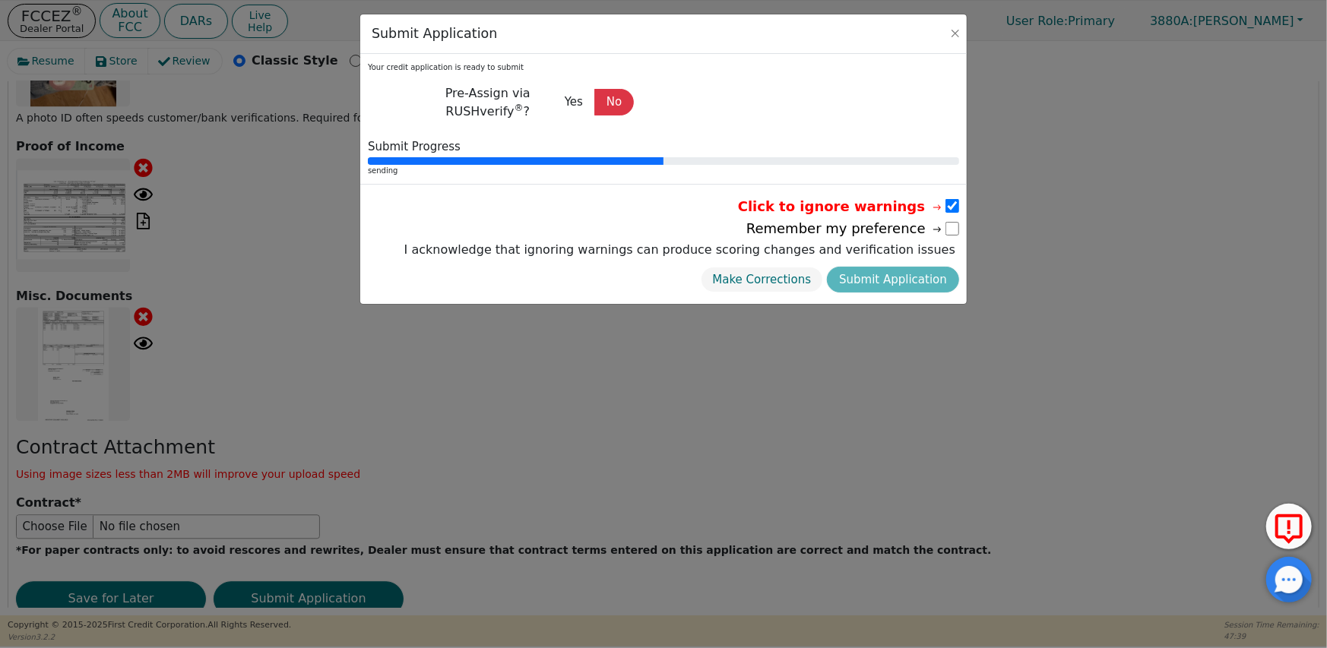
radio input "false"
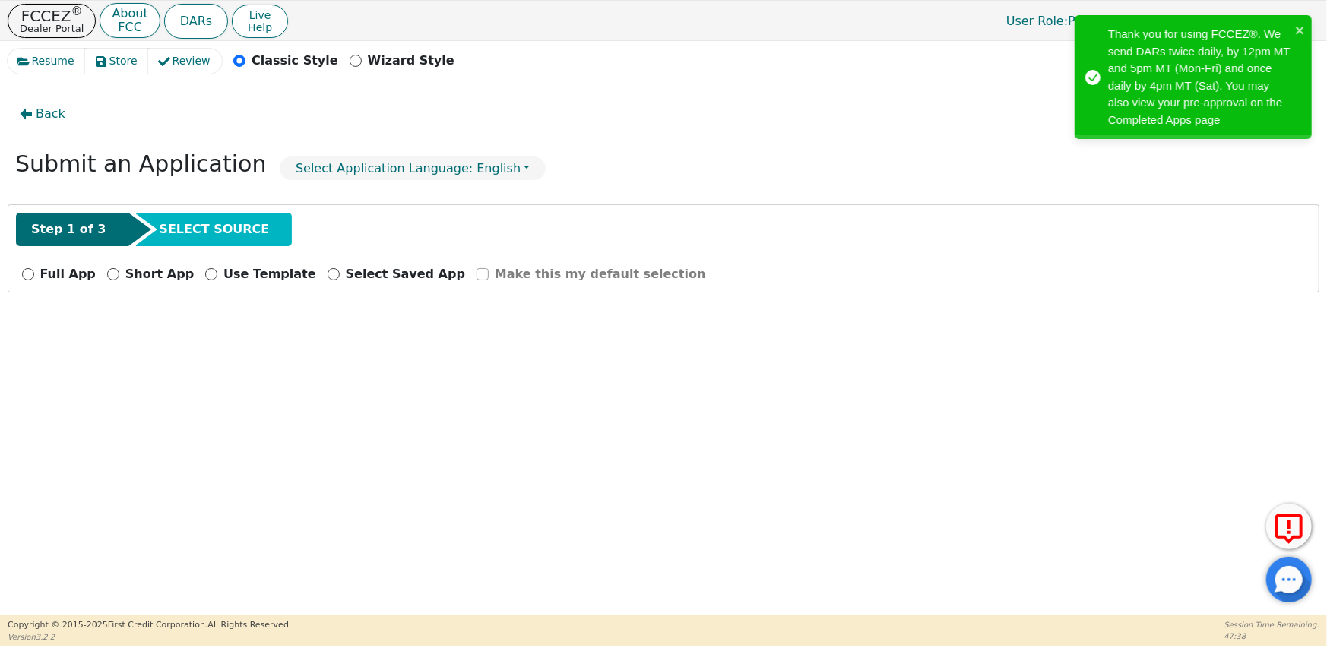
scroll to position [0, 0]
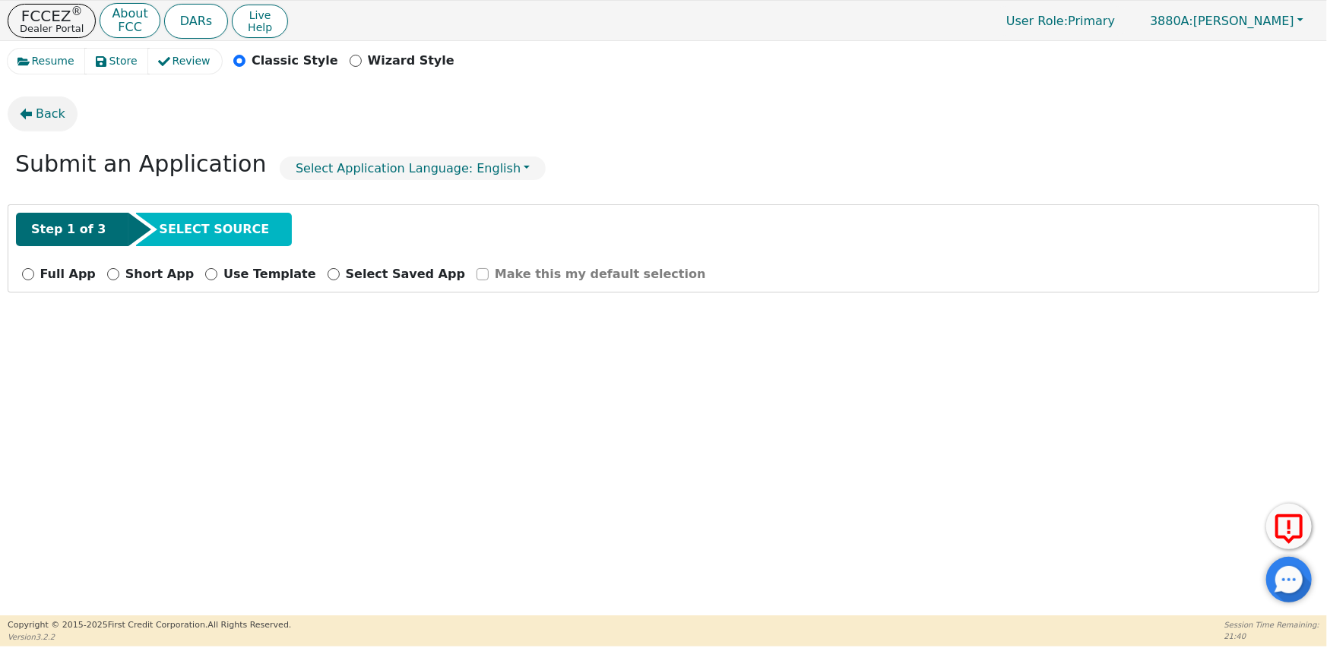
click at [36, 113] on span "Back" at bounding box center [51, 114] width 30 height 18
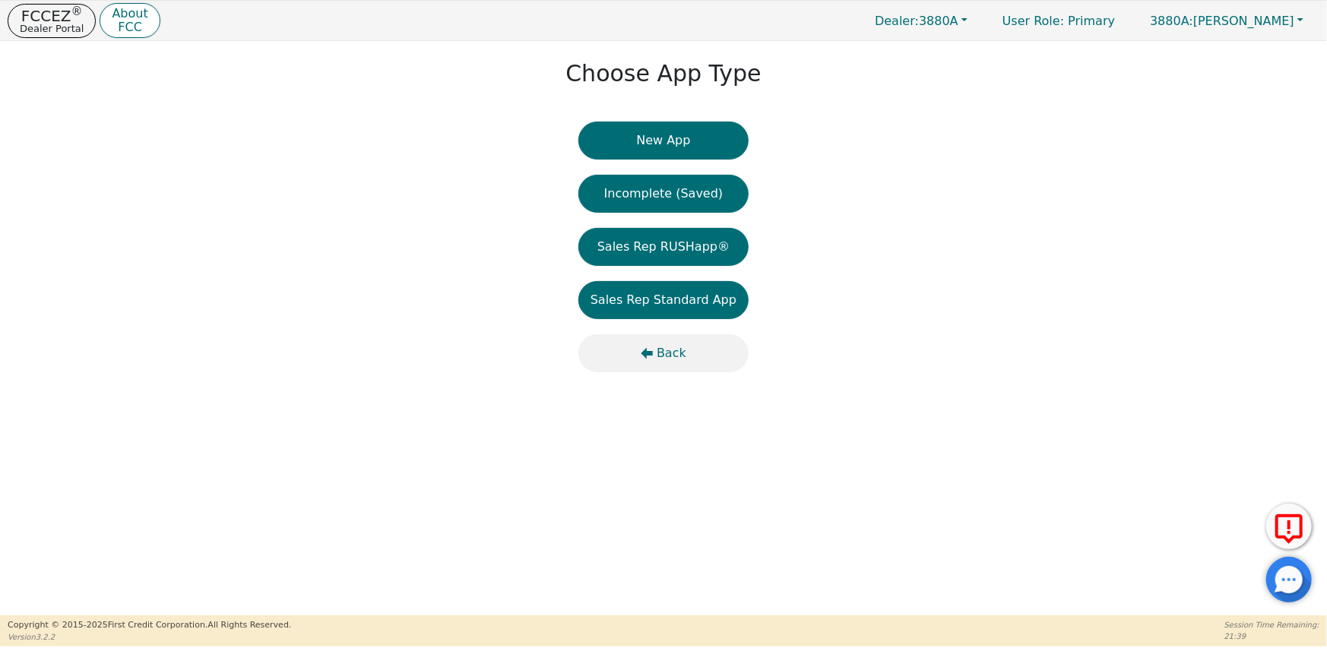
click at [671, 354] on span "Back" at bounding box center [672, 353] width 30 height 18
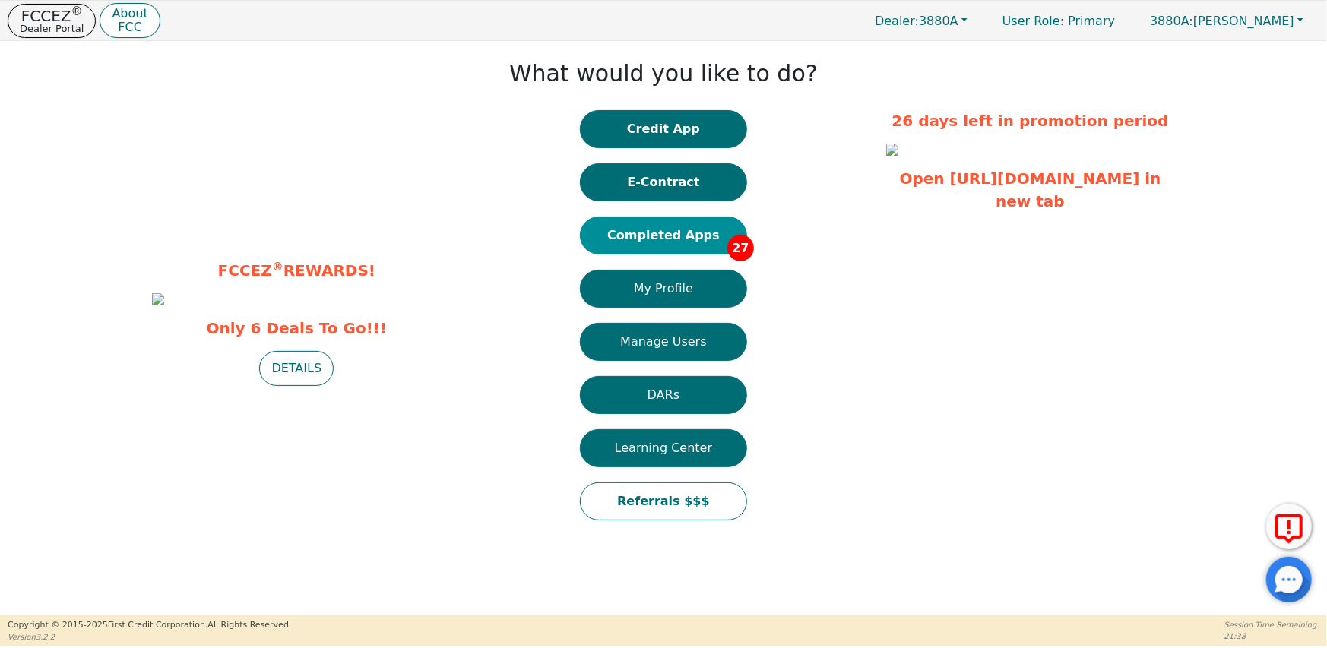
click at [693, 241] on button "Completed Apps 27" at bounding box center [663, 236] width 167 height 38
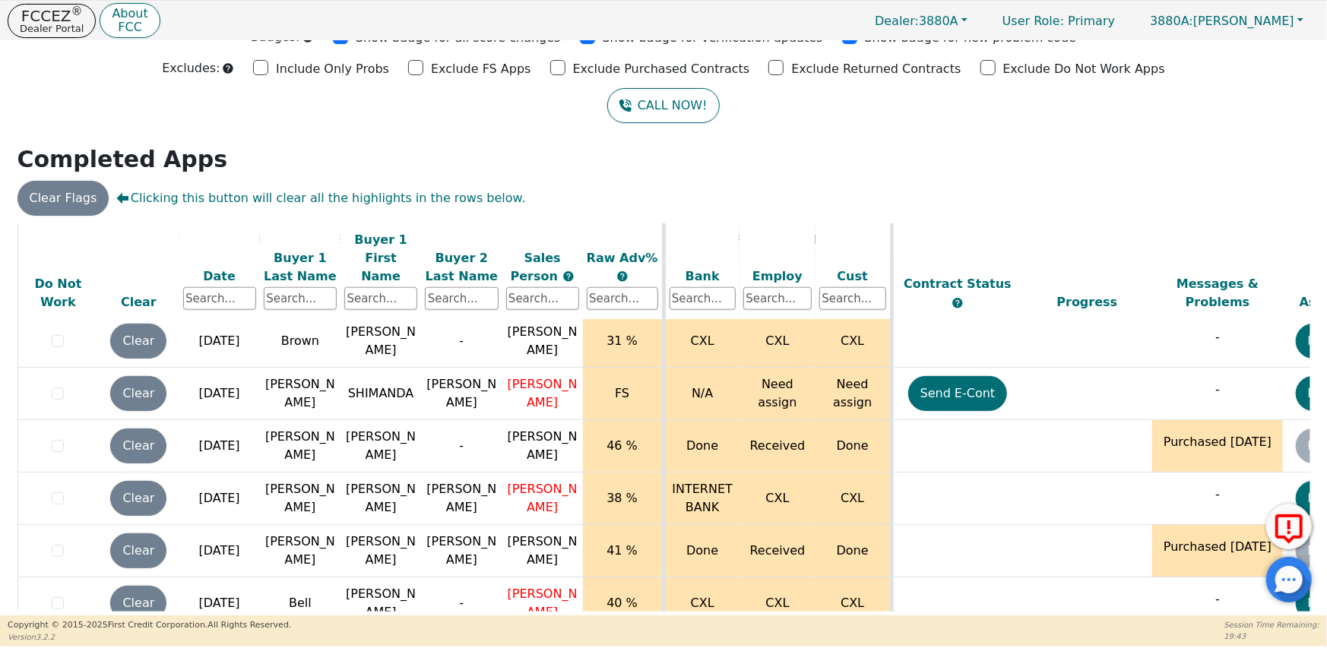
scroll to position [838, 0]
